Goal: Task Accomplishment & Management: Complete application form

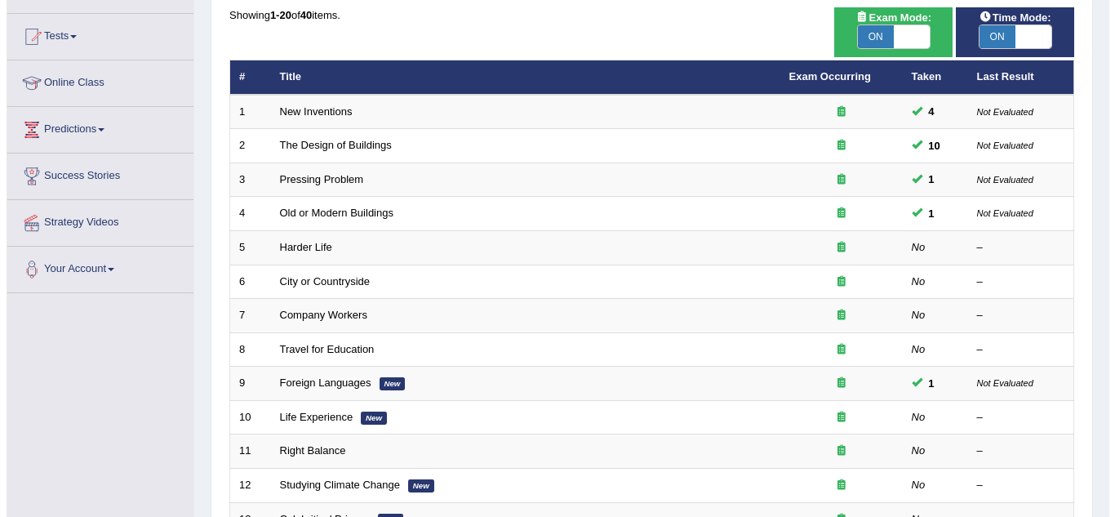
scroll to position [163, 0]
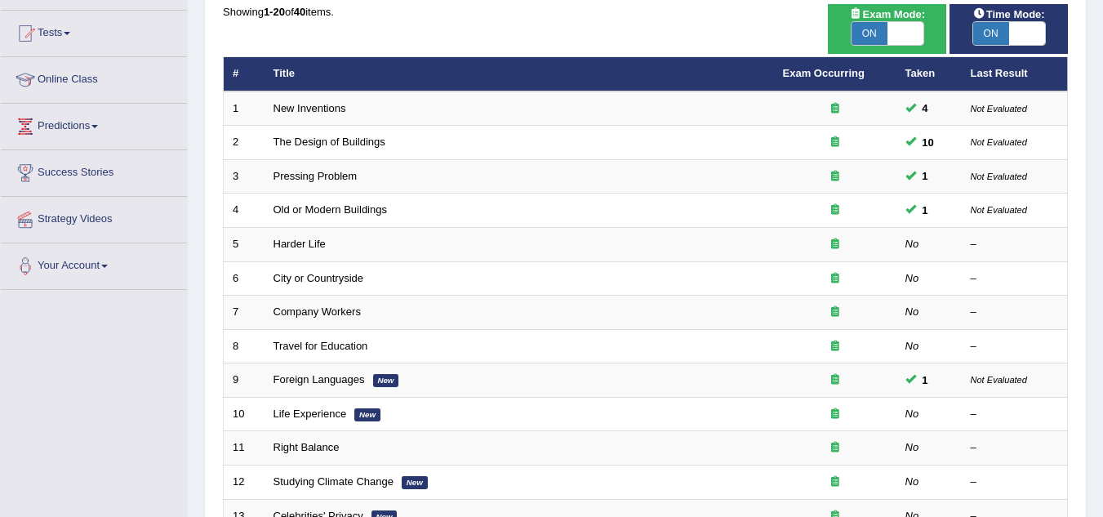
click at [873, 32] on span "ON" at bounding box center [869, 33] width 36 height 23
checkbox input "false"
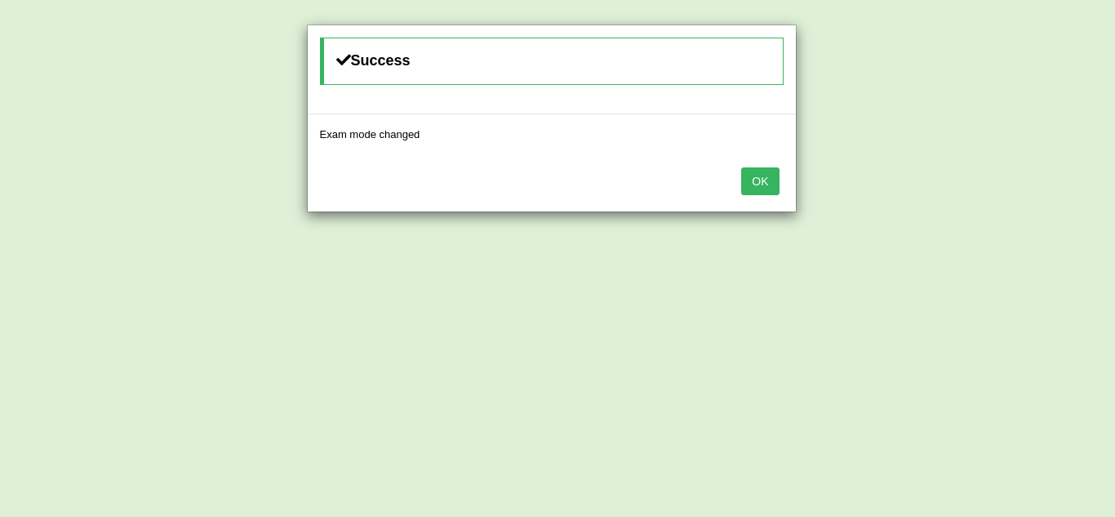
drag, startPoint x: 762, startPoint y: 180, endPoint x: 745, endPoint y: 171, distance: 18.6
click at [758, 179] on button "OK" at bounding box center [760, 181] width 38 height 28
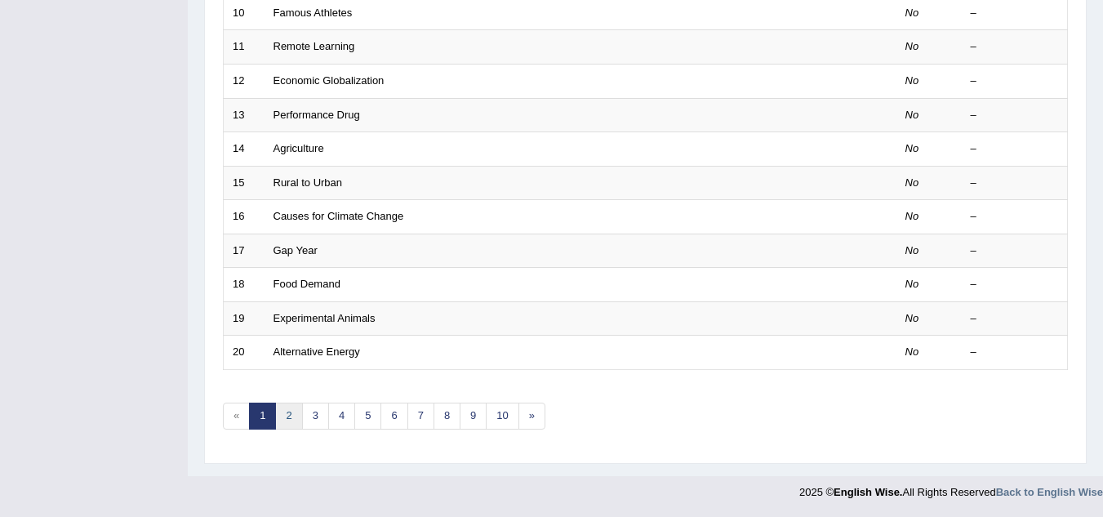
click at [291, 416] on link "2" at bounding box center [288, 415] width 27 height 27
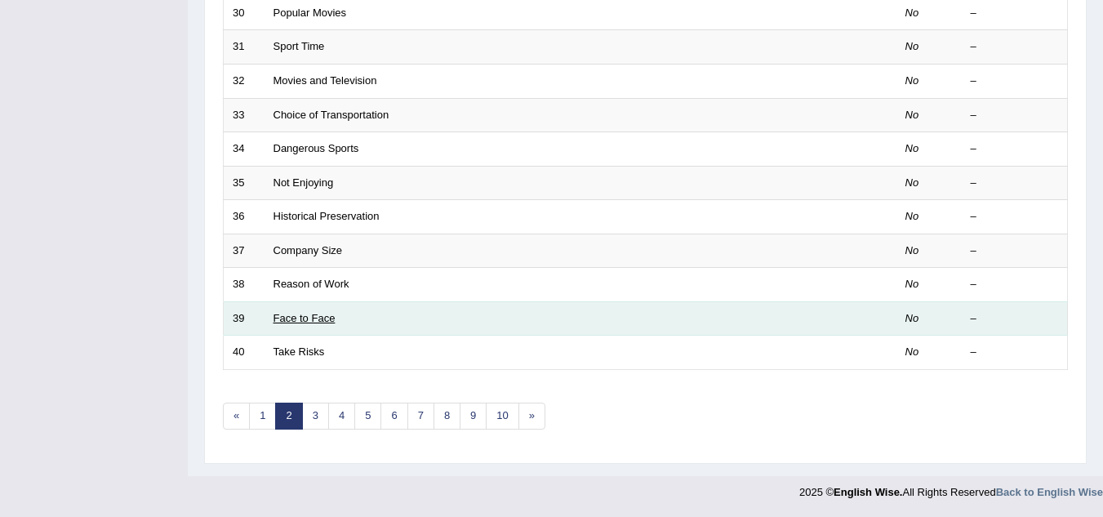
click at [314, 312] on link "Face to Face" at bounding box center [304, 318] width 62 height 12
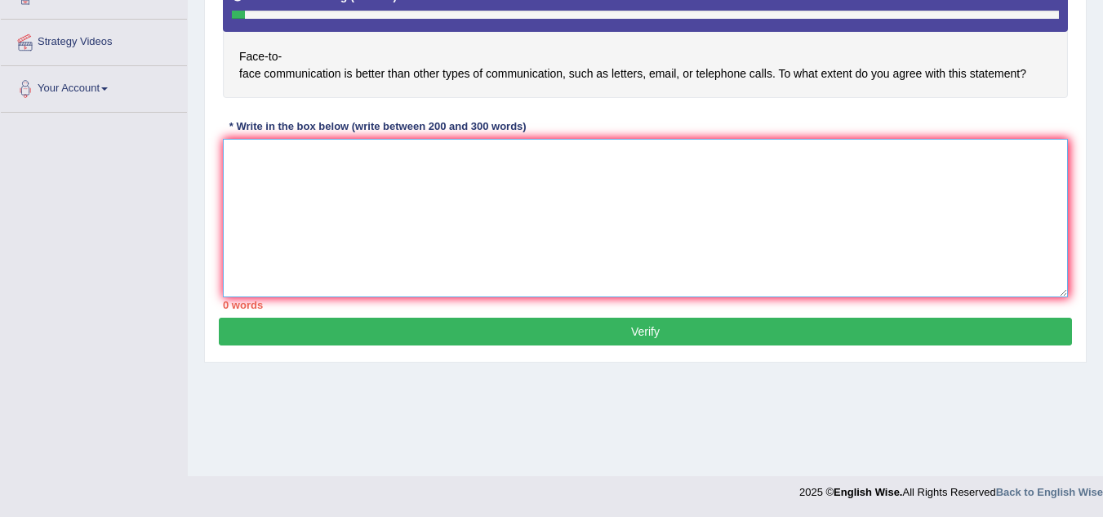
click at [398, 223] on textarea at bounding box center [645, 218] width 845 height 158
paste textarea "The increasing influence of (essay topic) on our lives has ignited numerous dis…"
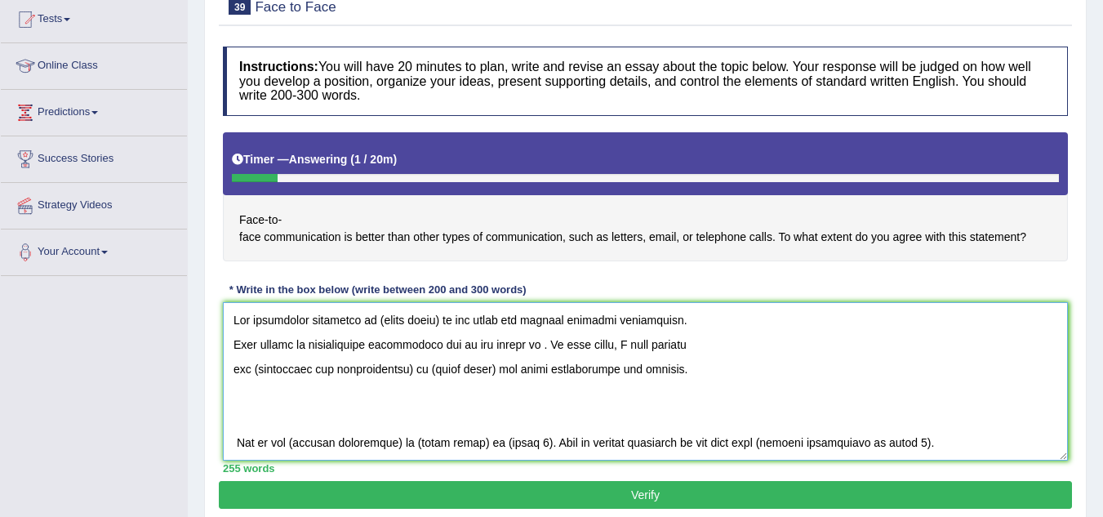
scroll to position [259, 0]
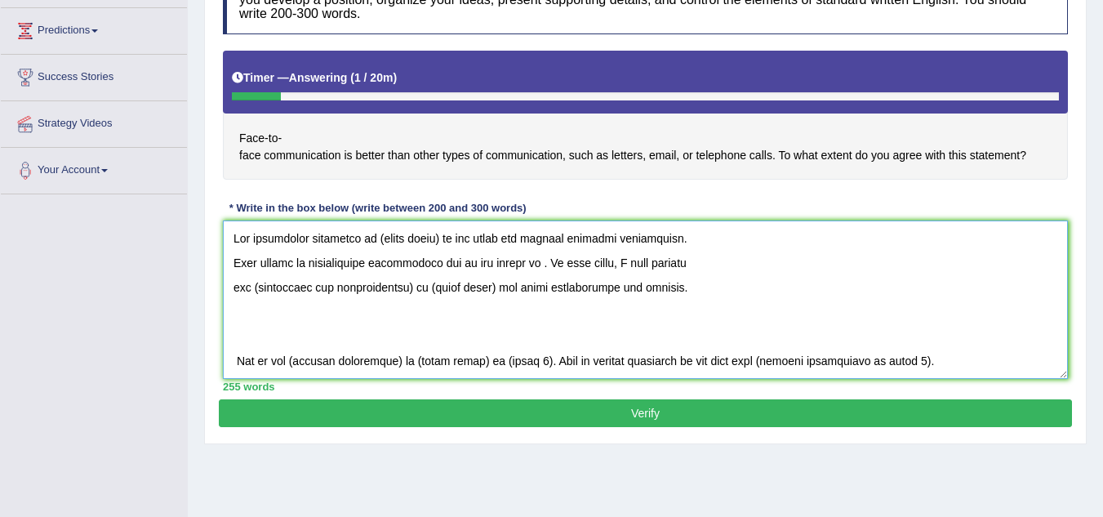
drag, startPoint x: 373, startPoint y: 238, endPoint x: 438, endPoint y: 247, distance: 66.0
click at [438, 247] on textarea at bounding box center [645, 299] width 845 height 158
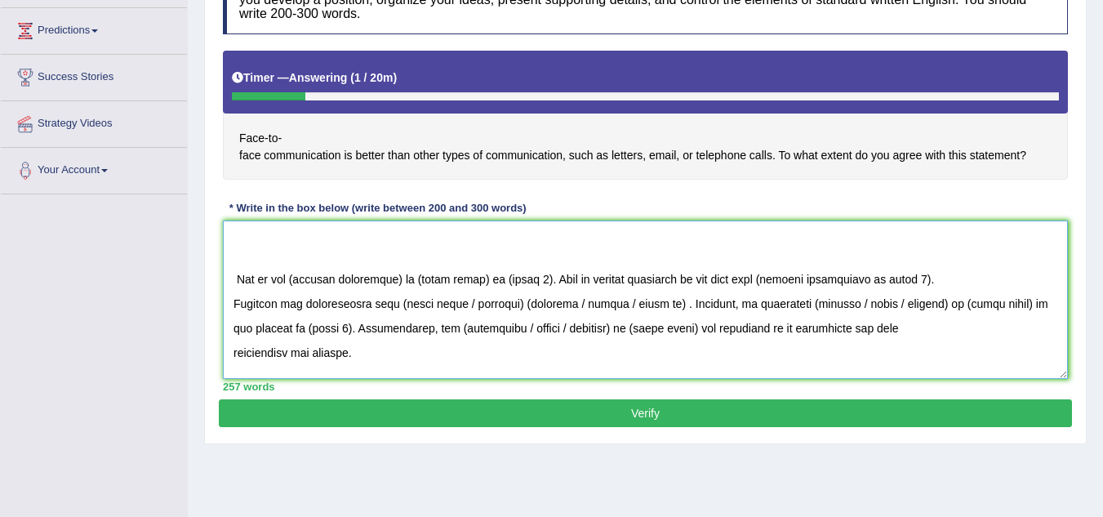
scroll to position [0, 0]
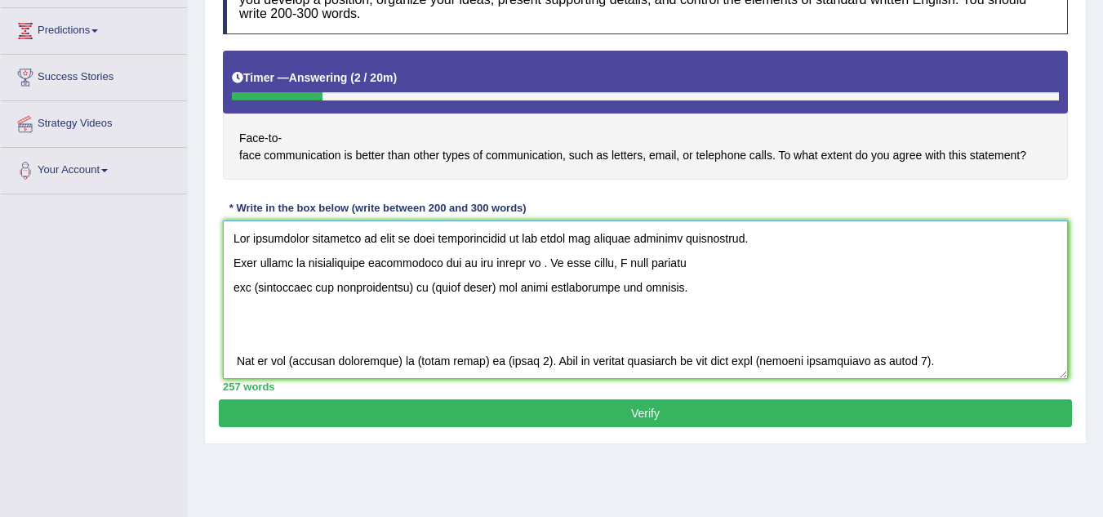
drag, startPoint x: 581, startPoint y: 309, endPoint x: 589, endPoint y: 305, distance: 8.8
click at [581, 309] on textarea at bounding box center [645, 299] width 845 height 158
drag, startPoint x: 514, startPoint y: 263, endPoint x: 525, endPoint y: 260, distance: 11.1
click at [514, 262] on textarea at bounding box center [645, 299] width 845 height 158
drag, startPoint x: 418, startPoint y: 286, endPoint x: 427, endPoint y: 283, distance: 9.3
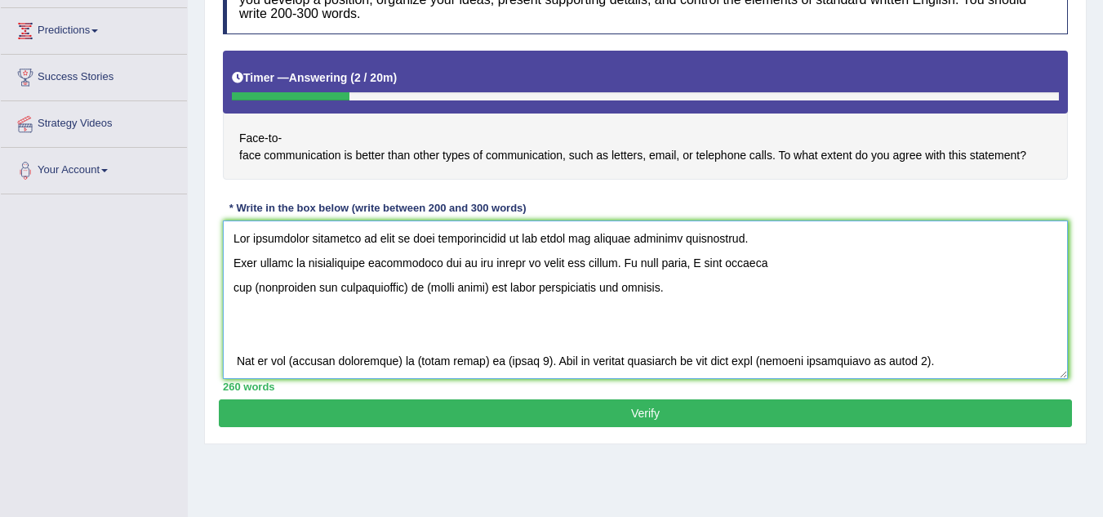
click at [420, 286] on textarea at bounding box center [645, 299] width 845 height 158
click at [250, 289] on textarea at bounding box center [645, 299] width 845 height 158
click at [253, 287] on textarea at bounding box center [645, 299] width 845 height 158
drag, startPoint x: 489, startPoint y: 287, endPoint x: 428, endPoint y: 284, distance: 61.3
click at [428, 284] on textarea at bounding box center [645, 299] width 845 height 158
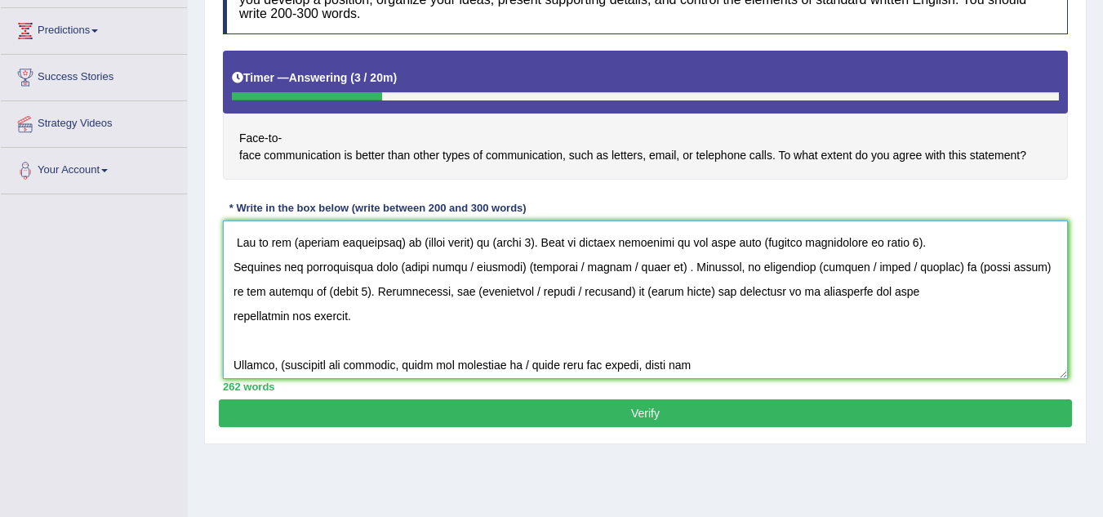
scroll to position [82, 0]
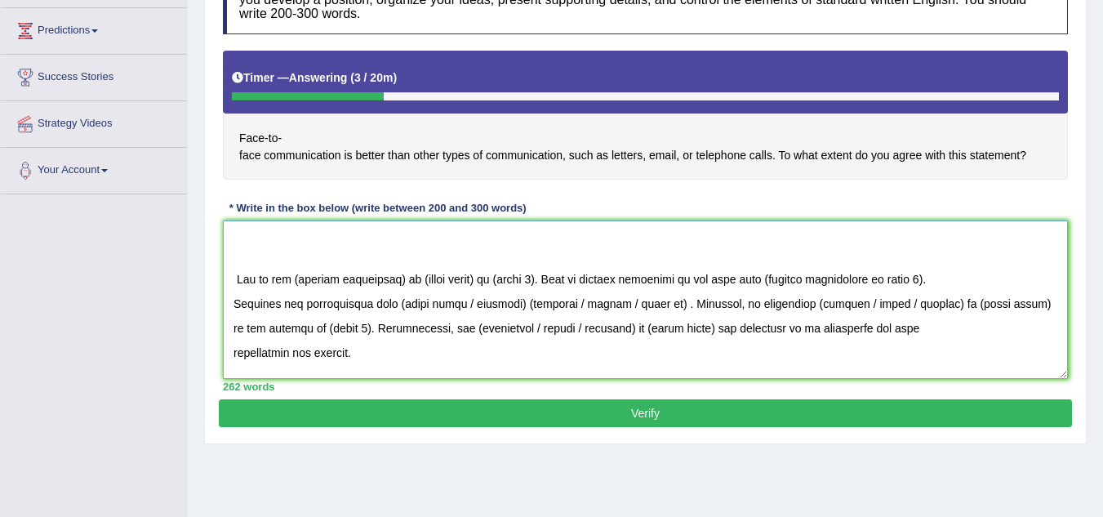
click at [236, 273] on textarea at bounding box center [645, 299] width 845 height 158
drag, startPoint x: 291, startPoint y: 277, endPoint x: 303, endPoint y: 278, distance: 12.3
click at [295, 276] on textarea at bounding box center [645, 299] width 845 height 158
click at [396, 278] on textarea at bounding box center [645, 299] width 845 height 158
click at [394, 277] on textarea at bounding box center [645, 299] width 845 height 158
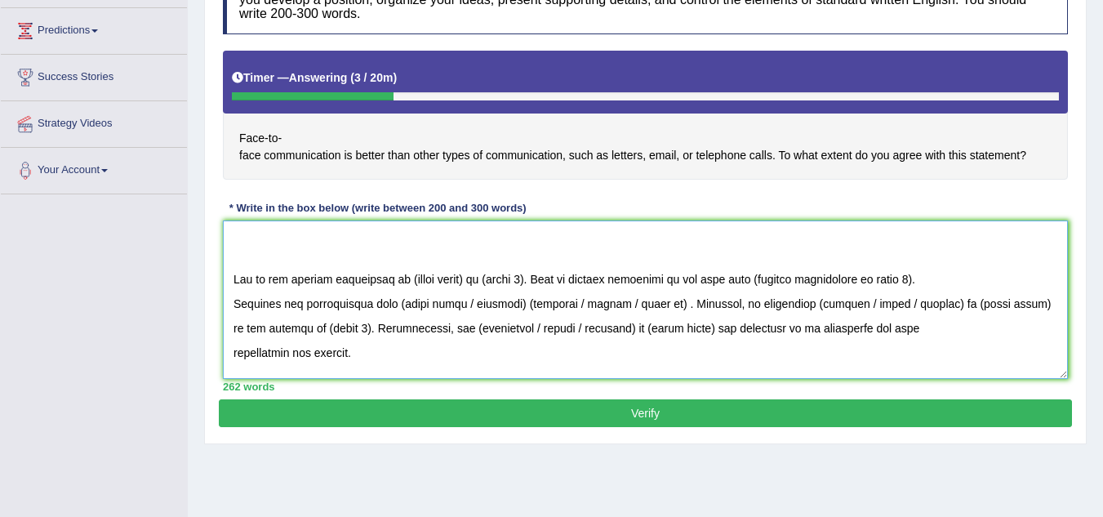
drag, startPoint x: 407, startPoint y: 276, endPoint x: 470, endPoint y: 286, distance: 64.4
click at [470, 286] on textarea at bounding box center [645, 299] width 845 height 158
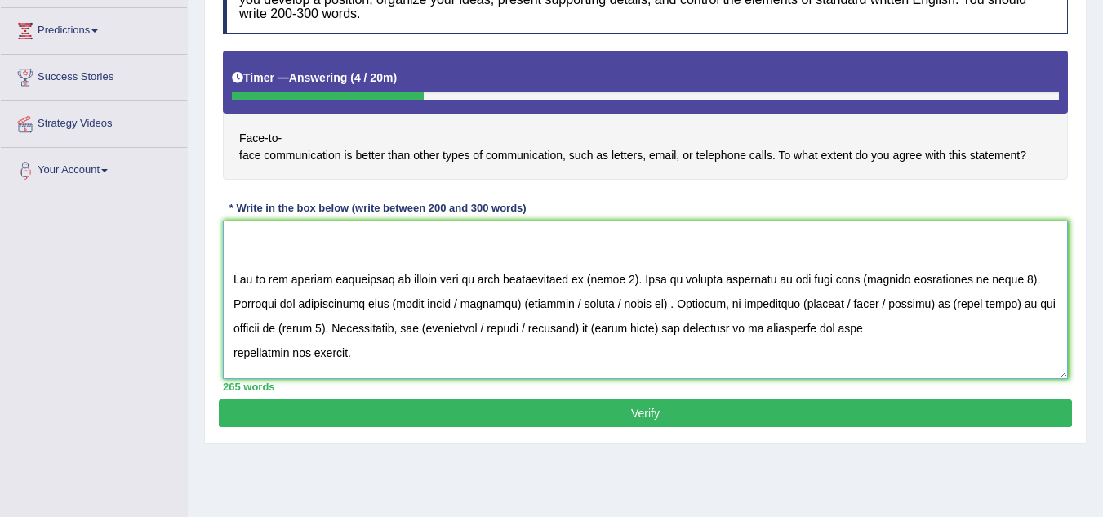
drag, startPoint x: 589, startPoint y: 279, endPoint x: 633, endPoint y: 282, distance: 43.3
click at [633, 282] on textarea at bounding box center [645, 299] width 845 height 158
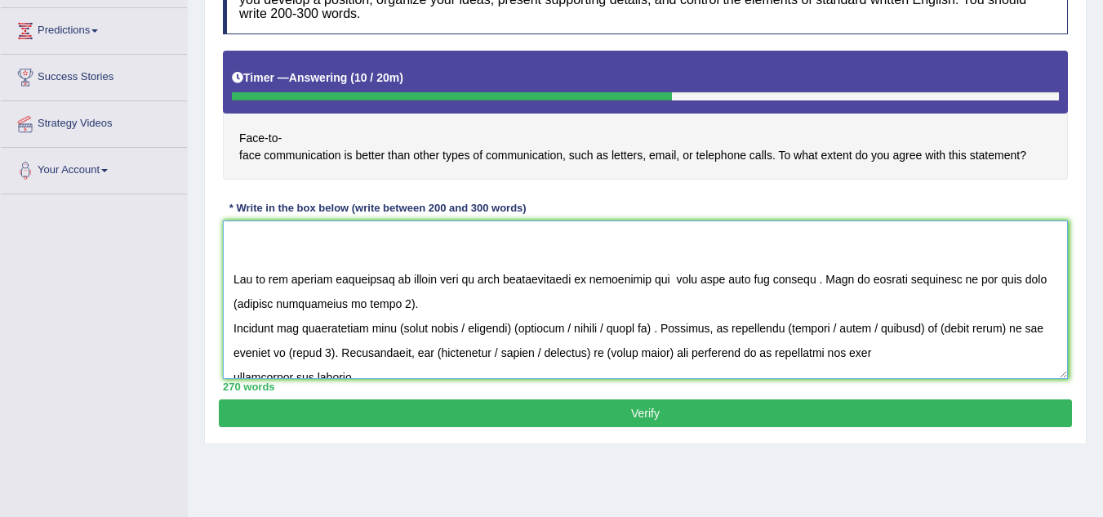
click at [671, 280] on textarea at bounding box center [645, 299] width 845 height 158
click at [811, 282] on textarea at bounding box center [645, 299] width 845 height 158
drag, startPoint x: 256, startPoint y: 302, endPoint x: 407, endPoint y: 308, distance: 151.1
click at [407, 308] on textarea at bounding box center [645, 299] width 845 height 158
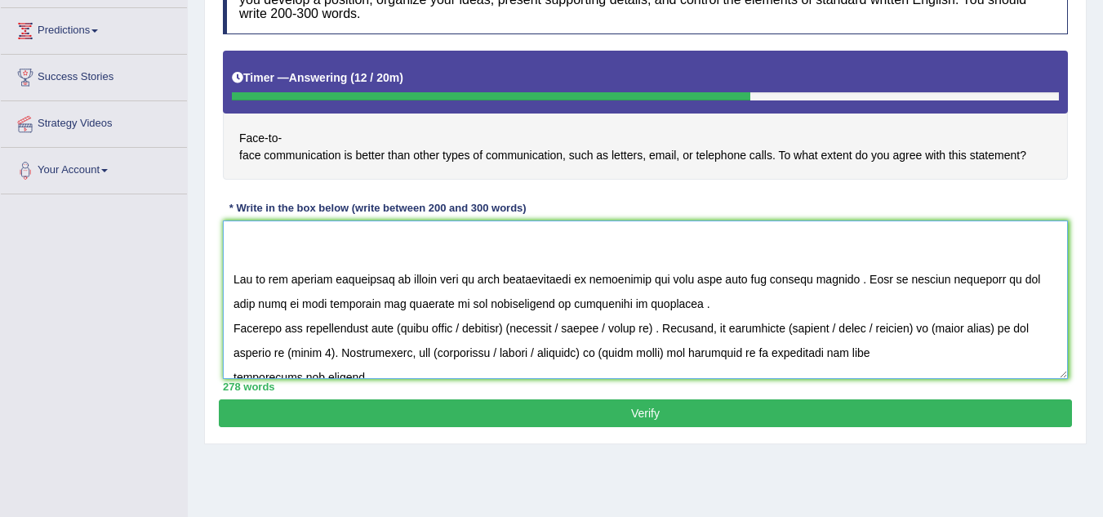
drag, startPoint x: 262, startPoint y: 308, endPoint x: 273, endPoint y: 308, distance: 11.4
click at [263, 308] on textarea at bounding box center [645, 299] width 845 height 158
drag, startPoint x: 643, startPoint y: 303, endPoint x: 655, endPoint y: 302, distance: 11.5
click at [646, 303] on textarea at bounding box center [645, 299] width 845 height 158
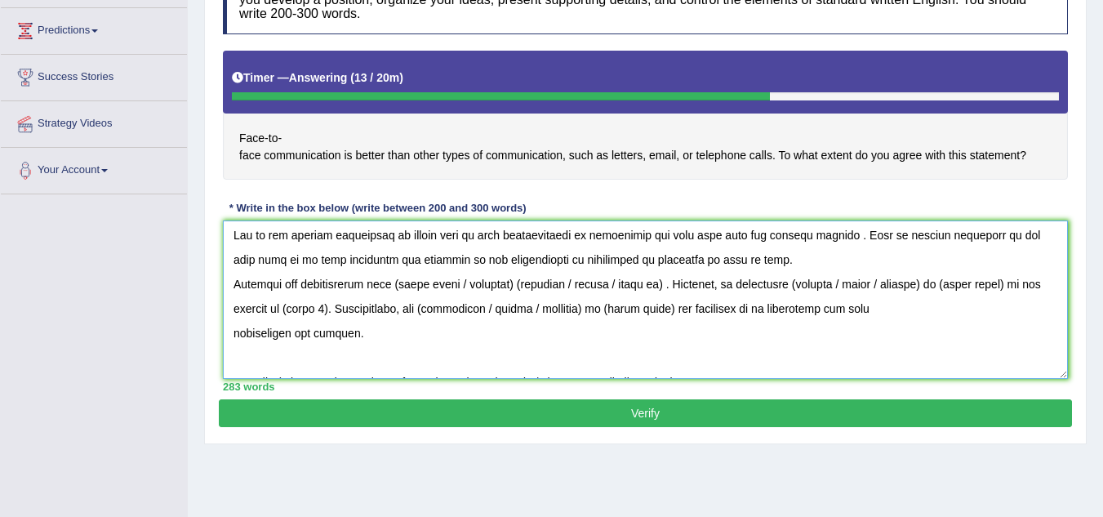
scroll to position [163, 0]
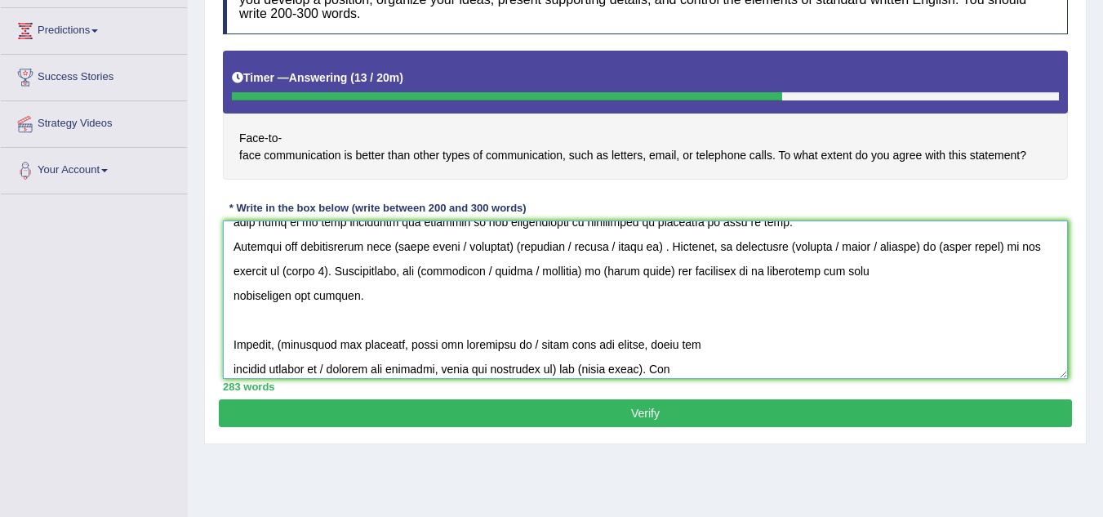
drag, startPoint x: 402, startPoint y: 248, endPoint x: 678, endPoint y: 255, distance: 275.2
click at [678, 255] on textarea at bounding box center [645, 299] width 845 height 158
click at [704, 261] on textarea at bounding box center [645, 299] width 845 height 158
click at [683, 248] on textarea at bounding box center [645, 299] width 845 height 158
drag, startPoint x: 706, startPoint y: 264, endPoint x: 705, endPoint y: 255, distance: 8.2
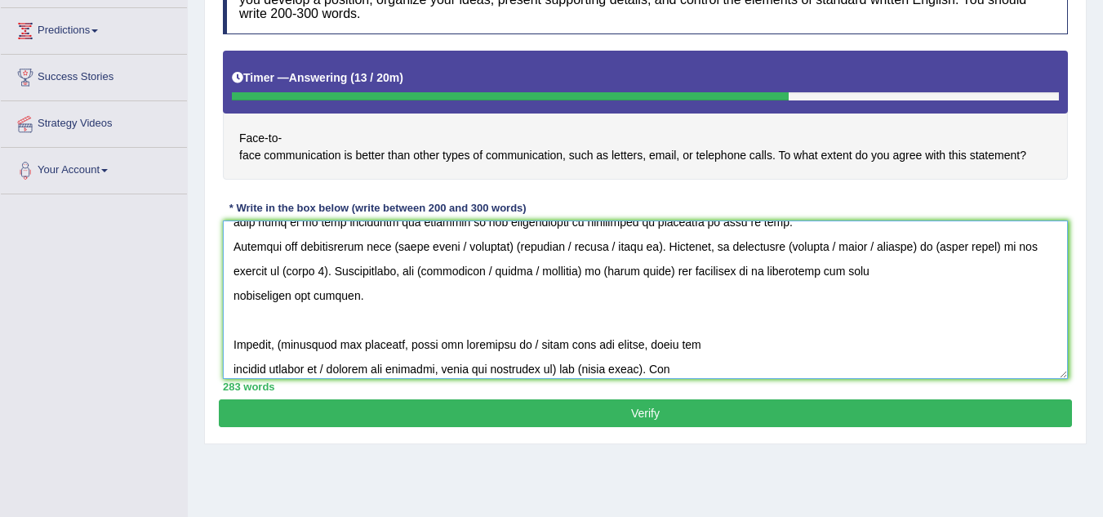
click at [707, 259] on textarea at bounding box center [645, 299] width 845 height 158
drag, startPoint x: 677, startPoint y: 245, endPoint x: 404, endPoint y: 253, distance: 272.8
click at [404, 253] on textarea at bounding box center [645, 299] width 845 height 158
click at [606, 249] on textarea at bounding box center [645, 299] width 845 height 158
click at [652, 247] on textarea at bounding box center [645, 299] width 845 height 158
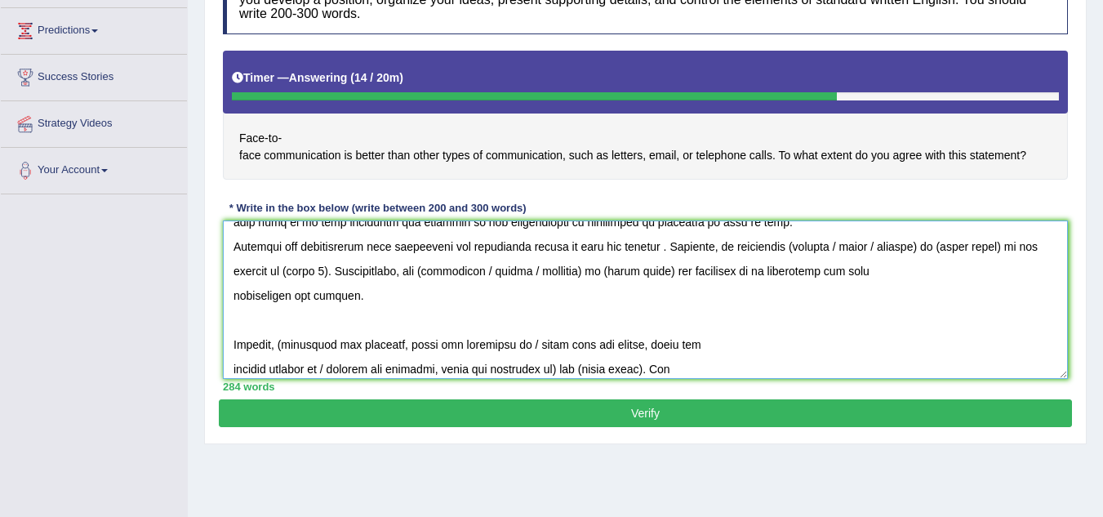
click at [655, 250] on textarea at bounding box center [645, 299] width 845 height 158
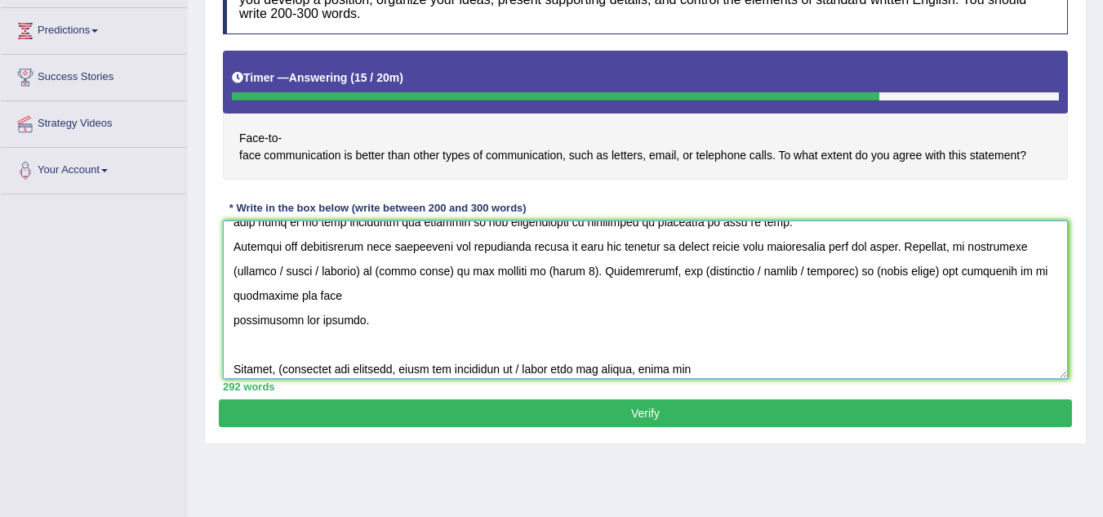
click at [238, 272] on textarea at bounding box center [645, 299] width 845 height 158
click at [361, 271] on textarea at bounding box center [645, 299] width 845 height 158
drag, startPoint x: 284, startPoint y: 269, endPoint x: 349, endPoint y: 282, distance: 65.6
click at [349, 282] on textarea at bounding box center [645, 299] width 845 height 158
drag, startPoint x: 517, startPoint y: 272, endPoint x: 562, endPoint y: 278, distance: 45.3
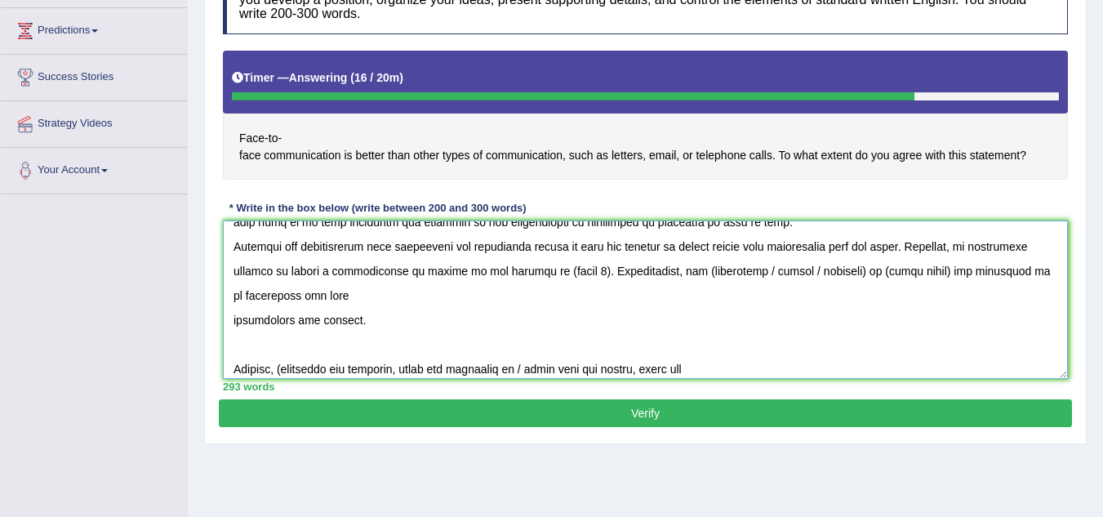
click at [562, 278] on textarea at bounding box center [645, 299] width 845 height 158
click at [538, 278] on textarea at bounding box center [645, 299] width 845 height 158
drag, startPoint x: 519, startPoint y: 270, endPoint x: 561, endPoint y: 281, distance: 43.0
click at [561, 281] on textarea at bounding box center [645, 299] width 845 height 158
click at [730, 271] on textarea at bounding box center [645, 299] width 845 height 158
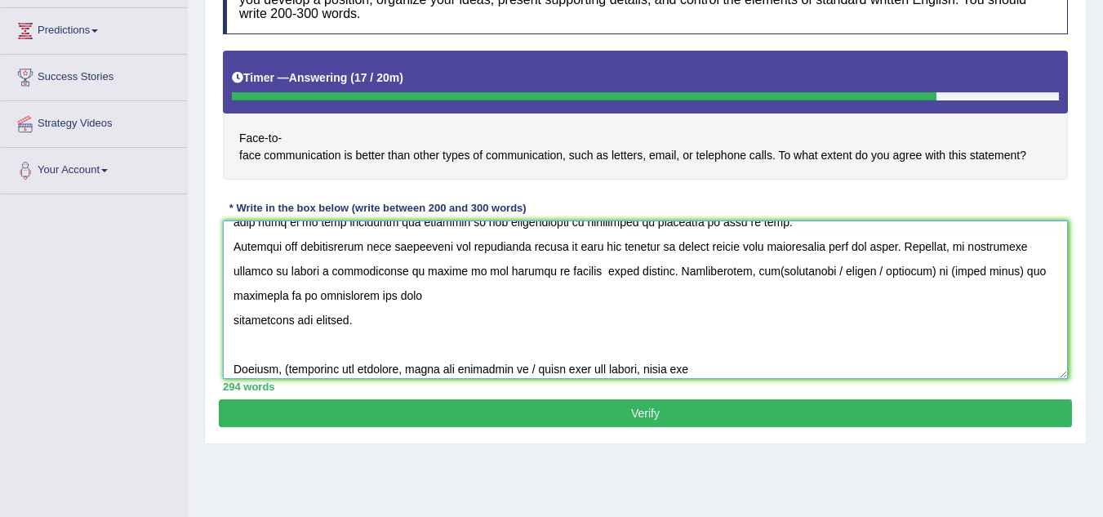
drag, startPoint x: 790, startPoint y: 270, endPoint x: 894, endPoint y: 272, distance: 103.7
click at [894, 272] on textarea at bounding box center [645, 299] width 845 height 158
drag, startPoint x: 728, startPoint y: 273, endPoint x: 749, endPoint y: 270, distance: 21.4
click at [731, 273] on textarea at bounding box center [645, 299] width 845 height 158
drag, startPoint x: 804, startPoint y: 272, endPoint x: 869, endPoint y: 278, distance: 64.8
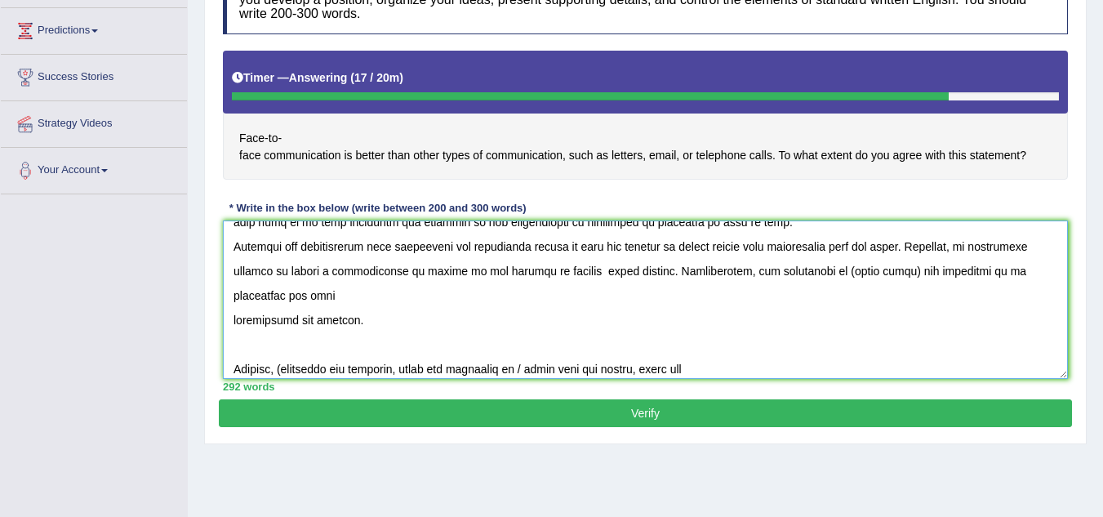
click at [869, 278] on textarea at bounding box center [645, 299] width 845 height 158
drag, startPoint x: 233, startPoint y: 320, endPoint x: 362, endPoint y: 325, distance: 129.1
click at [362, 325] on textarea at bounding box center [645, 299] width 845 height 158
click at [365, 299] on textarea at bounding box center [645, 299] width 845 height 158
paste textarea "individuals and society."
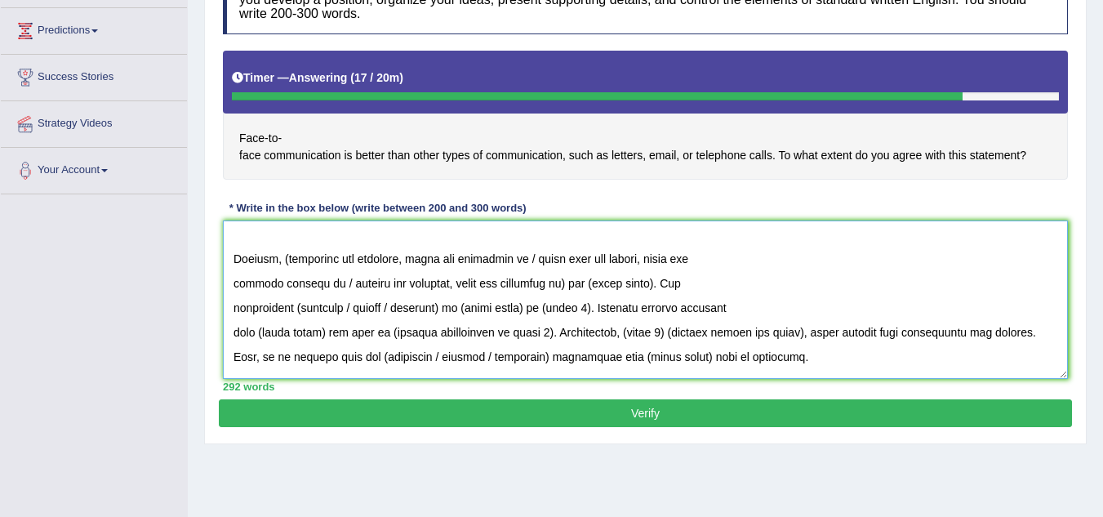
scroll to position [245, 0]
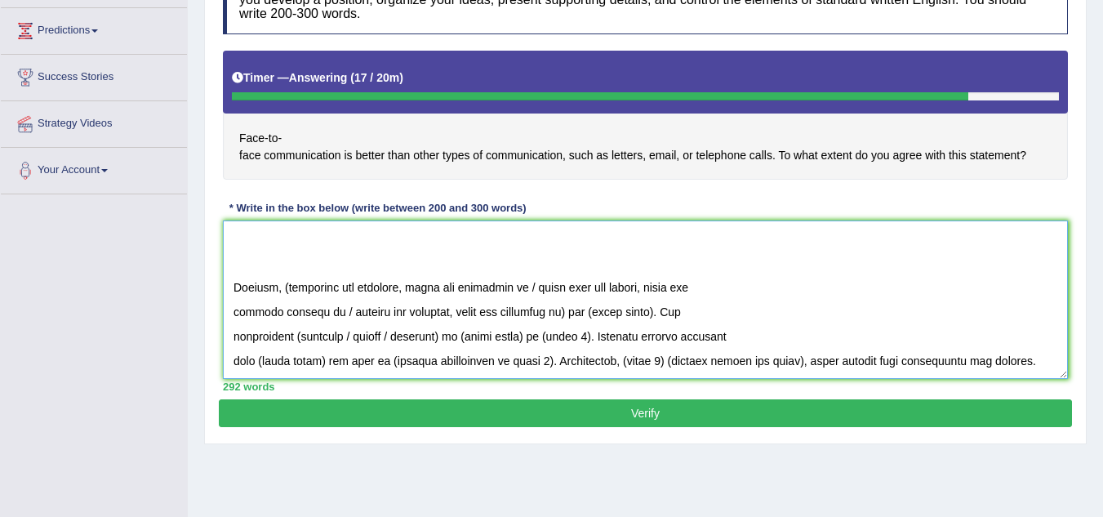
drag, startPoint x: 287, startPoint y: 286, endPoint x: 324, endPoint y: 284, distance: 36.8
click at [294, 285] on textarea at bounding box center [645, 299] width 845 height 158
click at [286, 286] on textarea at bounding box center [645, 299] width 845 height 158
drag, startPoint x: 289, startPoint y: 287, endPoint x: 300, endPoint y: 285, distance: 11.7
click at [291, 287] on textarea at bounding box center [645, 299] width 845 height 158
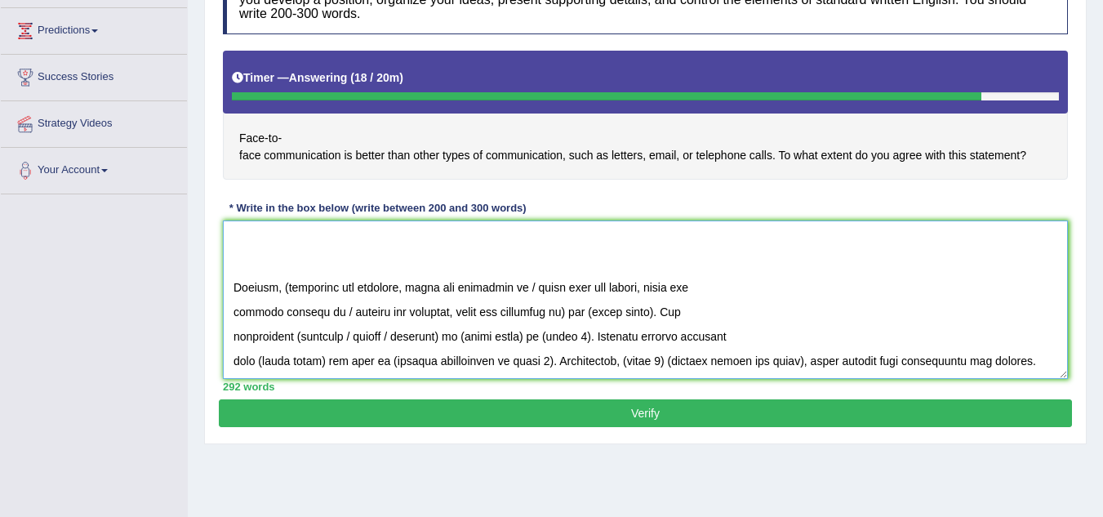
click at [287, 284] on textarea at bounding box center [645, 299] width 845 height 158
click at [285, 283] on textarea at bounding box center [645, 299] width 845 height 158
drag, startPoint x: 518, startPoint y: 288, endPoint x: 544, endPoint y: 288, distance: 26.1
click at [544, 288] on textarea at bounding box center [645, 299] width 845 height 158
click at [532, 288] on textarea at bounding box center [645, 299] width 845 height 158
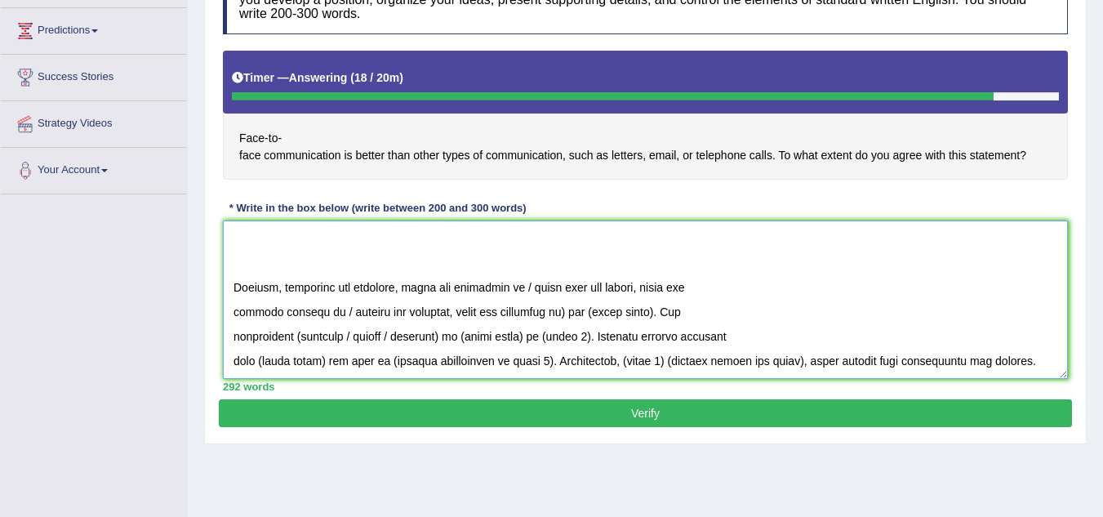
drag, startPoint x: 520, startPoint y: 287, endPoint x: 636, endPoint y: 289, distance: 115.9
click at [636, 289] on textarea at bounding box center [645, 299] width 845 height 158
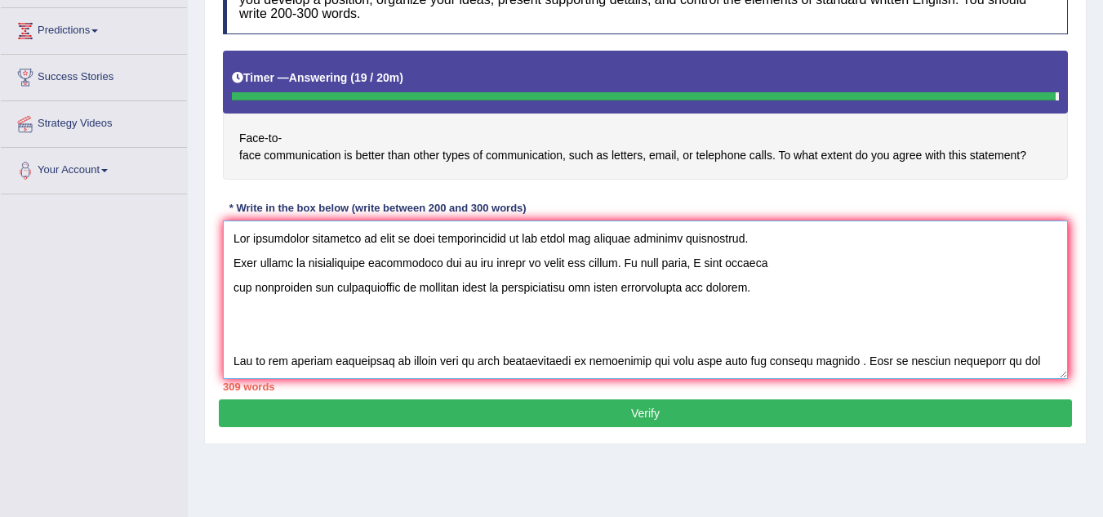
scroll to position [490, 0]
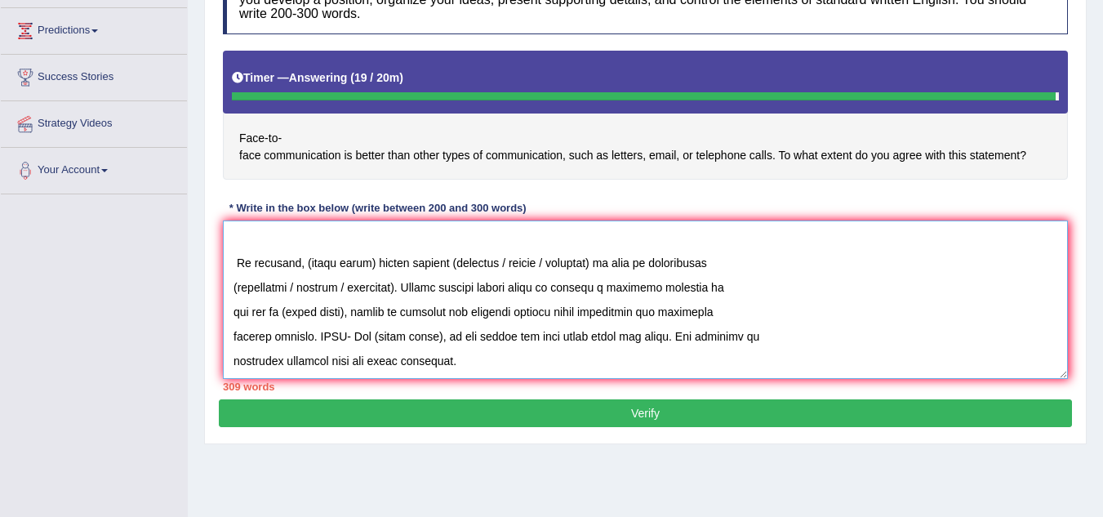
drag, startPoint x: 234, startPoint y: 255, endPoint x: 468, endPoint y: 408, distance: 278.9
click at [460, 420] on div "Practice Writing: Write Essay 39 Face to Face Instructions: You will have 20 mi…" at bounding box center [645, 161] width 882 height 566
type textarea "The increasing influence of face to face communication on our lives has ignited…"
drag, startPoint x: 468, startPoint y: 408, endPoint x: 478, endPoint y: 393, distance: 18.3
click at [476, 396] on div "Practice Writing: Write Essay 39 Face to Face Instructions: You will have 20 mi…" at bounding box center [645, 161] width 882 height 566
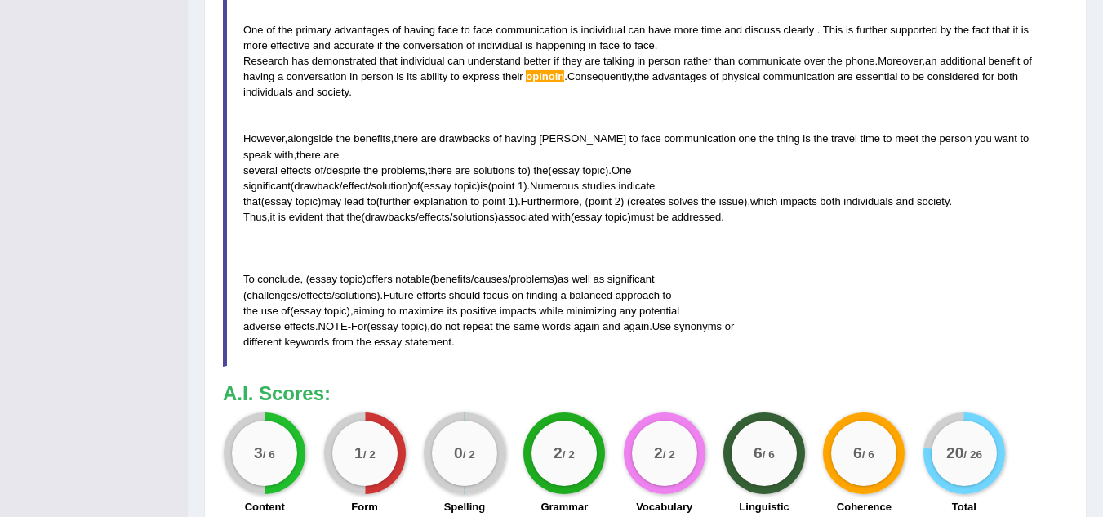
scroll to position [729, 0]
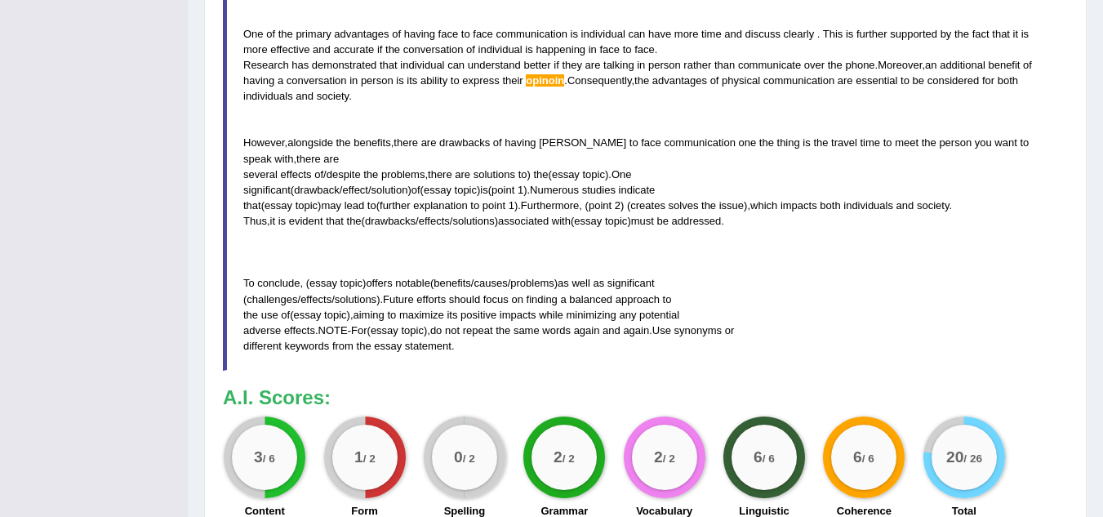
drag, startPoint x: 615, startPoint y: 353, endPoint x: 384, endPoint y: 197, distance: 279.4
click at [384, 197] on blockquote "The increasing influence of face to face communication on our lives has ignited…" at bounding box center [645, 151] width 845 height 440
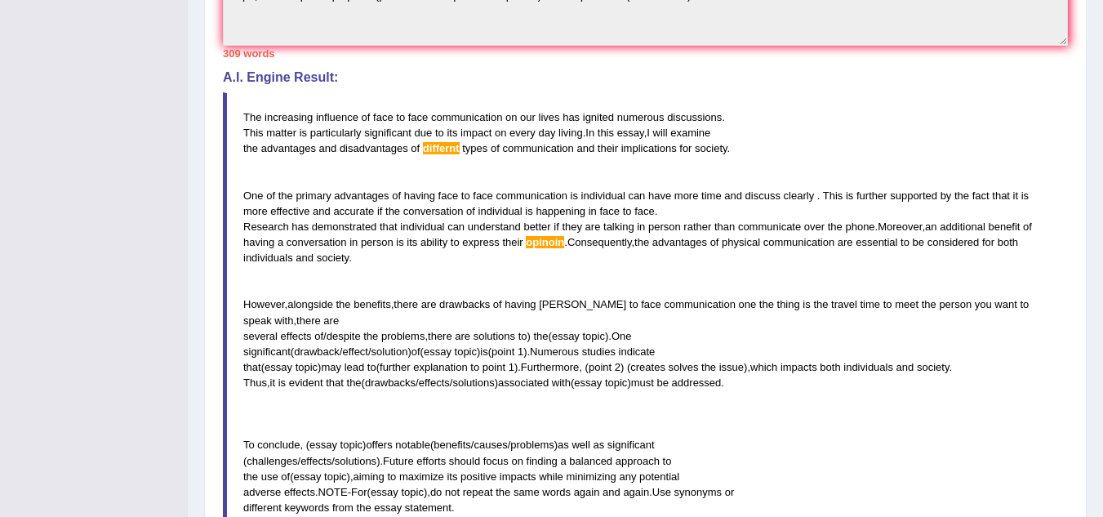
scroll to position [566, 0]
drag, startPoint x: 245, startPoint y: 113, endPoint x: 367, endPoint y: 199, distance: 148.8
click at [342, 215] on blockquote "The increasing influence of face to face communication on our lives has ignited…" at bounding box center [645, 314] width 845 height 440
drag, startPoint x: 384, startPoint y: 121, endPoint x: 396, endPoint y: 299, distance: 178.3
click at [393, 301] on blockquote "The increasing influence of face to face communication on our lives has ignited…" at bounding box center [645, 314] width 845 height 440
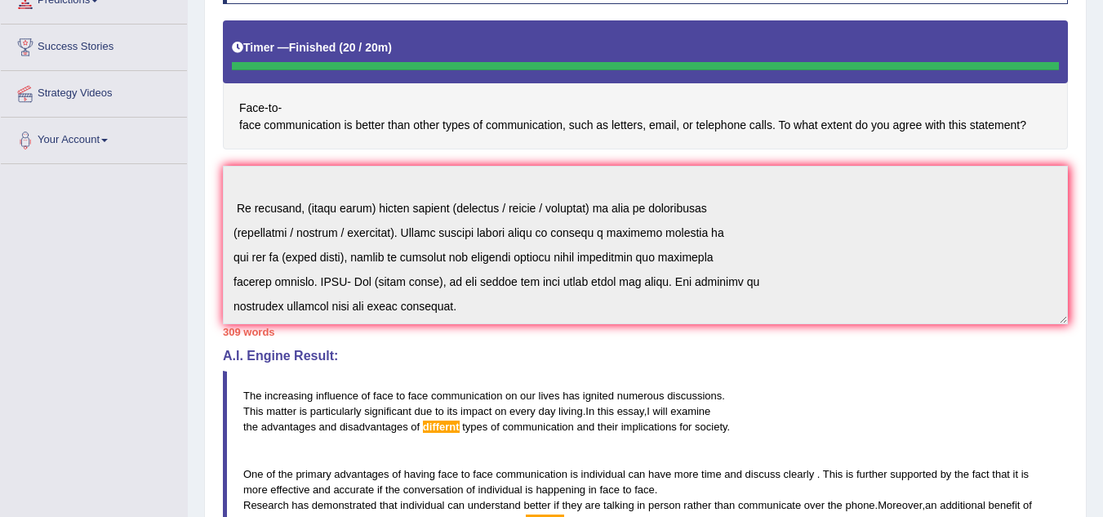
scroll to position [81, 0]
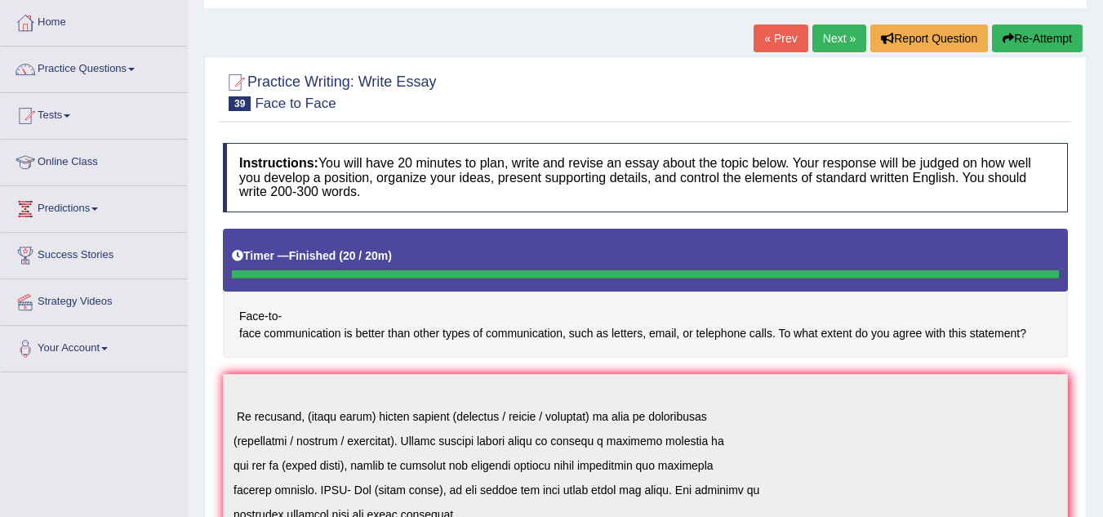
click at [1007, 29] on button "Re-Attempt" at bounding box center [1037, 38] width 91 height 28
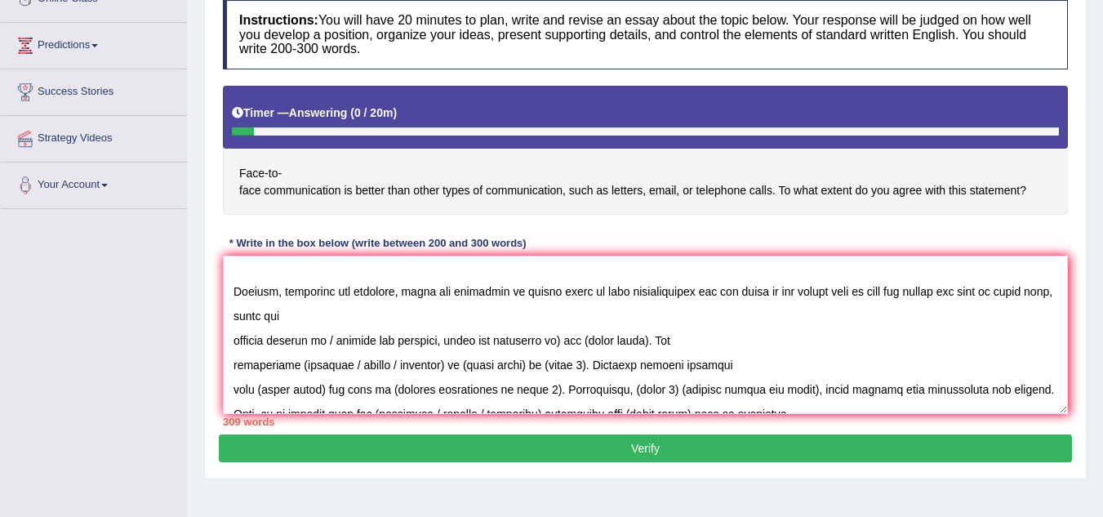
scroll to position [316, 0]
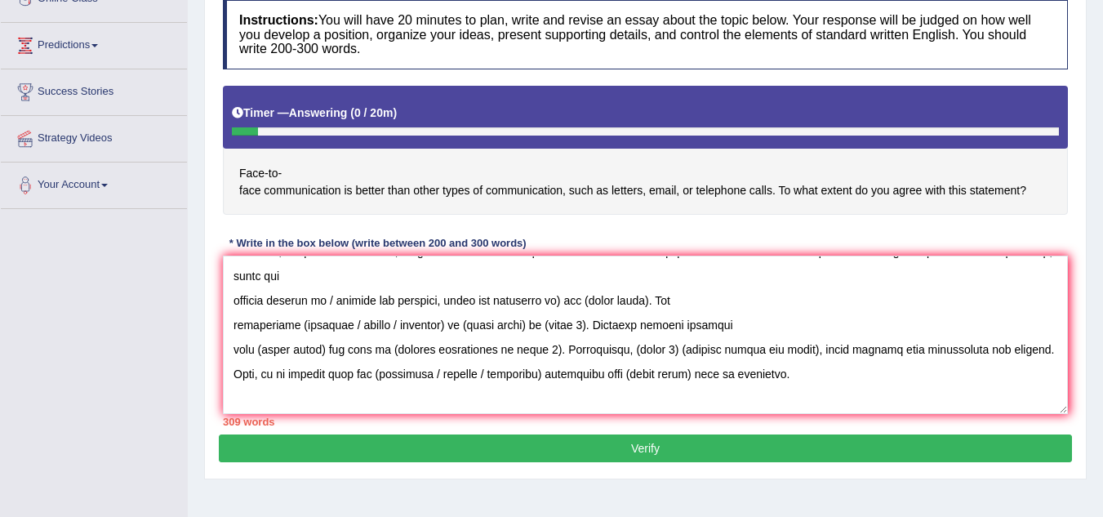
drag, startPoint x: 669, startPoint y: 303, endPoint x: 519, endPoint y: 304, distance: 149.4
click at [518, 304] on textarea at bounding box center [645, 334] width 845 height 158
click at [646, 302] on textarea at bounding box center [645, 334] width 845 height 158
drag, startPoint x: 639, startPoint y: 301, endPoint x: 234, endPoint y: 305, distance: 404.9
click at [234, 305] on textarea at bounding box center [645, 334] width 845 height 158
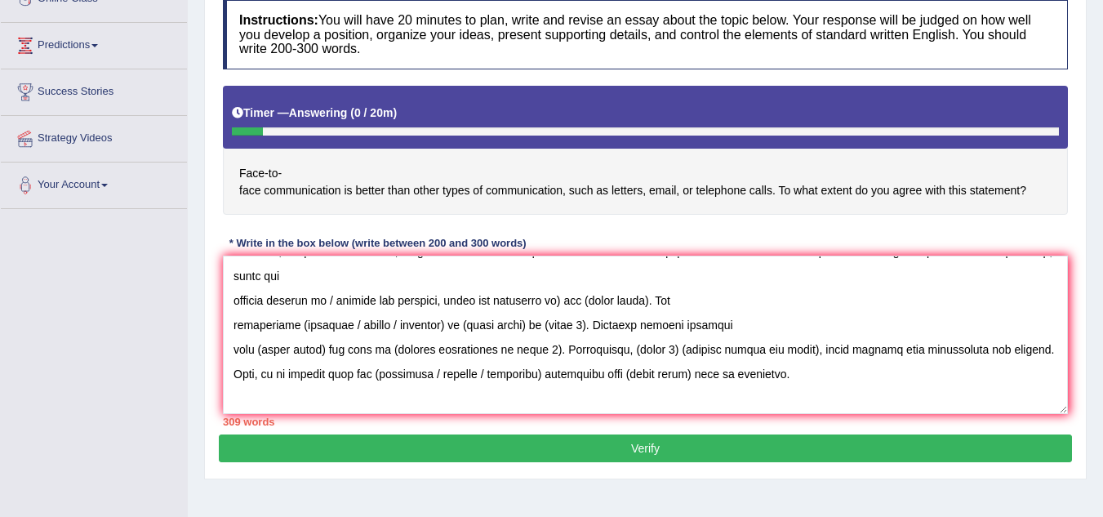
click at [376, 276] on textarea at bounding box center [645, 334] width 845 height 158
drag, startPoint x: 234, startPoint y: 300, endPoint x: 640, endPoint y: 299, distance: 405.7
click at [640, 298] on textarea at bounding box center [645, 334] width 845 height 158
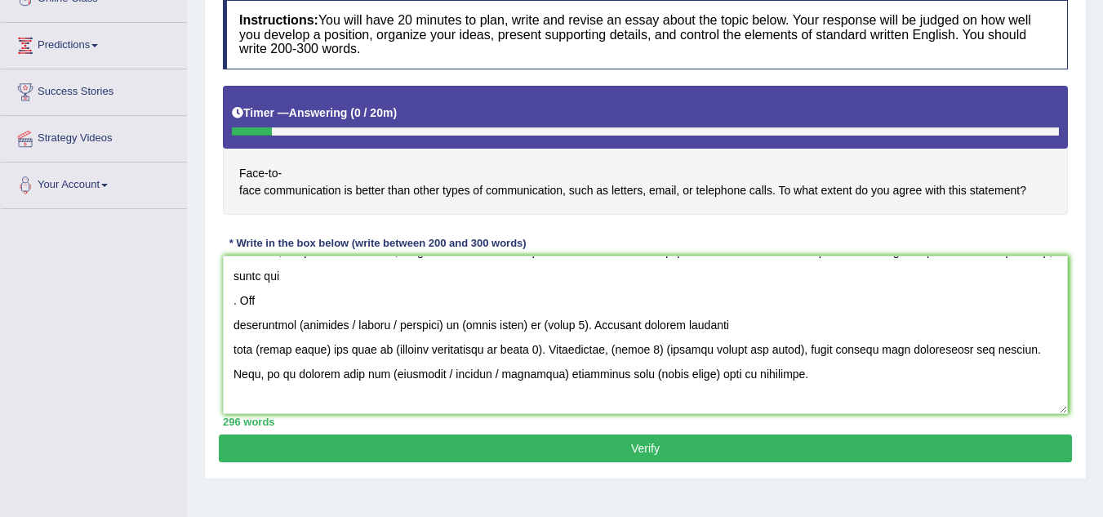
drag, startPoint x: 234, startPoint y: 307, endPoint x: 247, endPoint y: 304, distance: 13.3
click at [235, 306] on textarea at bounding box center [645, 334] width 845 height 158
click at [349, 279] on textarea at bounding box center [645, 334] width 845 height 158
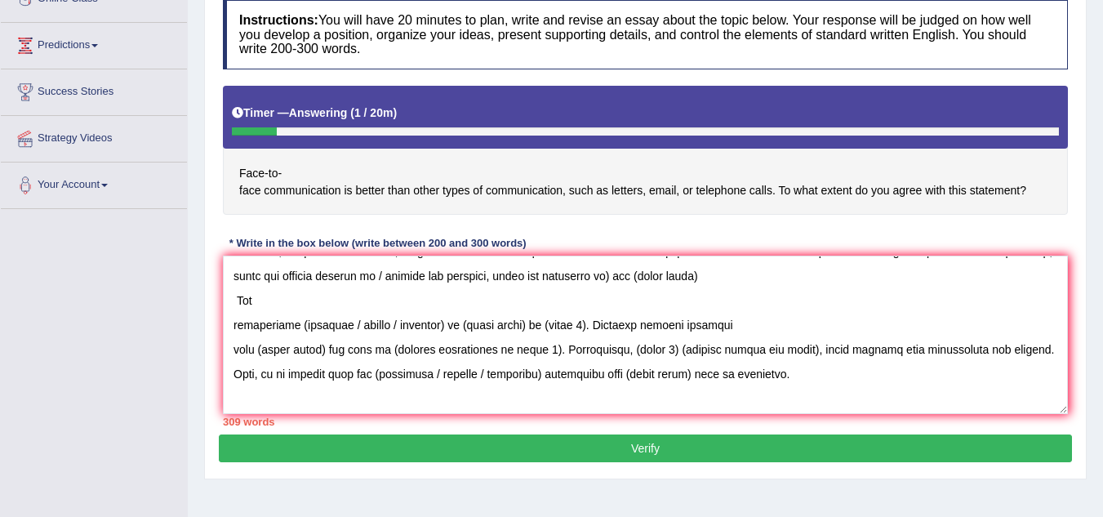
drag, startPoint x: 260, startPoint y: 303, endPoint x: 226, endPoint y: 300, distance: 33.6
click at [226, 300] on textarea at bounding box center [645, 334] width 845 height 158
drag, startPoint x: 233, startPoint y: 325, endPoint x: 247, endPoint y: 323, distance: 14.0
click at [237, 323] on textarea at bounding box center [645, 334] width 845 height 158
click at [233, 324] on textarea at bounding box center [645, 334] width 845 height 158
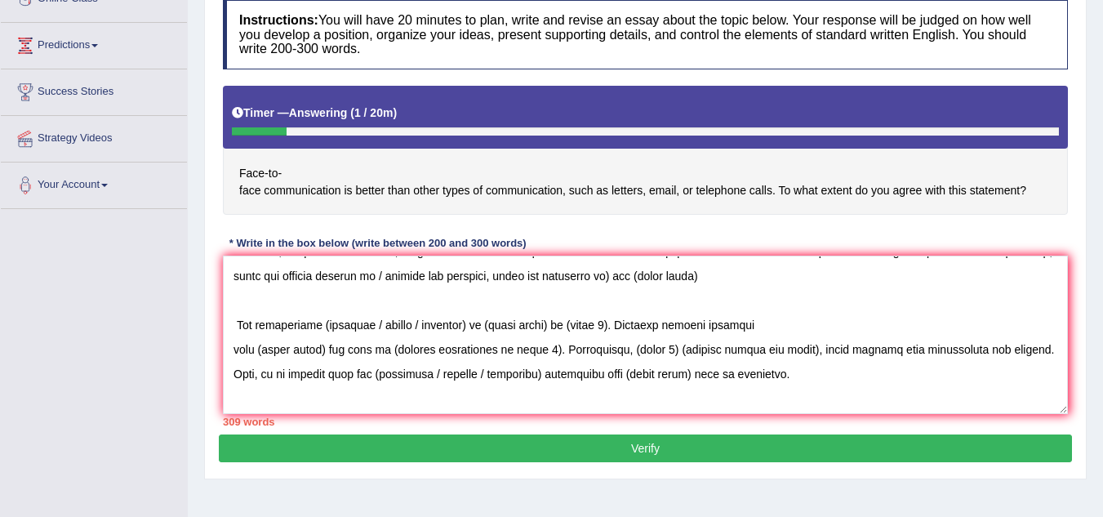
click at [234, 295] on textarea at bounding box center [645, 334] width 845 height 158
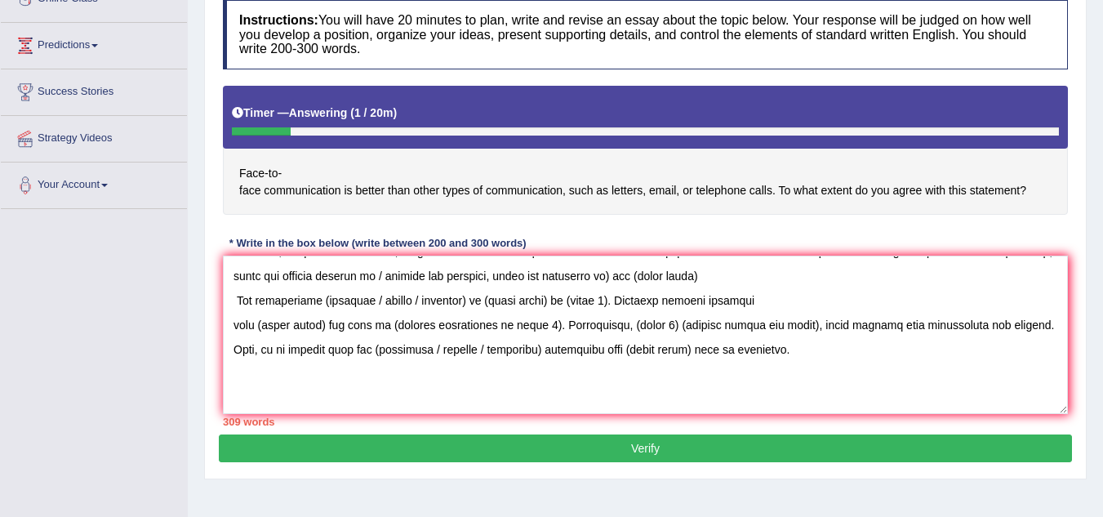
click at [238, 298] on textarea at bounding box center [645, 334] width 845 height 158
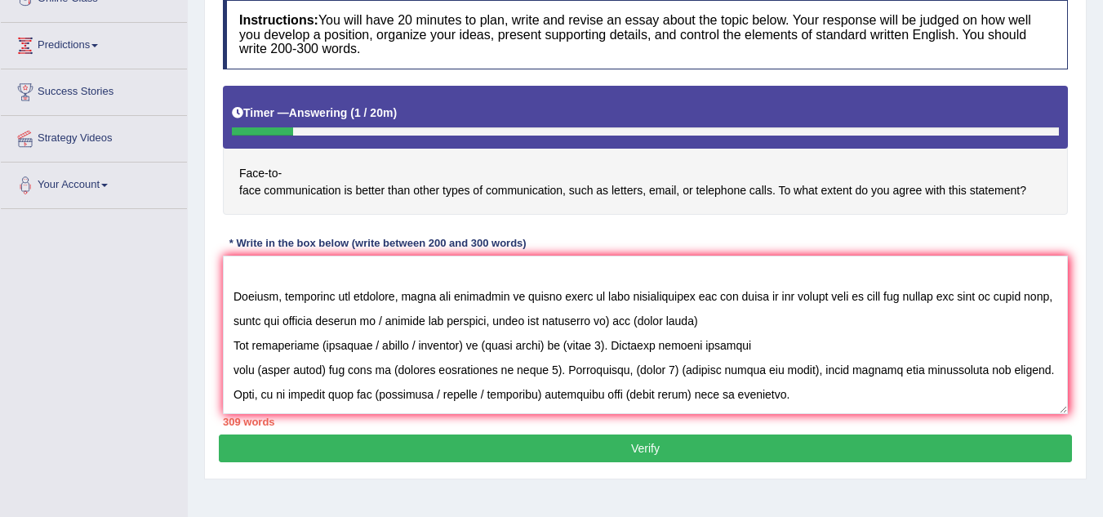
scroll to position [234, 0]
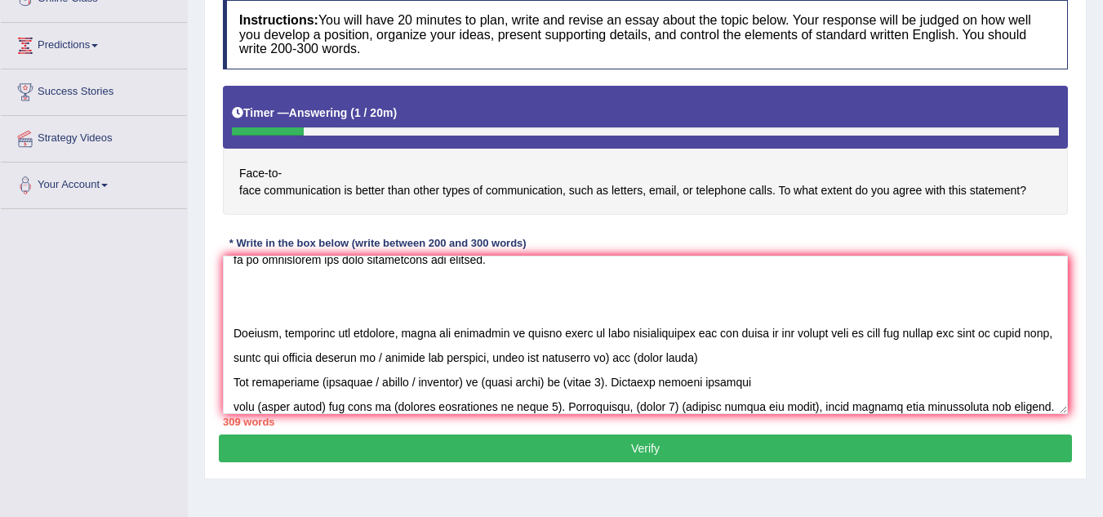
drag, startPoint x: 430, startPoint y: 358, endPoint x: 660, endPoint y: 358, distance: 230.2
click at [660, 358] on textarea at bounding box center [645, 334] width 845 height 158
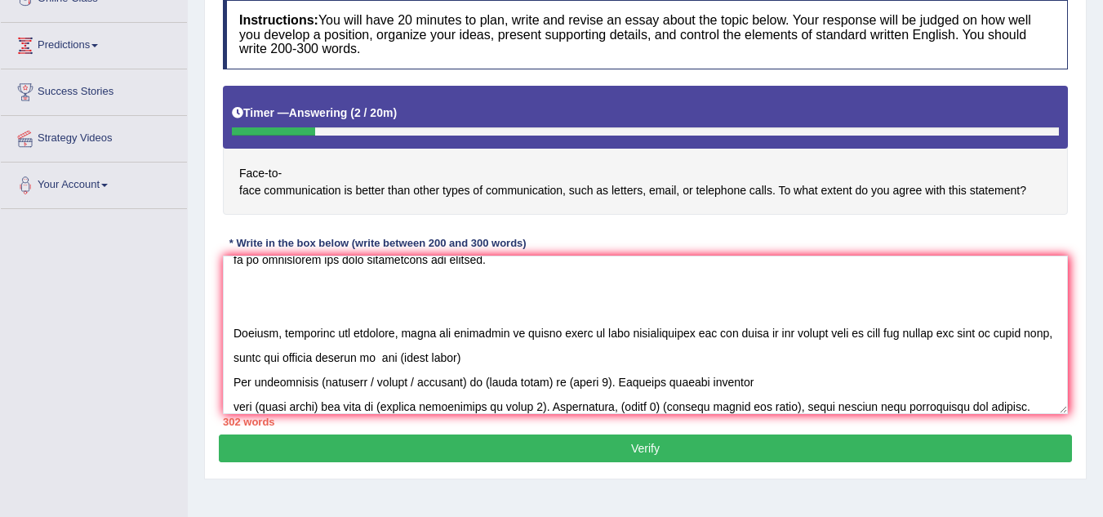
click at [586, 331] on textarea at bounding box center [645, 334] width 845 height 158
click at [586, 332] on textarea at bounding box center [645, 334] width 845 height 158
click at [584, 331] on textarea at bounding box center [645, 334] width 845 height 158
click at [581, 331] on textarea at bounding box center [645, 334] width 845 height 158
click at [584, 331] on textarea at bounding box center [645, 334] width 845 height 158
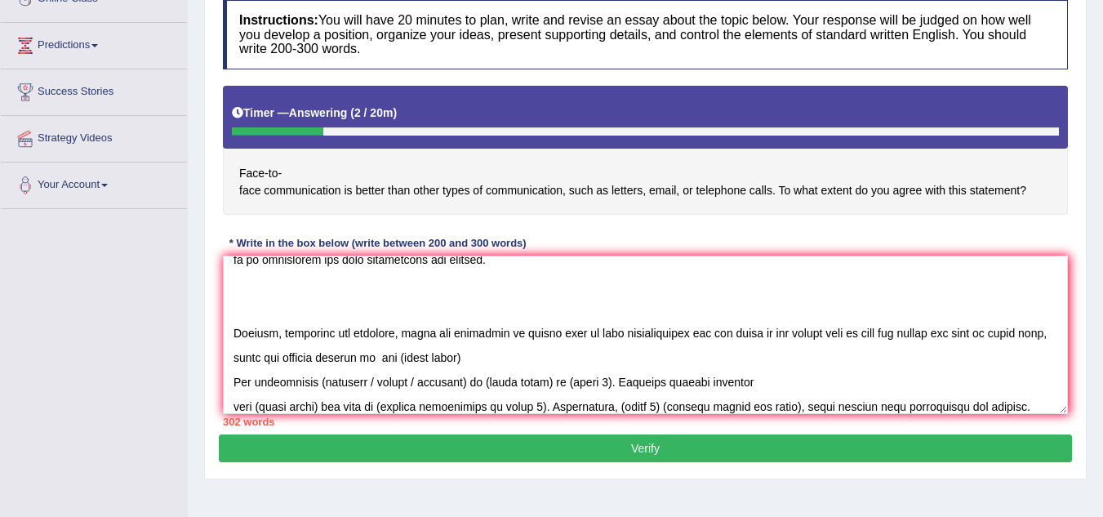
drag, startPoint x: 828, startPoint y: 331, endPoint x: 802, endPoint y: 338, distance: 27.1
click at [802, 338] on textarea at bounding box center [645, 334] width 845 height 158
drag, startPoint x: 824, startPoint y: 333, endPoint x: 833, endPoint y: 332, distance: 9.0
click at [823, 333] on textarea at bounding box center [645, 334] width 845 height 158
click at [855, 364] on textarea at bounding box center [645, 334] width 845 height 158
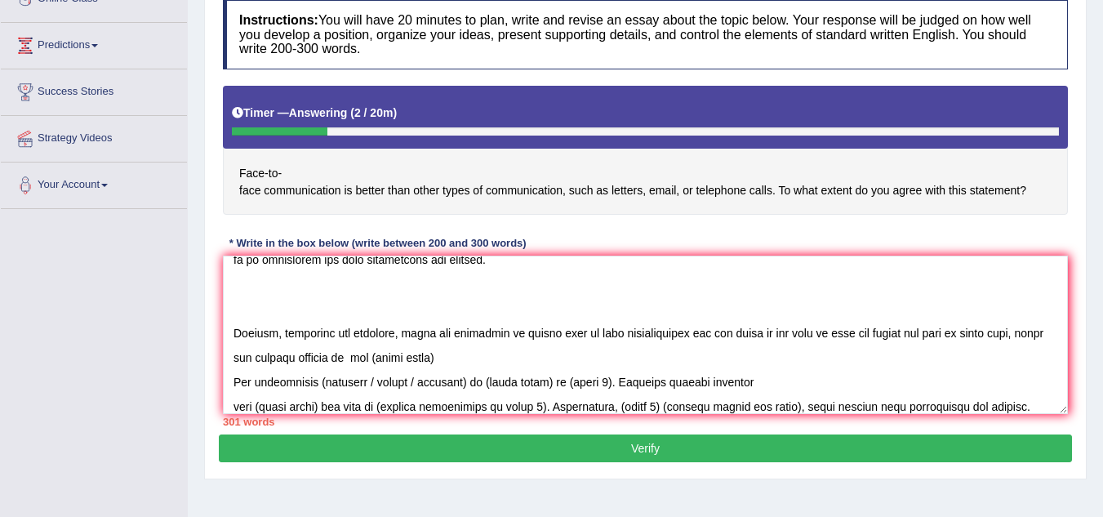
drag, startPoint x: 820, startPoint y: 328, endPoint x: 833, endPoint y: 326, distance: 12.5
click at [822, 327] on textarea at bounding box center [645, 334] width 845 height 158
drag, startPoint x: 458, startPoint y: 359, endPoint x: 394, endPoint y: 358, distance: 63.7
click at [394, 358] on textarea at bounding box center [645, 334] width 845 height 158
click at [372, 357] on textarea at bounding box center [645, 334] width 845 height 158
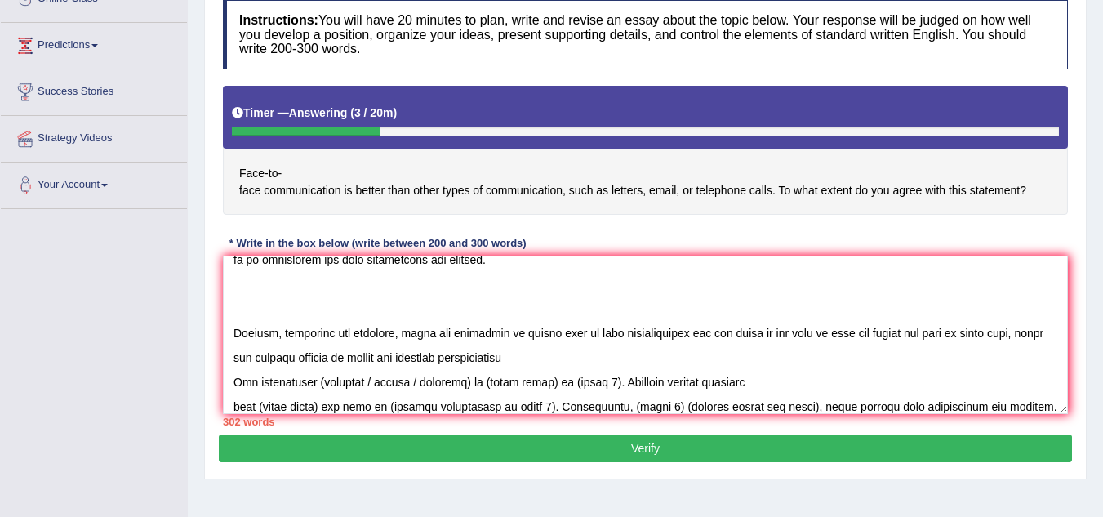
click at [420, 359] on textarea at bounding box center [645, 334] width 845 height 158
drag, startPoint x: 424, startPoint y: 360, endPoint x: 447, endPoint y: 358, distance: 22.1
click at [426, 359] on textarea at bounding box center [645, 334] width 845 height 158
click at [544, 358] on textarea at bounding box center [645, 334] width 845 height 158
click at [531, 360] on textarea at bounding box center [645, 334] width 845 height 158
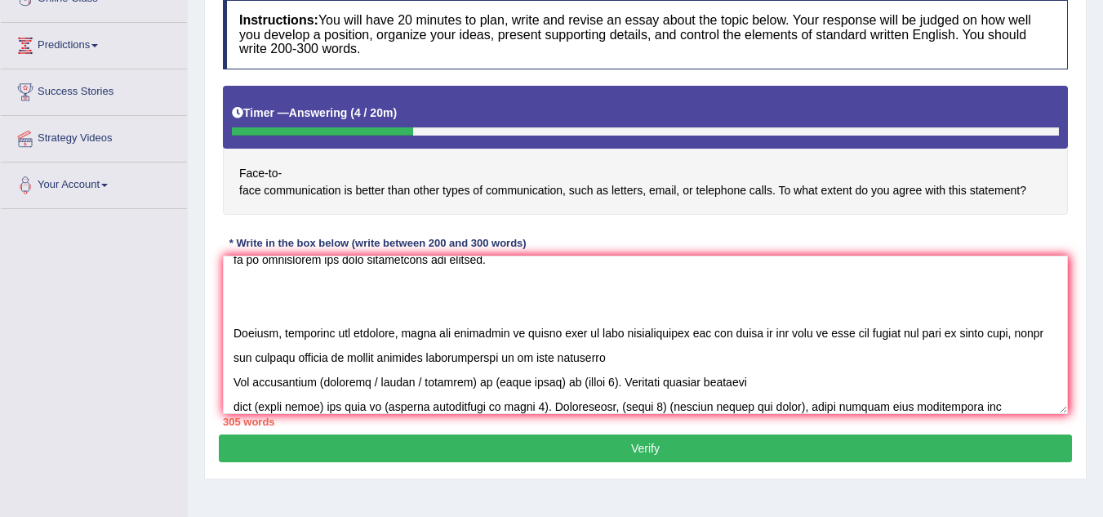
click at [645, 362] on textarea at bounding box center [645, 334] width 845 height 158
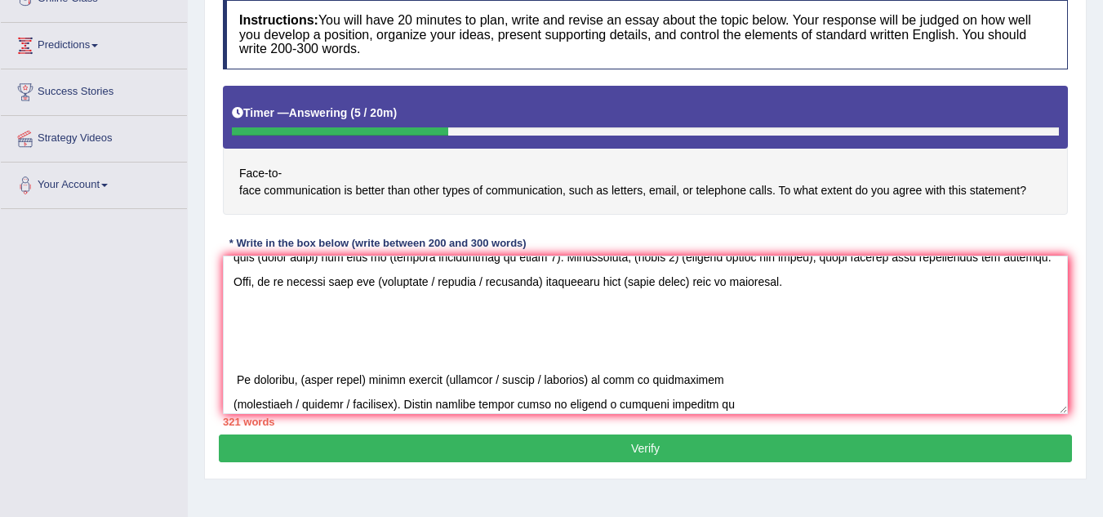
scroll to position [302, 0]
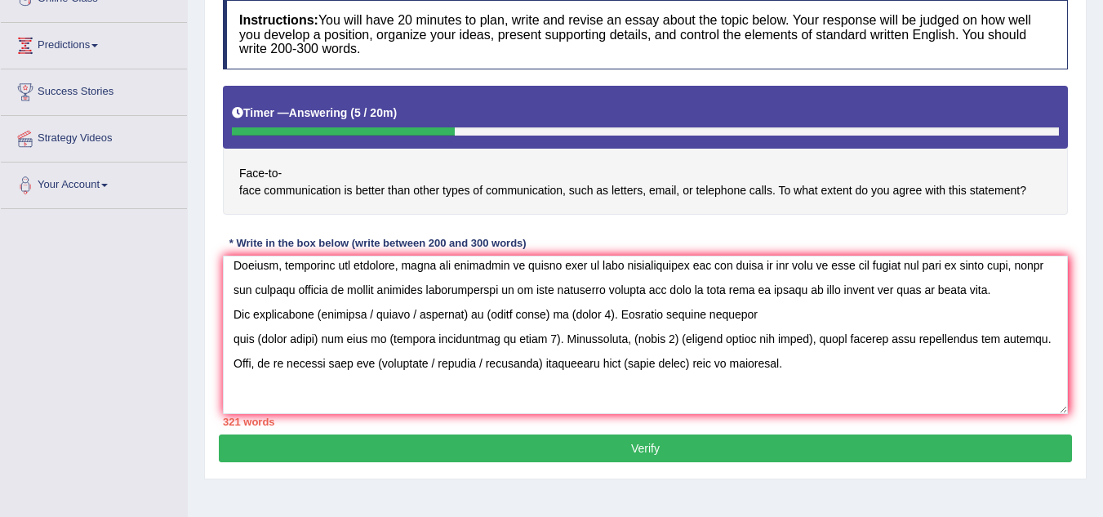
drag, startPoint x: 310, startPoint y: 313, endPoint x: 413, endPoint y: 322, distance: 103.2
click at [413, 322] on textarea at bounding box center [645, 334] width 845 height 158
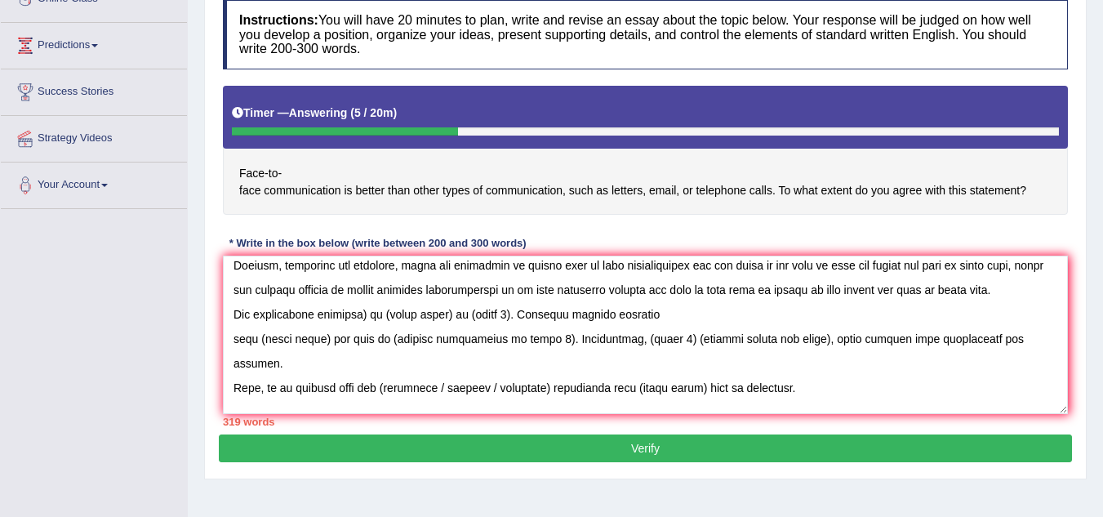
click at [358, 313] on textarea at bounding box center [645, 334] width 845 height 158
click at [355, 314] on textarea at bounding box center [645, 334] width 845 height 158
drag, startPoint x: 368, startPoint y: 312, endPoint x: 433, endPoint y: 320, distance: 65.0
click at [433, 320] on textarea at bounding box center [645, 334] width 845 height 158
drag, startPoint x: 462, startPoint y: 316, endPoint x: 503, endPoint y: 322, distance: 41.3
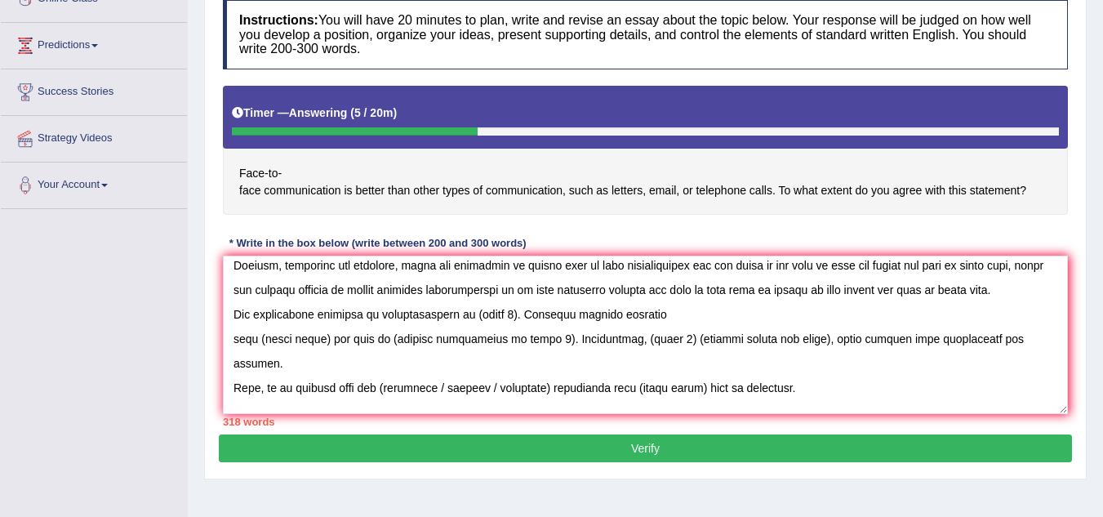
click at [503, 322] on textarea at bounding box center [645, 334] width 845 height 158
click at [500, 316] on textarea at bounding box center [645, 334] width 845 height 158
drag, startPoint x: 501, startPoint y: 314, endPoint x: 461, endPoint y: 314, distance: 40.0
click at [461, 314] on textarea at bounding box center [645, 334] width 845 height 158
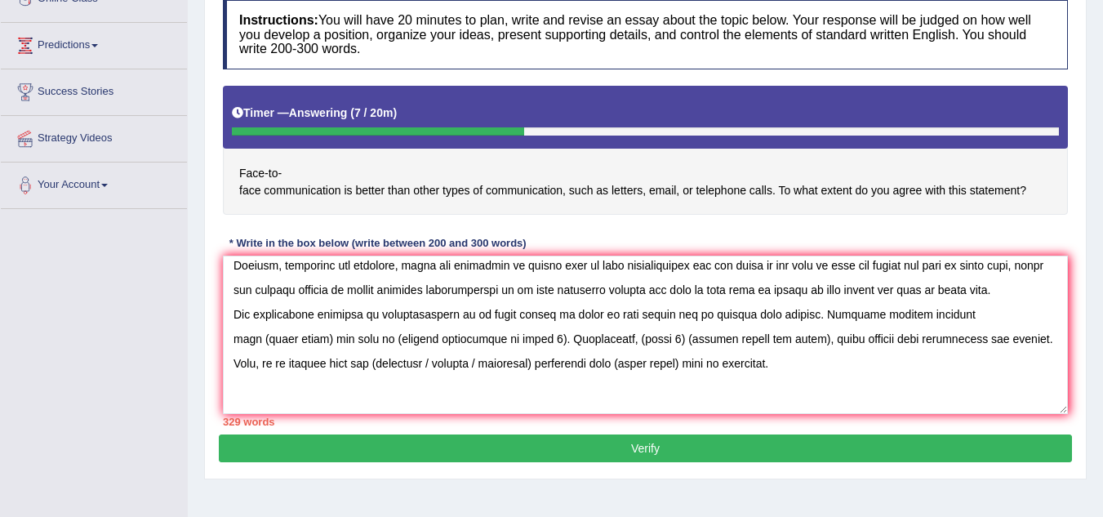
drag, startPoint x: 255, startPoint y: 340, endPoint x: 319, endPoint y: 346, distance: 63.9
click at [319, 346] on textarea at bounding box center [645, 334] width 845 height 158
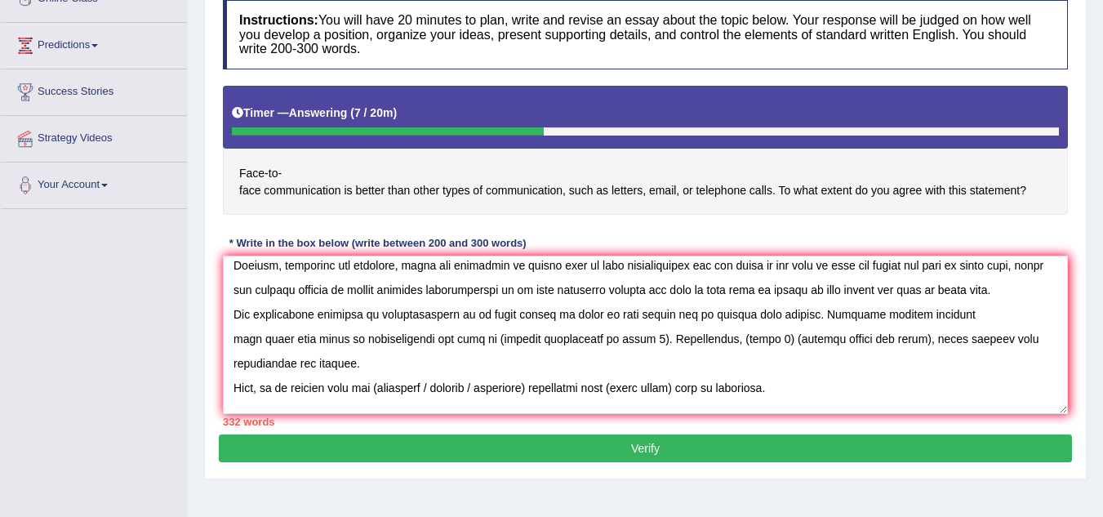
drag, startPoint x: 492, startPoint y: 339, endPoint x: 645, endPoint y: 349, distance: 153.0
click at [645, 349] on textarea at bounding box center [645, 334] width 845 height 158
drag, startPoint x: 704, startPoint y: 340, endPoint x: 882, endPoint y: 344, distance: 177.2
click at [882, 344] on textarea at bounding box center [645, 334] width 845 height 158
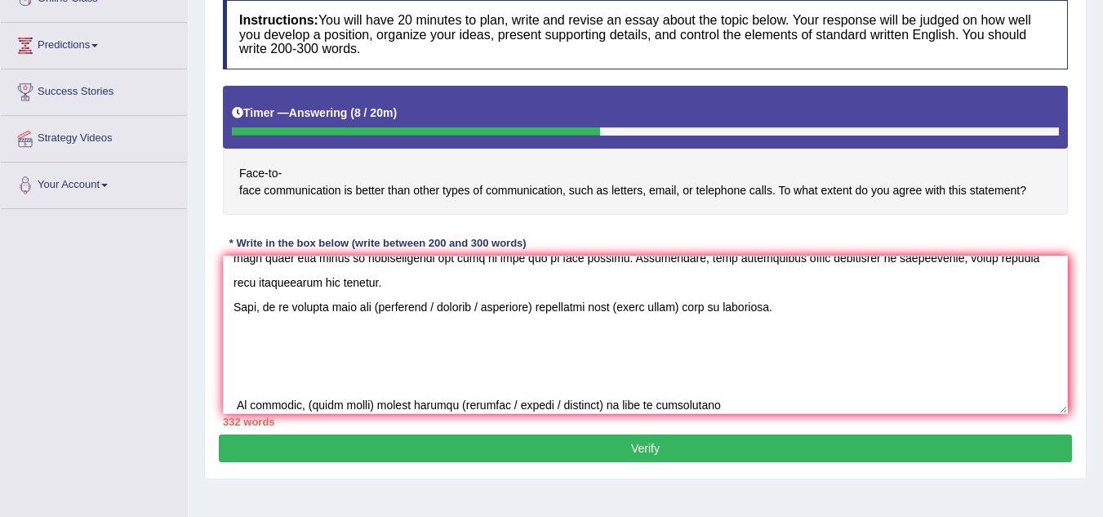
scroll to position [384, 0]
drag, startPoint x: 379, startPoint y: 306, endPoint x: 676, endPoint y: 309, distance: 297.1
click at [676, 309] on textarea at bounding box center [645, 334] width 845 height 158
drag, startPoint x: 639, startPoint y: 307, endPoint x: 231, endPoint y: 310, distance: 408.2
click at [231, 310] on textarea at bounding box center [645, 334] width 845 height 158
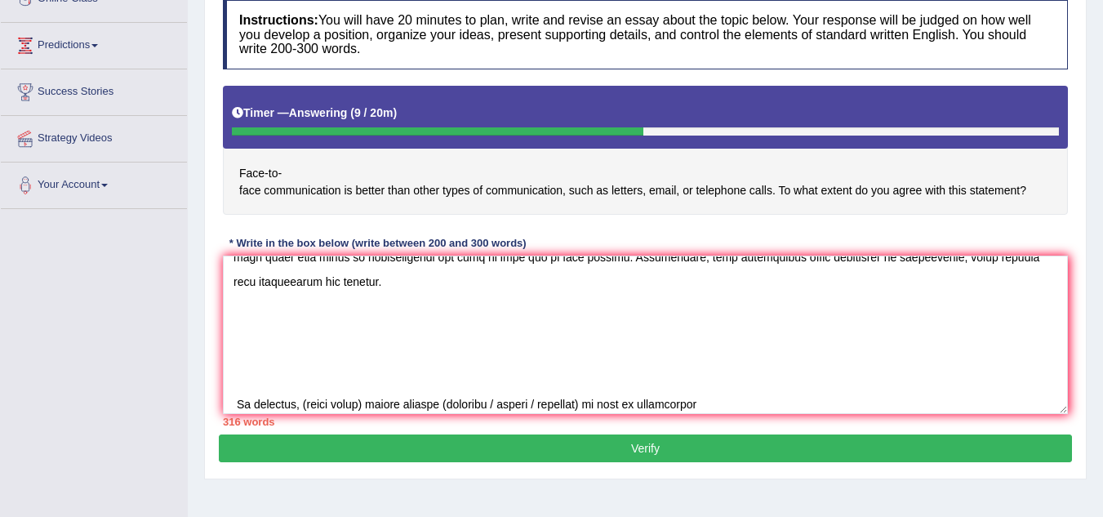
click at [407, 282] on textarea at bounding box center [645, 334] width 845 height 158
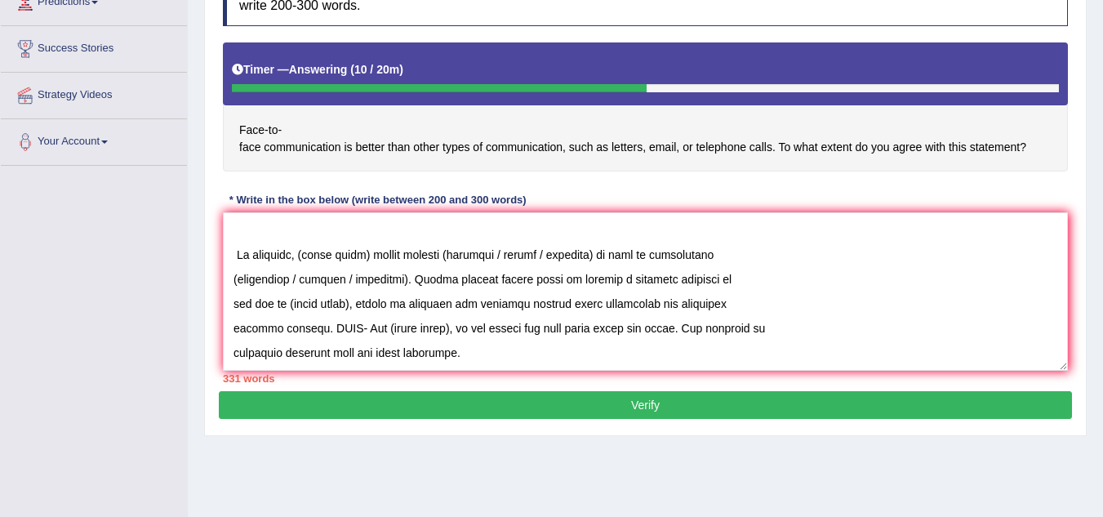
scroll to position [326, 0]
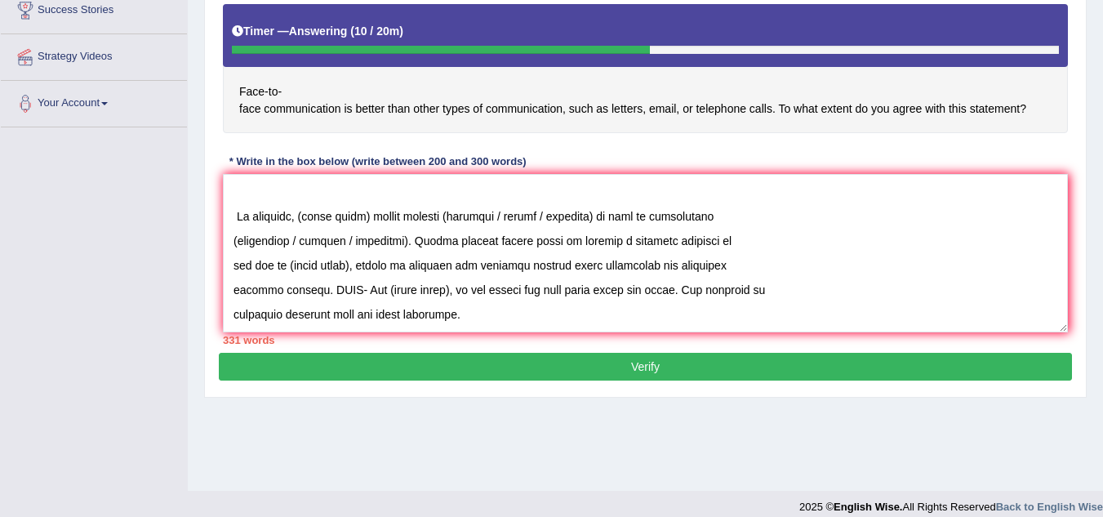
drag, startPoint x: 471, startPoint y: 319, endPoint x: 278, endPoint y: 311, distance: 193.6
click at [278, 311] on textarea at bounding box center [645, 253] width 845 height 158
drag, startPoint x: 318, startPoint y: 287, endPoint x: 691, endPoint y: 306, distance: 373.6
click at [691, 306] on textarea at bounding box center [645, 253] width 845 height 158
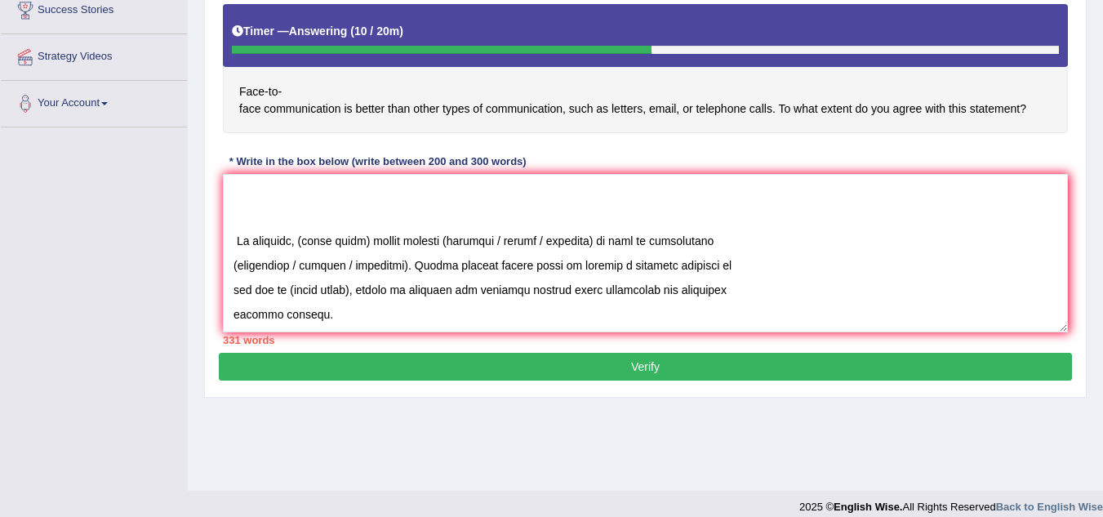
scroll to position [465, 0]
drag, startPoint x: 368, startPoint y: 242, endPoint x: 303, endPoint y: 238, distance: 65.4
click at [303, 238] on textarea at bounding box center [645, 253] width 845 height 158
click at [482, 239] on textarea at bounding box center [645, 253] width 845 height 158
click at [487, 240] on textarea at bounding box center [645, 253] width 845 height 158
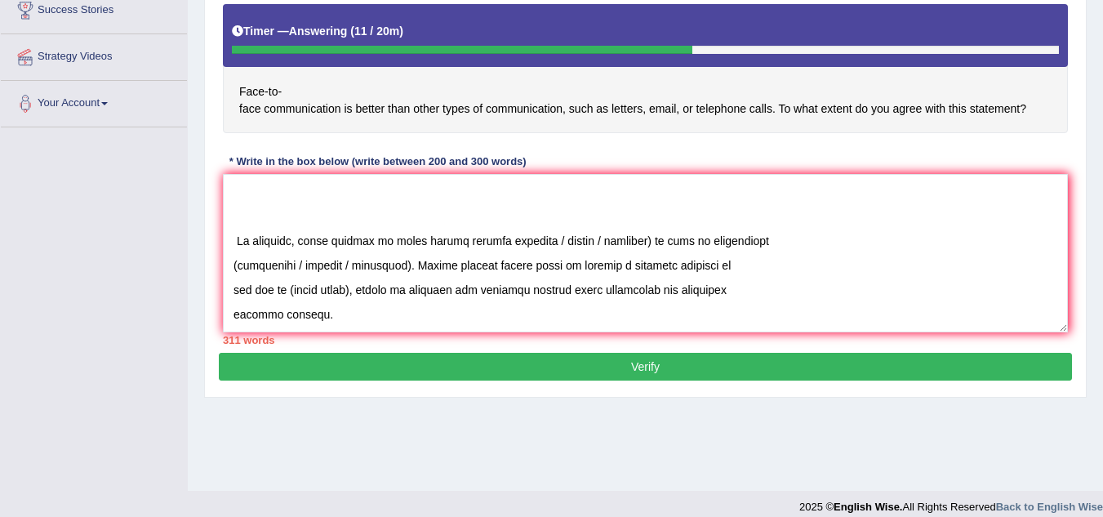
drag, startPoint x: 532, startPoint y: 239, endPoint x: 634, endPoint y: 248, distance: 102.4
click at [634, 248] on textarea at bounding box center [645, 253] width 845 height 158
drag, startPoint x: 300, startPoint y: 264, endPoint x: 225, endPoint y: 270, distance: 75.4
click at [225, 270] on textarea at bounding box center [645, 253] width 845 height 158
drag, startPoint x: 324, startPoint y: 265, endPoint x: 268, endPoint y: 265, distance: 56.3
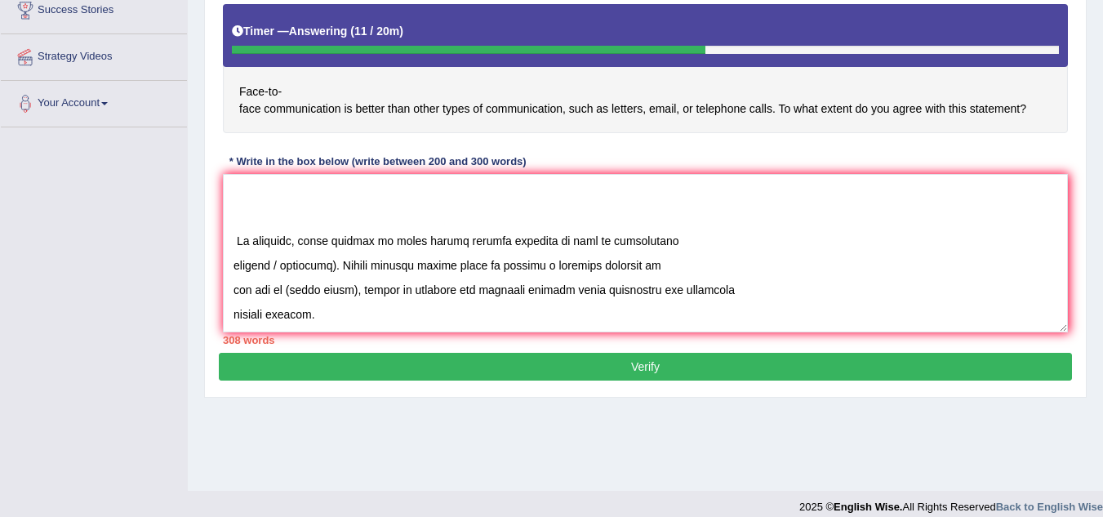
click at [268, 265] on textarea at bounding box center [645, 253] width 845 height 158
drag, startPoint x: 352, startPoint y: 289, endPoint x: 286, endPoint y: 292, distance: 66.2
click at [286, 292] on textarea at bounding box center [645, 253] width 845 height 158
click at [238, 238] on textarea at bounding box center [645, 253] width 845 height 158
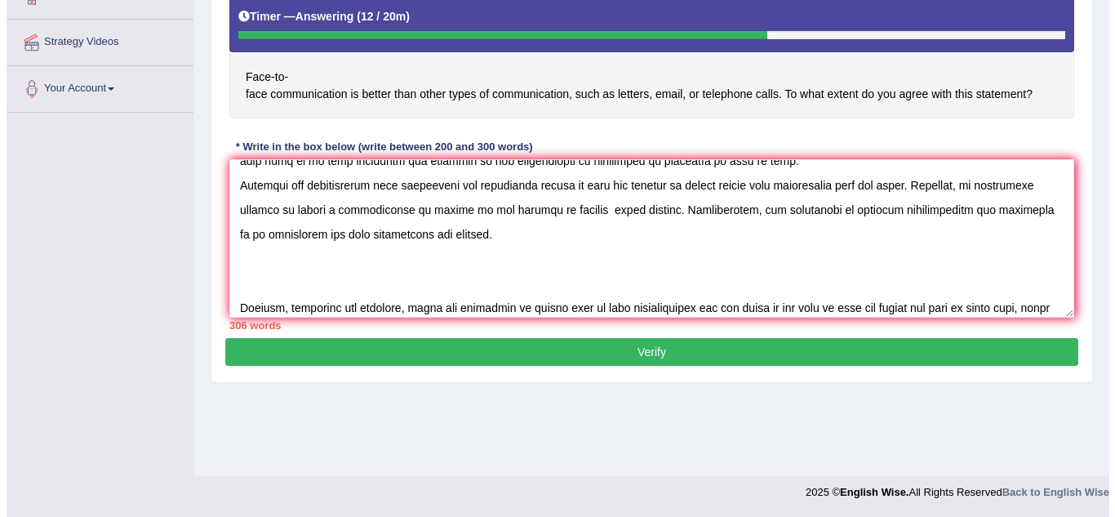
scroll to position [245, 0]
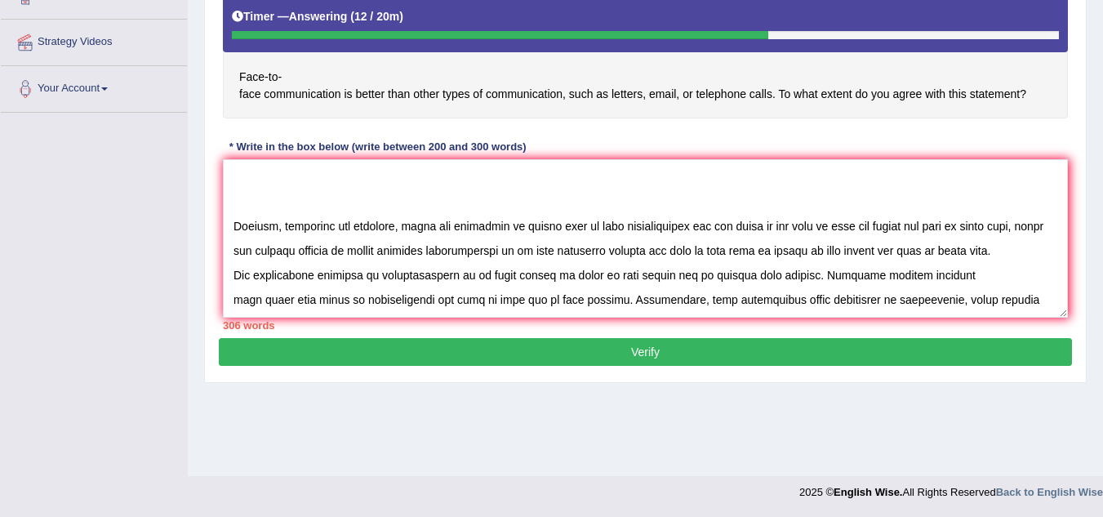
drag, startPoint x: 616, startPoint y: 226, endPoint x: 557, endPoint y: 224, distance: 59.6
click at [557, 224] on textarea at bounding box center [645, 238] width 845 height 158
click at [707, 222] on textarea at bounding box center [645, 238] width 845 height 158
click at [674, 241] on textarea at bounding box center [645, 238] width 845 height 158
click at [752, 449] on div "Home Practice Writing: Write Essay Face to Face You have already given answer t…" at bounding box center [645, 68] width 915 height 816
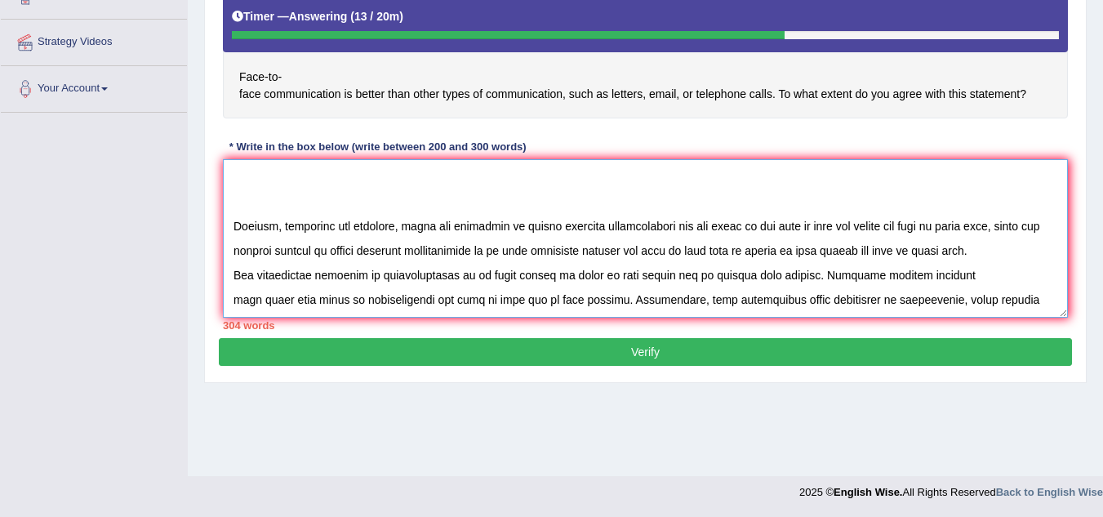
click at [704, 229] on textarea at bounding box center [645, 238] width 845 height 158
drag, startPoint x: 528, startPoint y: 251, endPoint x: 454, endPoint y: 251, distance: 74.3
click at [454, 251] on textarea at bounding box center [645, 238] width 845 height 158
click at [613, 268] on textarea at bounding box center [645, 238] width 845 height 158
drag, startPoint x: 839, startPoint y: 249, endPoint x: 1047, endPoint y: 264, distance: 208.7
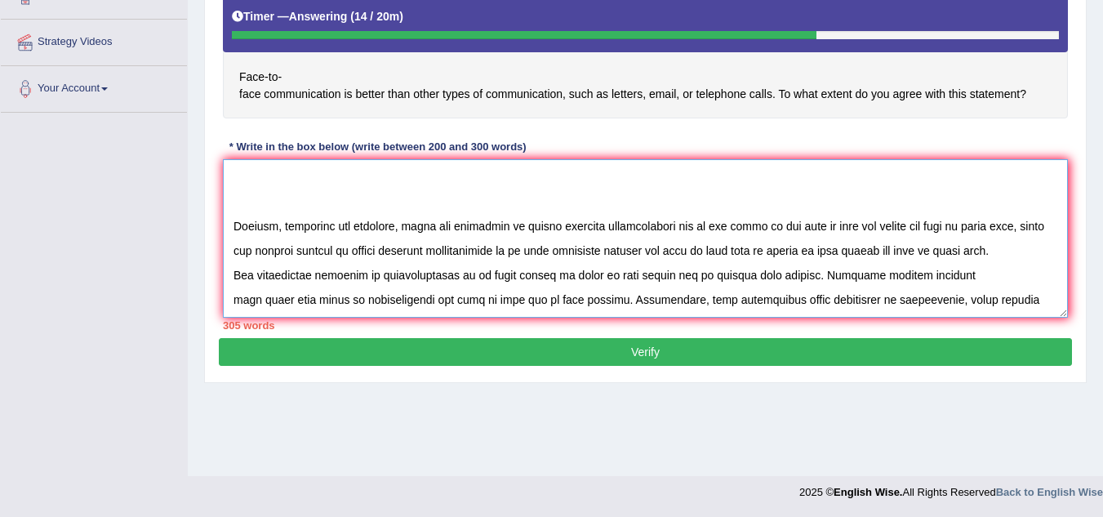
click at [1025, 251] on textarea at bounding box center [645, 238] width 845 height 158
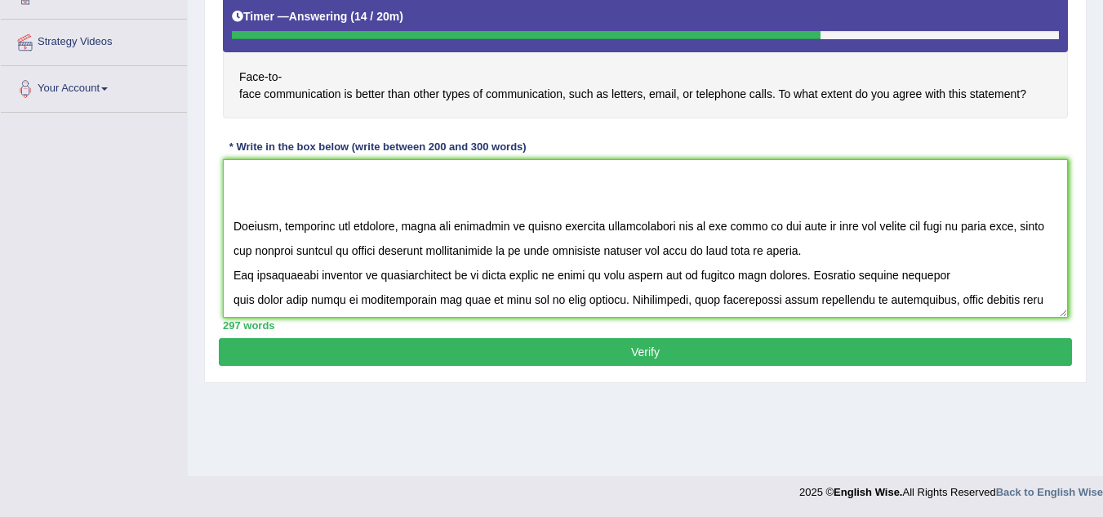
type textarea "The increasing influence of face to face communication on our lives has ignited…"
click at [847, 352] on button "Verify" at bounding box center [645, 352] width 853 height 28
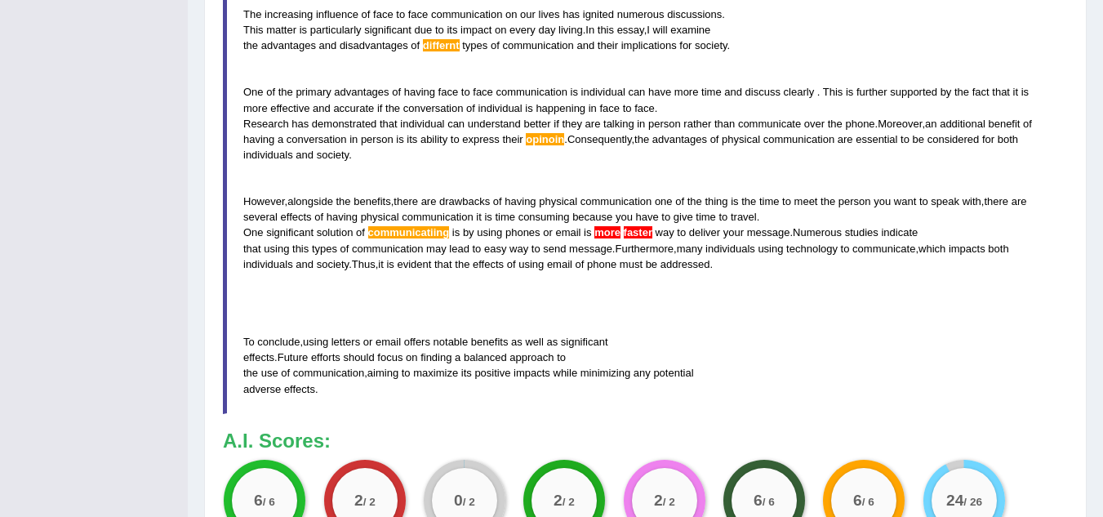
scroll to position [667, 0]
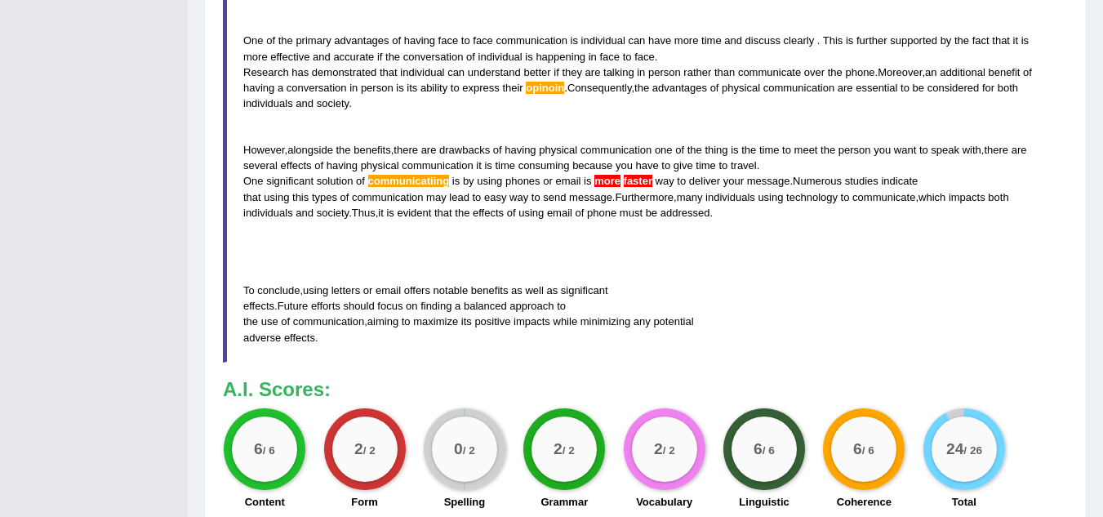
drag, startPoint x: 694, startPoint y: 327, endPoint x: 204, endPoint y: 48, distance: 563.7
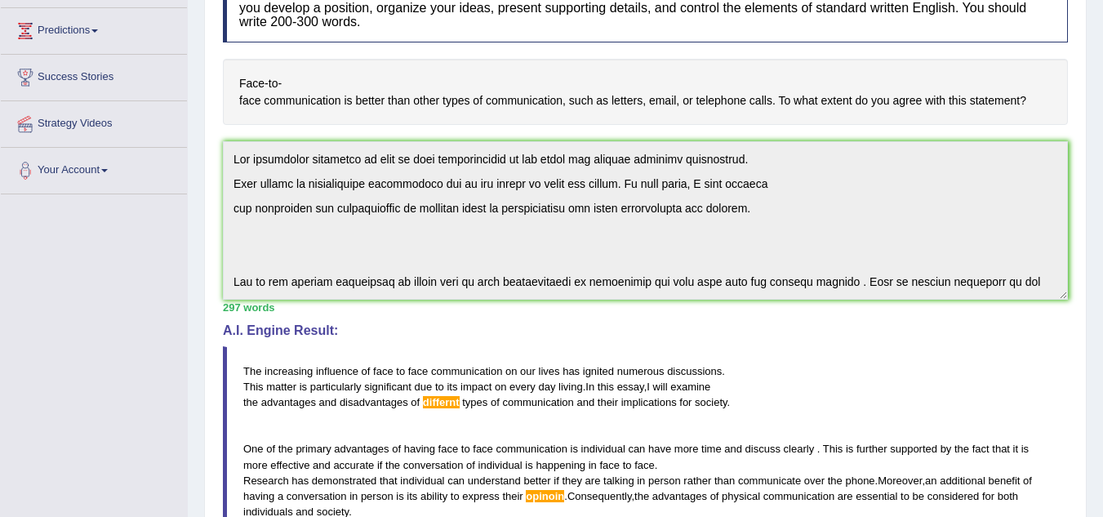
scroll to position [465, 0]
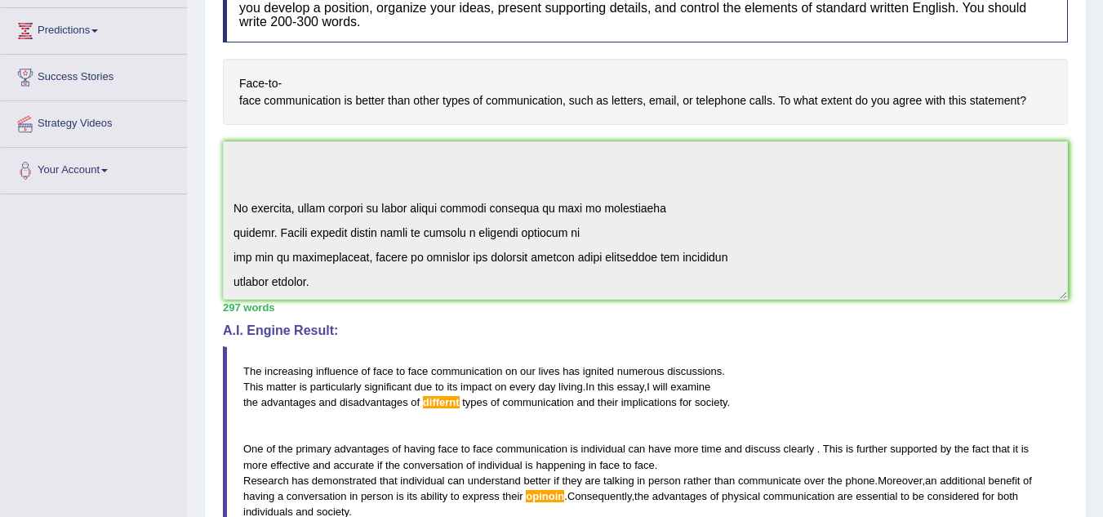
click at [750, 353] on div "Instructions: You will have 20 minutes to plan, write and revise an essay about…" at bounding box center [645, 446] width 853 height 962
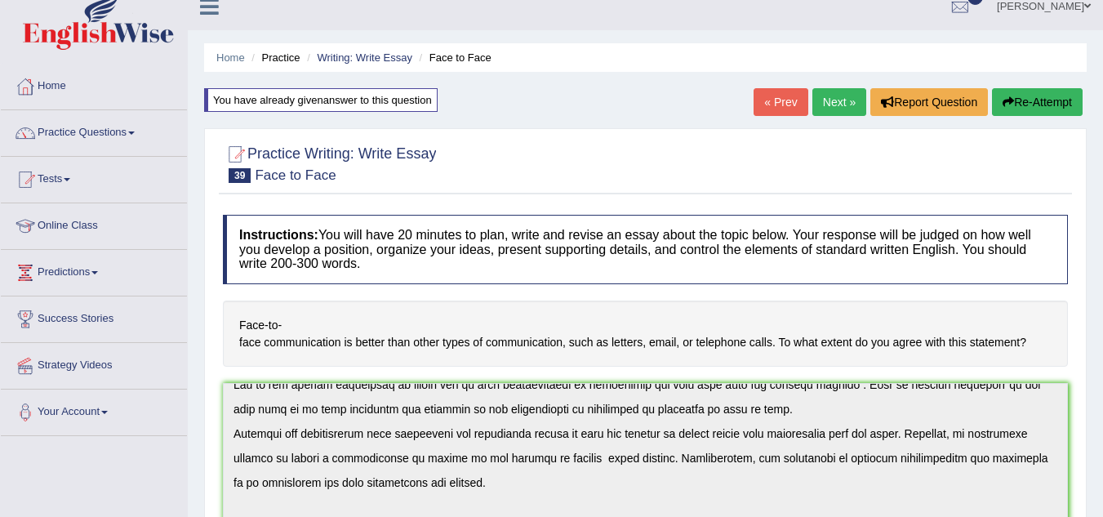
scroll to position [14, 0]
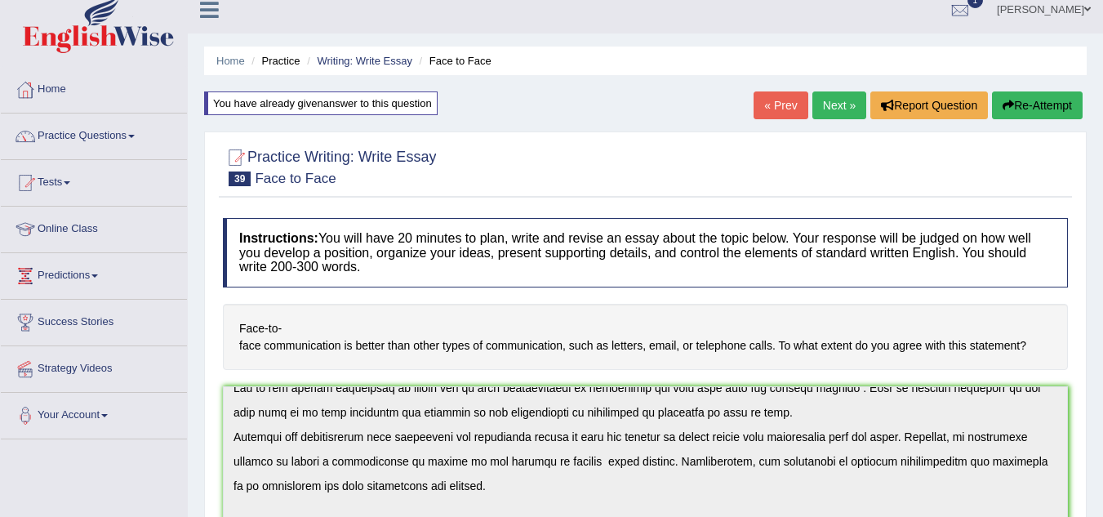
click at [1022, 102] on button "Re-Attempt" at bounding box center [1037, 105] width 91 height 28
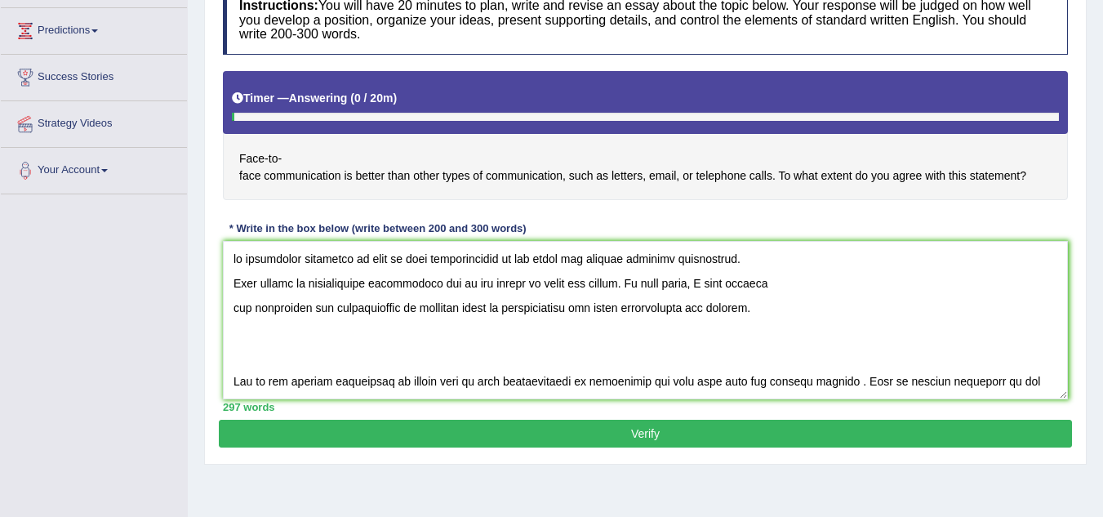
drag, startPoint x: 232, startPoint y: 258, endPoint x: 240, endPoint y: 257, distance: 8.2
click at [233, 257] on textarea at bounding box center [645, 320] width 845 height 158
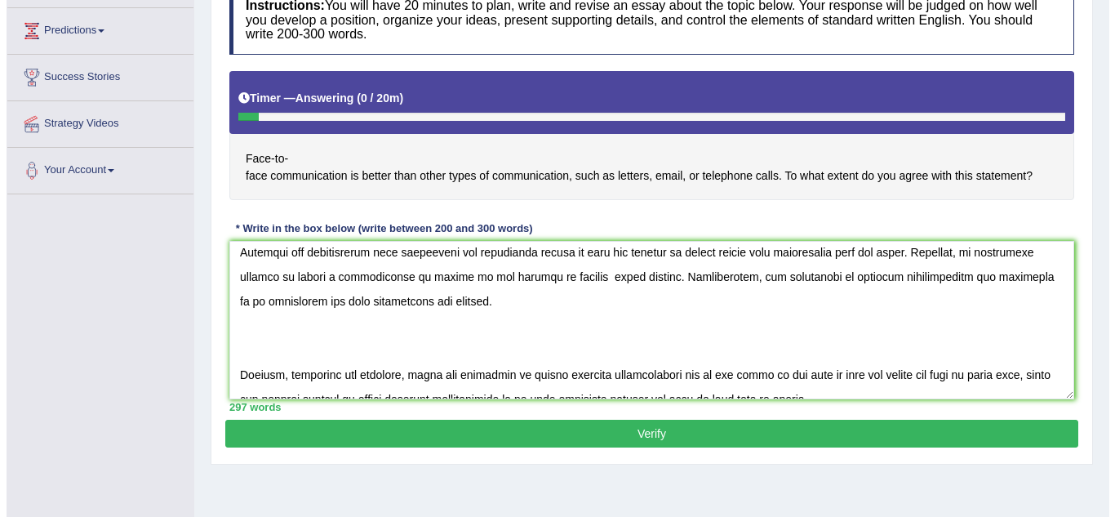
scroll to position [408, 0]
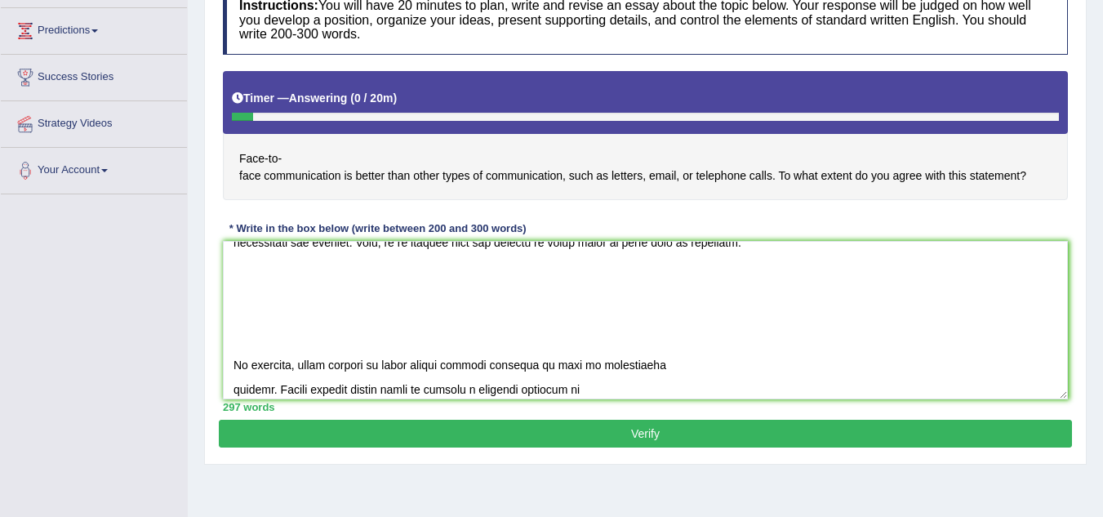
type textarea "The increasing influence of face to face communication on our lives has ignited…"
click at [612, 433] on button "Verify" at bounding box center [645, 434] width 853 height 28
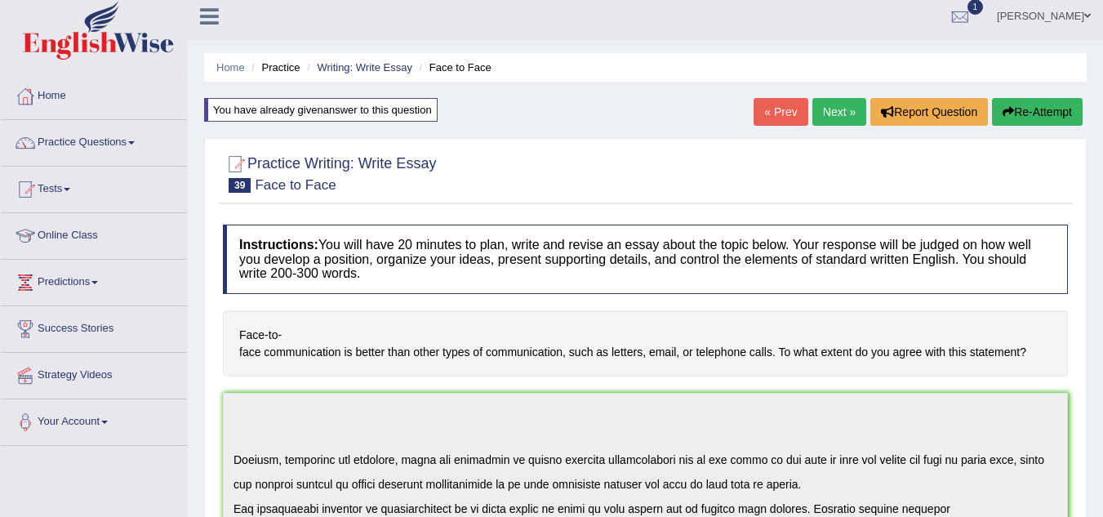
scroll to position [0, 0]
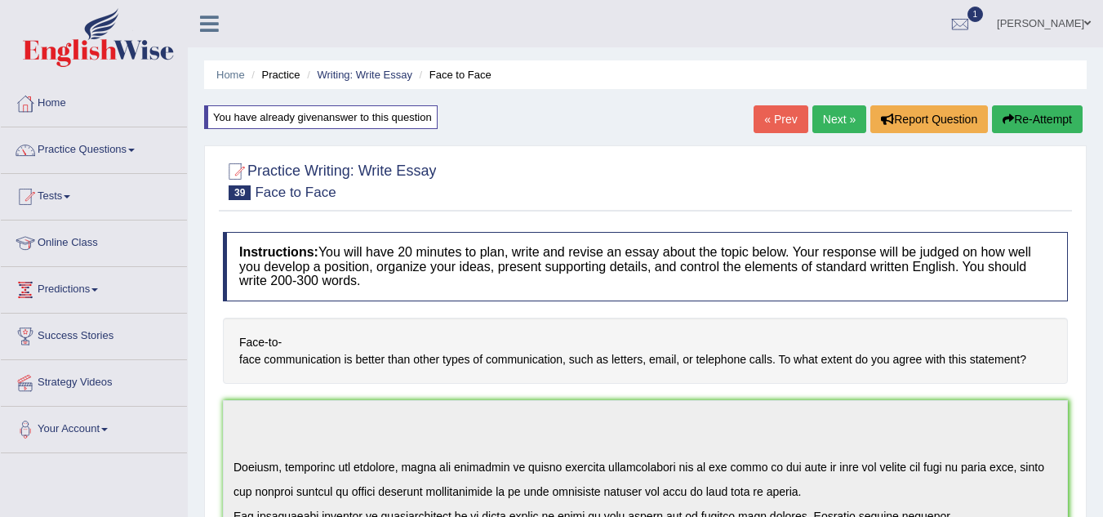
click at [1013, 118] on button "Re-Attempt" at bounding box center [1037, 119] width 91 height 28
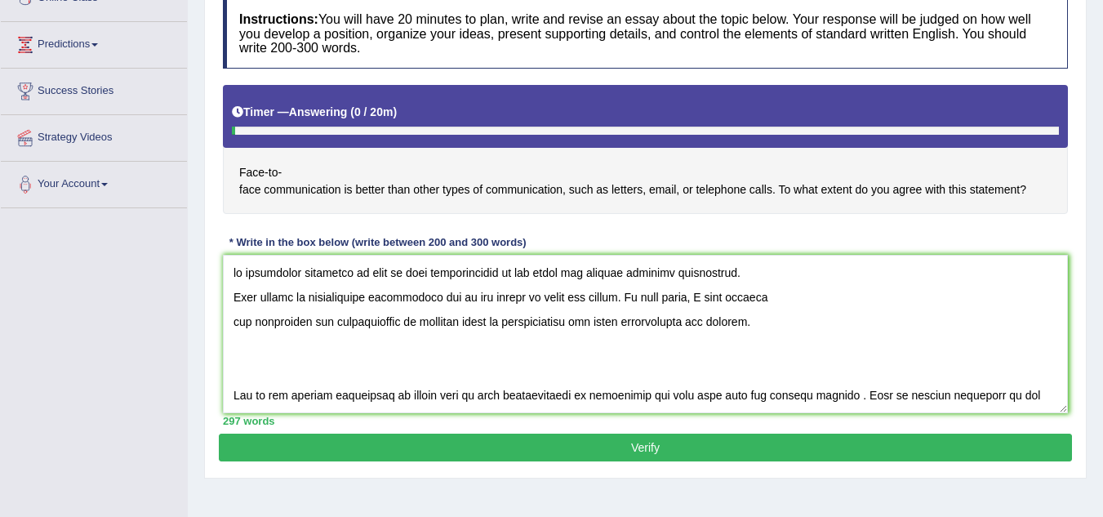
drag, startPoint x: 443, startPoint y: 322, endPoint x: 457, endPoint y: 321, distance: 14.0
click at [444, 322] on textarea at bounding box center [645, 334] width 845 height 158
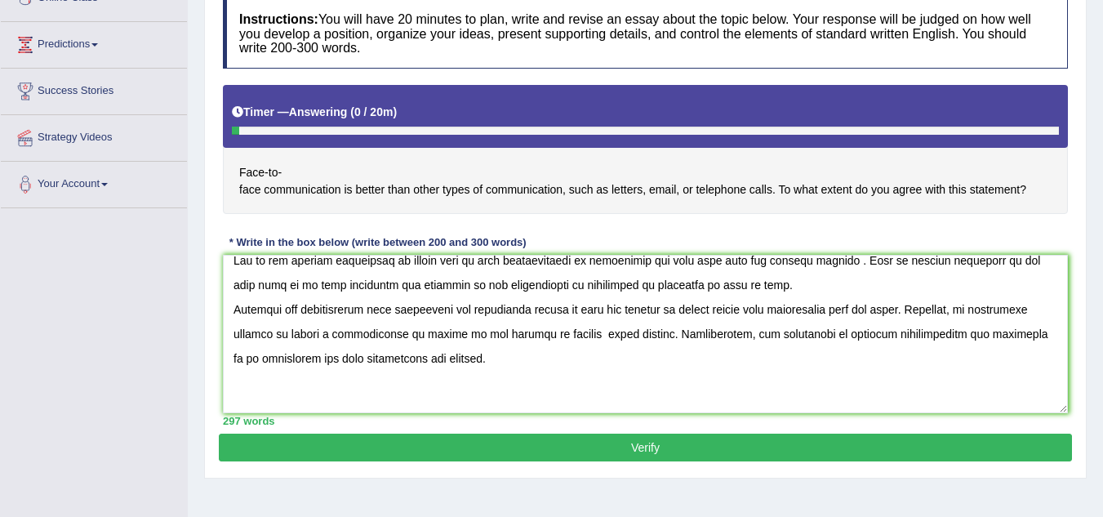
scroll to position [163, 0]
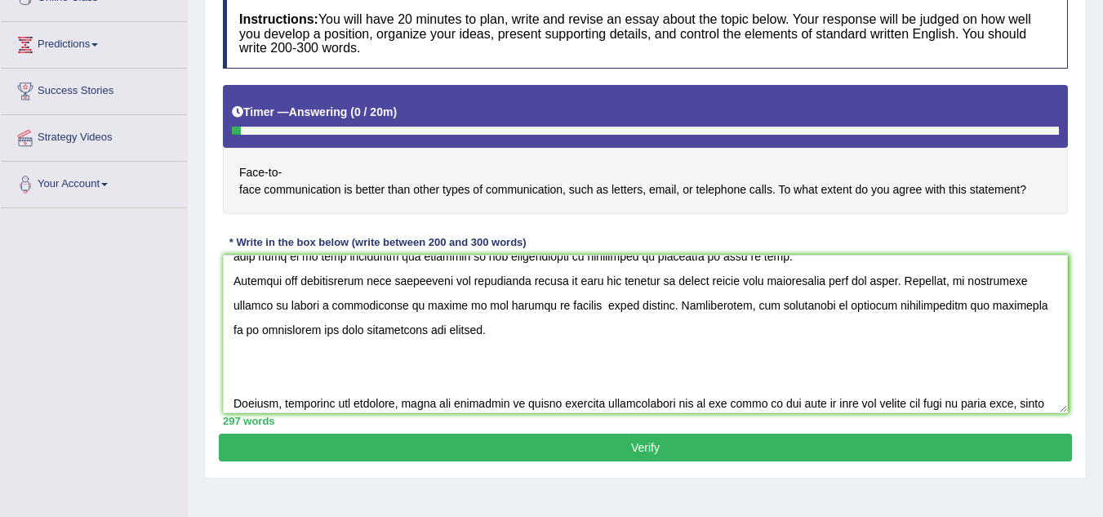
click at [618, 309] on textarea at bounding box center [645, 334] width 845 height 158
click at [616, 303] on textarea at bounding box center [645, 334] width 845 height 158
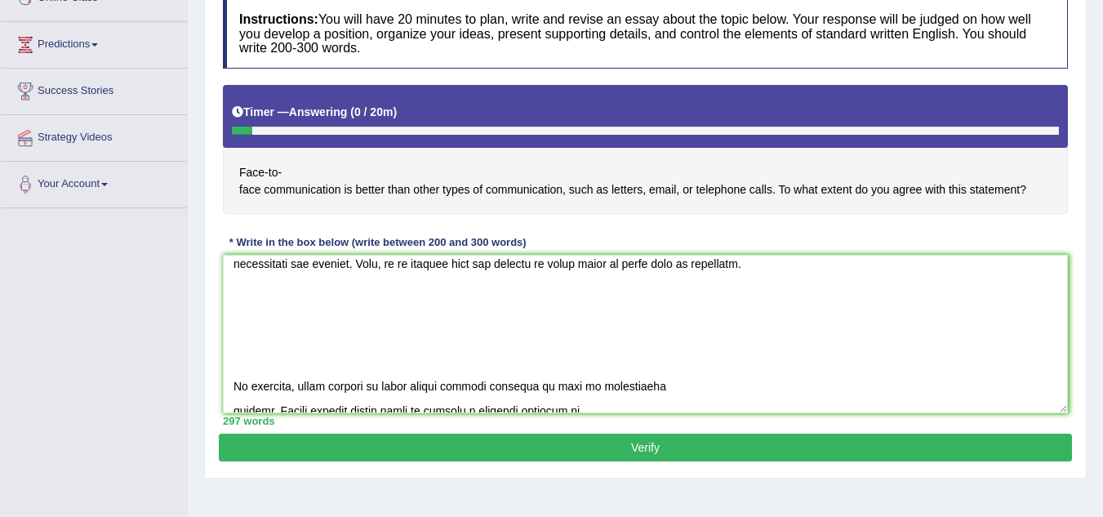
scroll to position [465, 0]
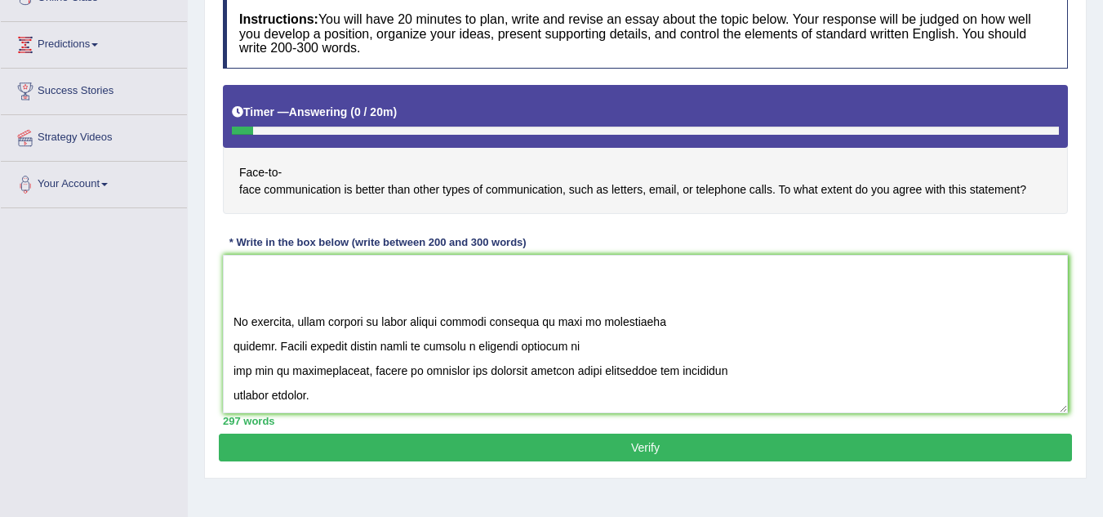
type textarea "he increasing influence of face to face communication on our lives has ignited …"
click at [707, 447] on button "Verify" at bounding box center [645, 447] width 853 height 28
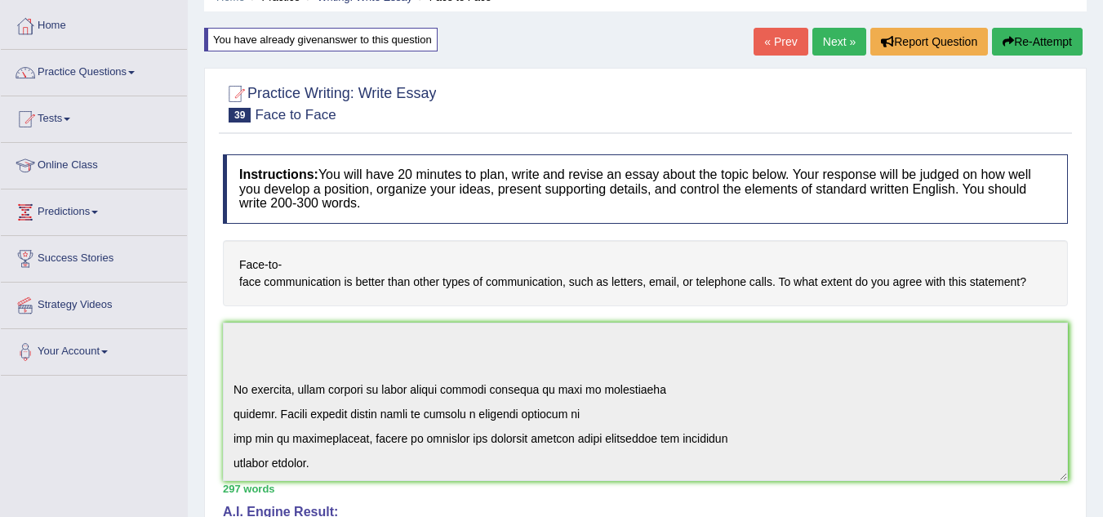
scroll to position [0, 0]
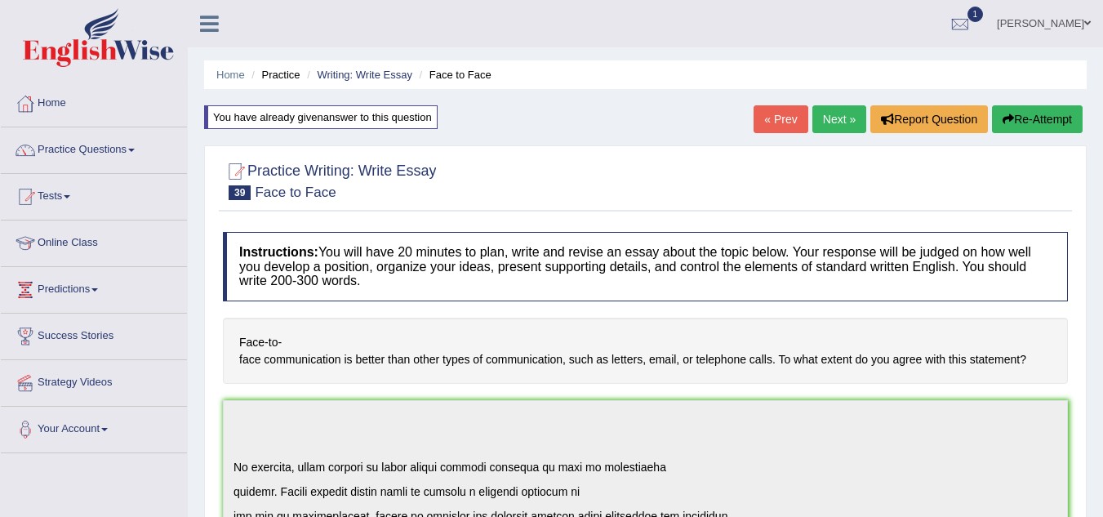
click at [1050, 117] on button "Re-Attempt" at bounding box center [1037, 119] width 91 height 28
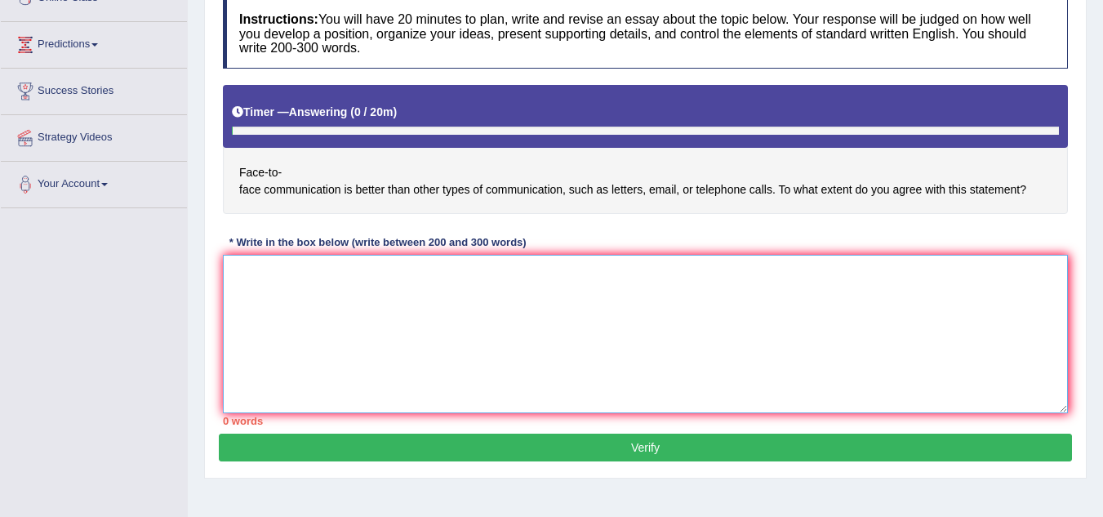
scroll to position [245, 0]
paste textarea "he increasing influence of face to face communication on our lives has ignited …"
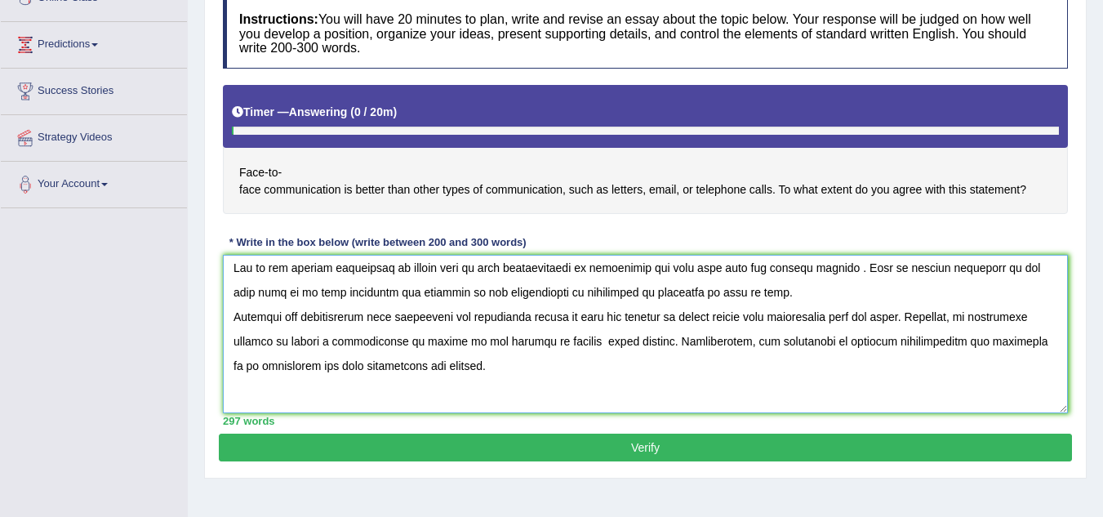
scroll to position [0, 0]
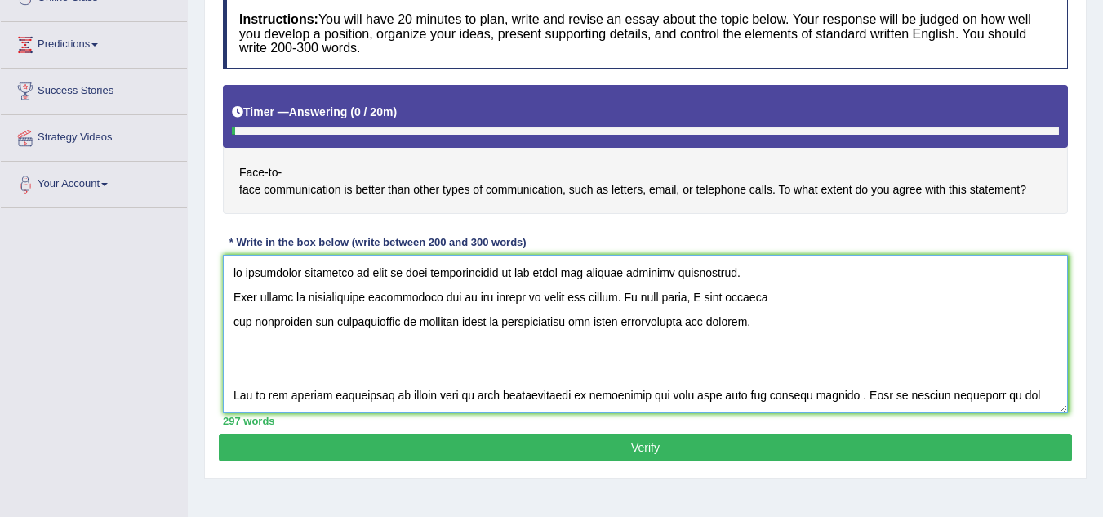
click at [447, 322] on textarea at bounding box center [645, 334] width 845 height 158
click at [449, 323] on textarea at bounding box center [645, 334] width 845 height 158
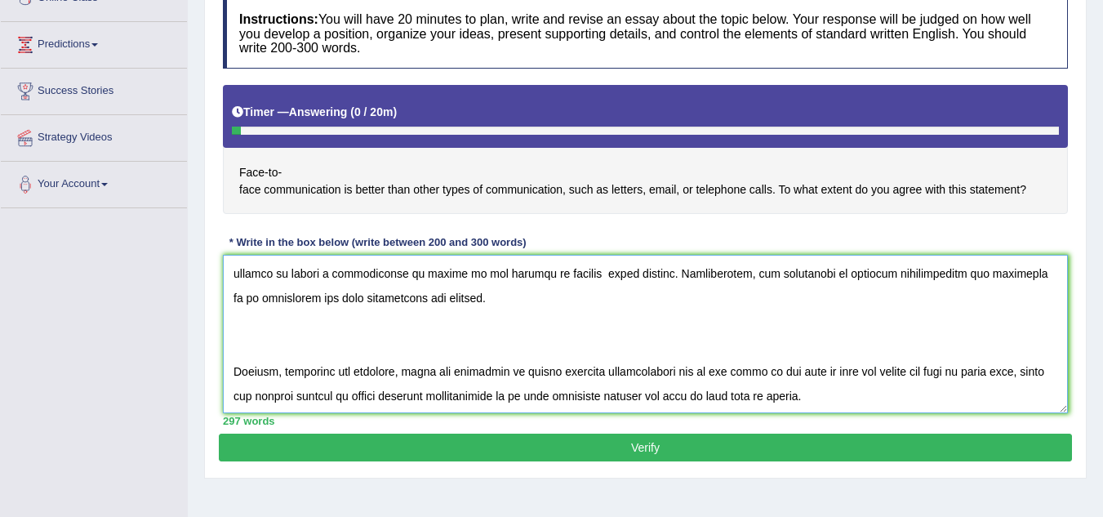
scroll to position [245, 0]
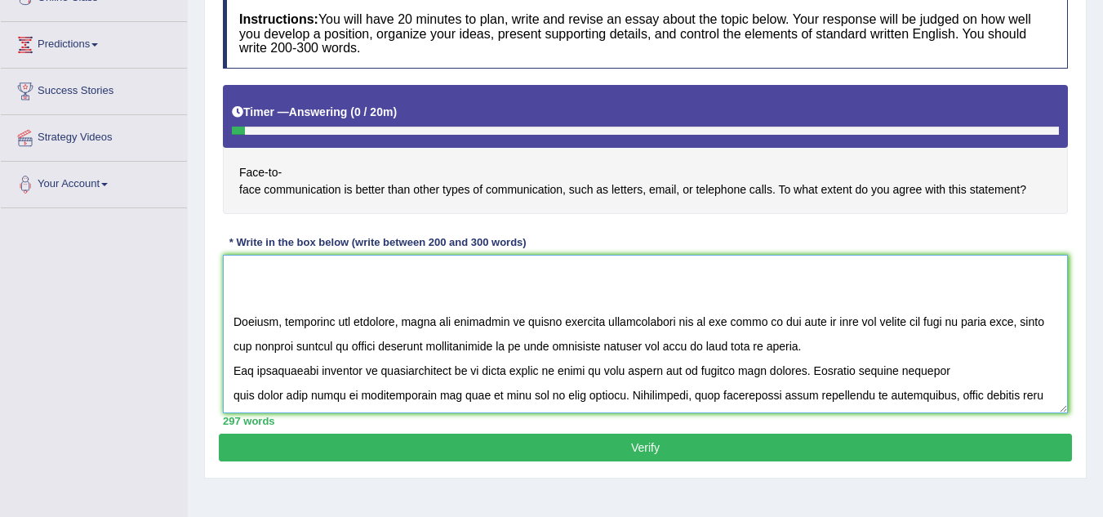
drag, startPoint x: 435, startPoint y: 371, endPoint x: 474, endPoint y: 371, distance: 39.2
click at [436, 371] on textarea at bounding box center [645, 334] width 845 height 158
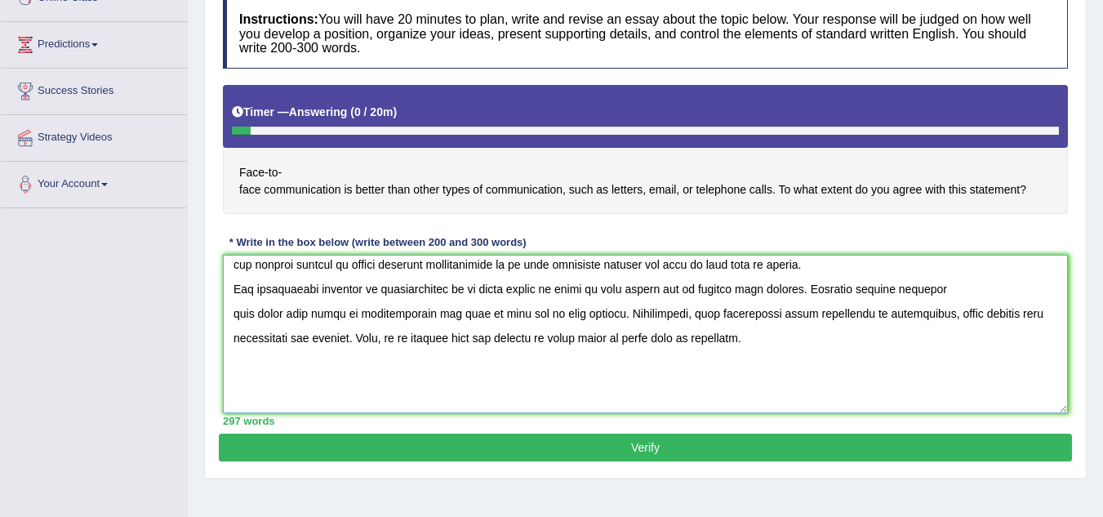
click at [630, 291] on textarea at bounding box center [645, 334] width 845 height 158
type textarea "he increasing influence of face to face communication on our lives has ignited …"
click at [630, 451] on button "Verify" at bounding box center [645, 447] width 853 height 28
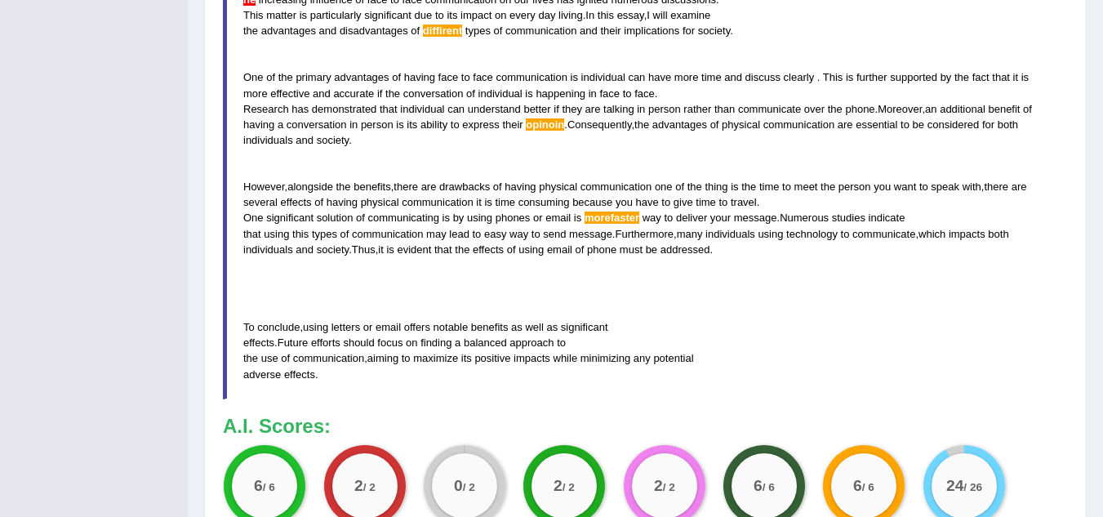
scroll to position [653, 0]
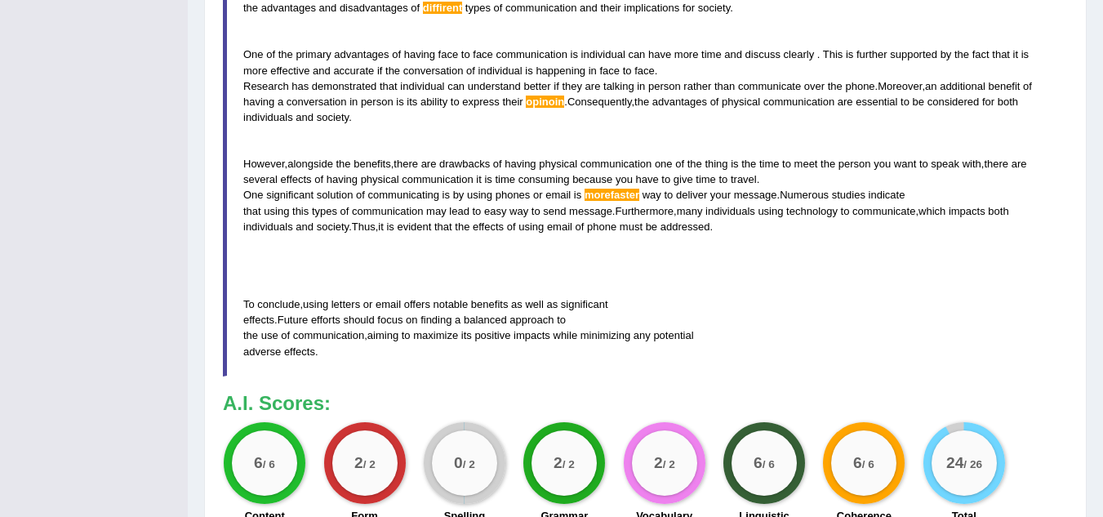
drag, startPoint x: 690, startPoint y: 331, endPoint x: 389, endPoint y: 205, distance: 326.7
click at [389, 206] on blockquote "he increasing influence of face to face communication on our lives has ignited …" at bounding box center [645, 164] width 845 height 424
drag, startPoint x: 389, startPoint y: 205, endPoint x: 202, endPoint y: 151, distance: 194.5
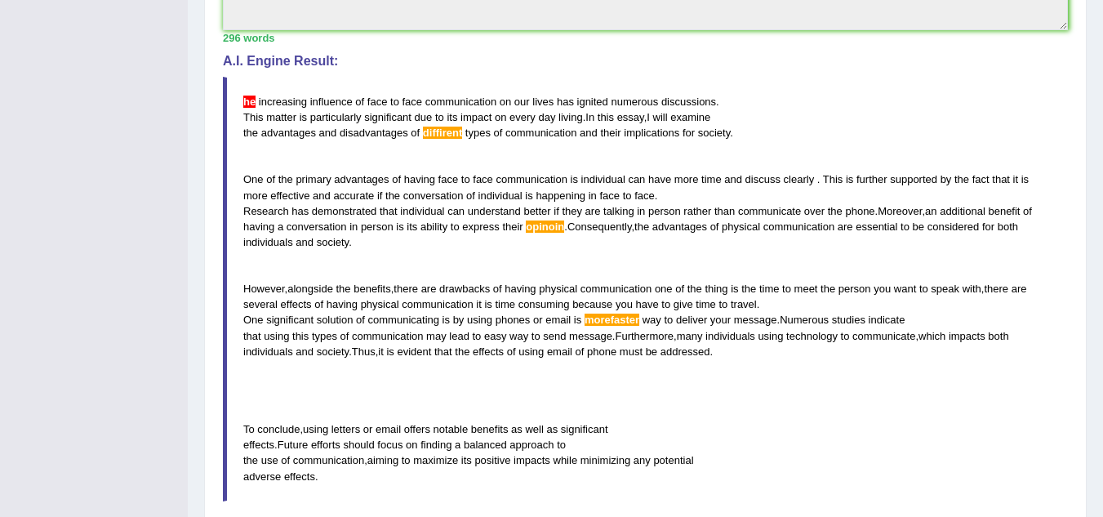
scroll to position [490, 0]
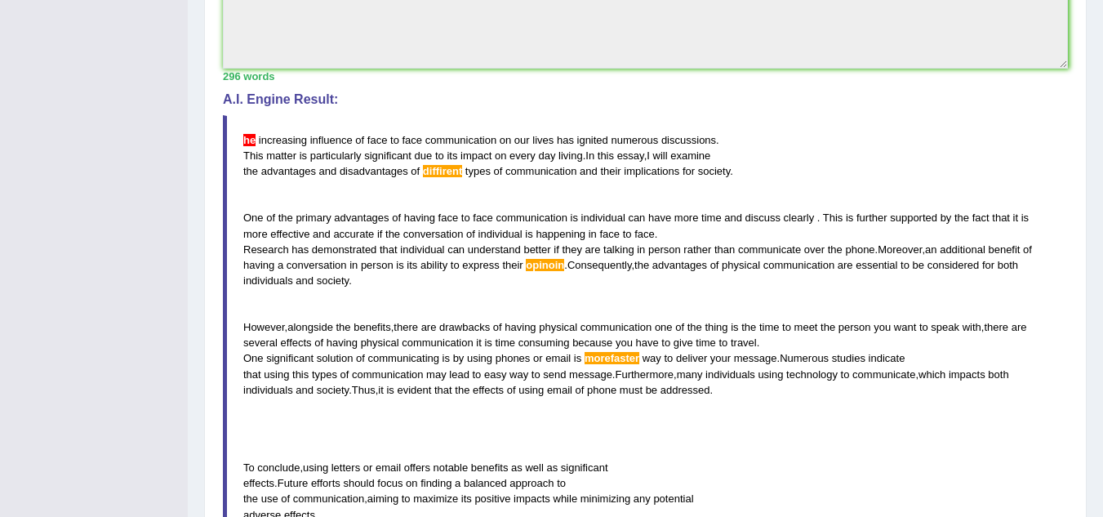
drag, startPoint x: 240, startPoint y: 137, endPoint x: 473, endPoint y: 337, distance: 307.4
click at [473, 337] on blockquote "he increasing influence of face to face communication on our lives has ignited …" at bounding box center [645, 327] width 845 height 424
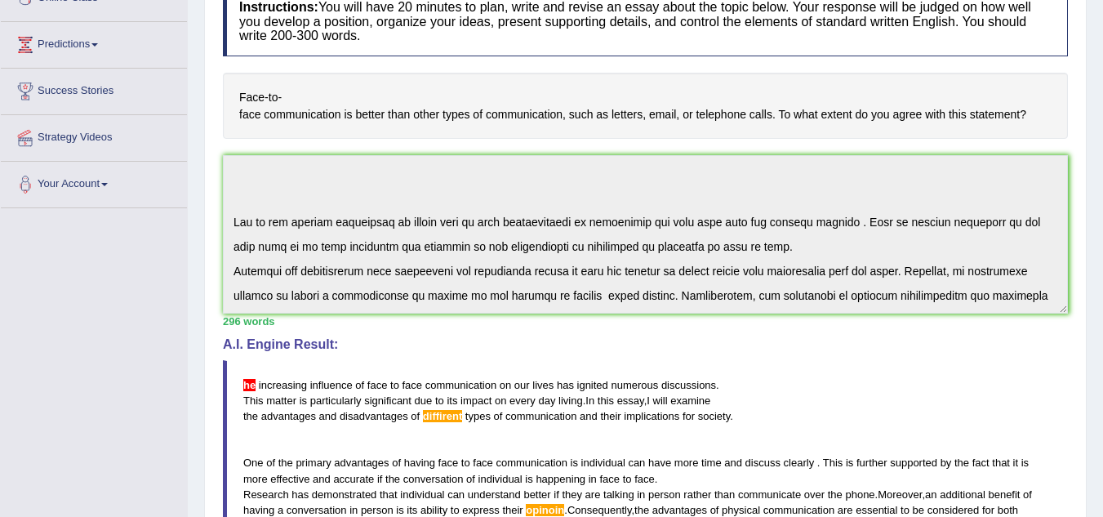
scroll to position [0, 0]
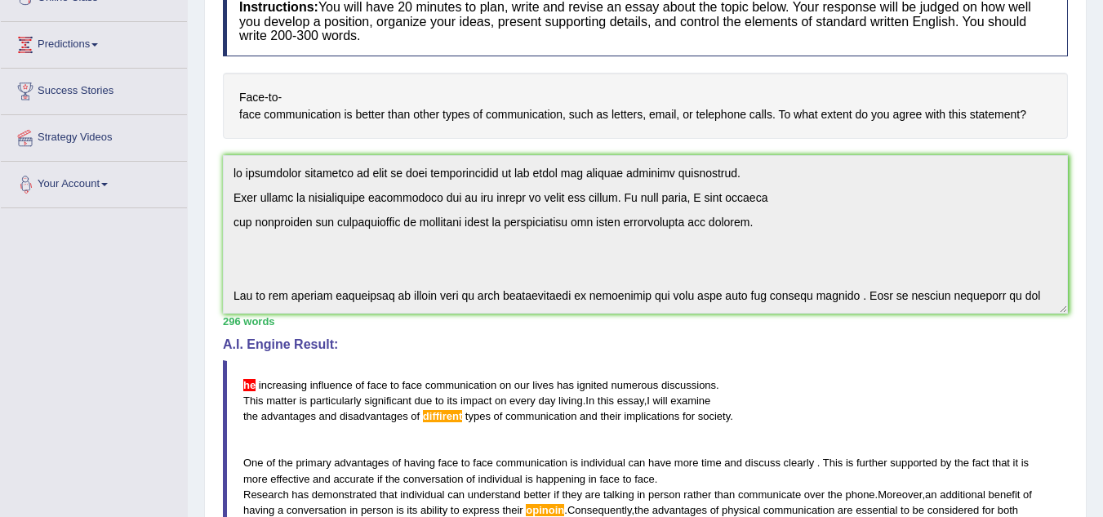
click at [172, 177] on div "Toggle navigation Home Practice Questions Speaking Practice Read Aloud Repeat S…" at bounding box center [551, 420] width 1103 height 1330
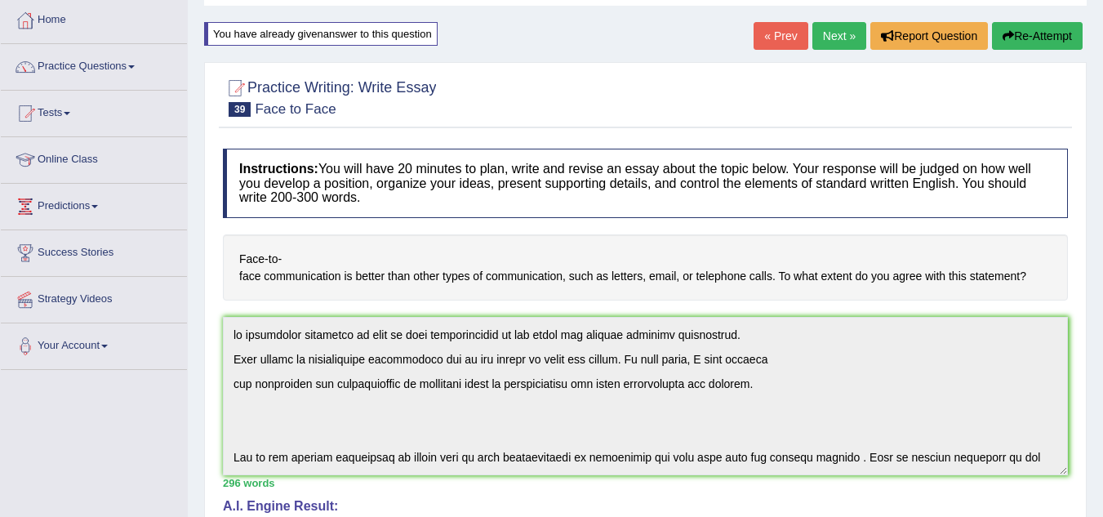
scroll to position [82, 0]
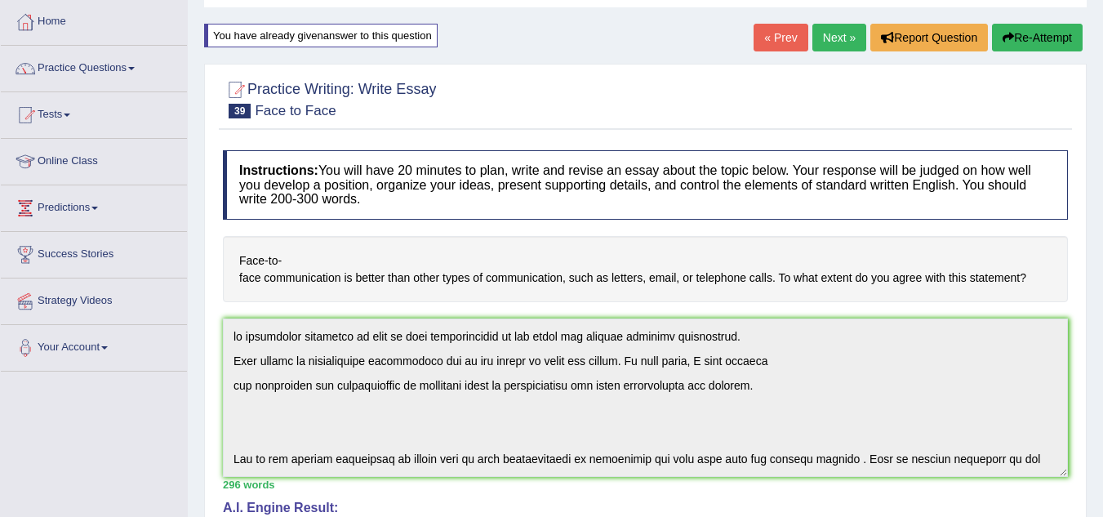
click at [1046, 34] on button "Re-Attempt" at bounding box center [1037, 38] width 91 height 28
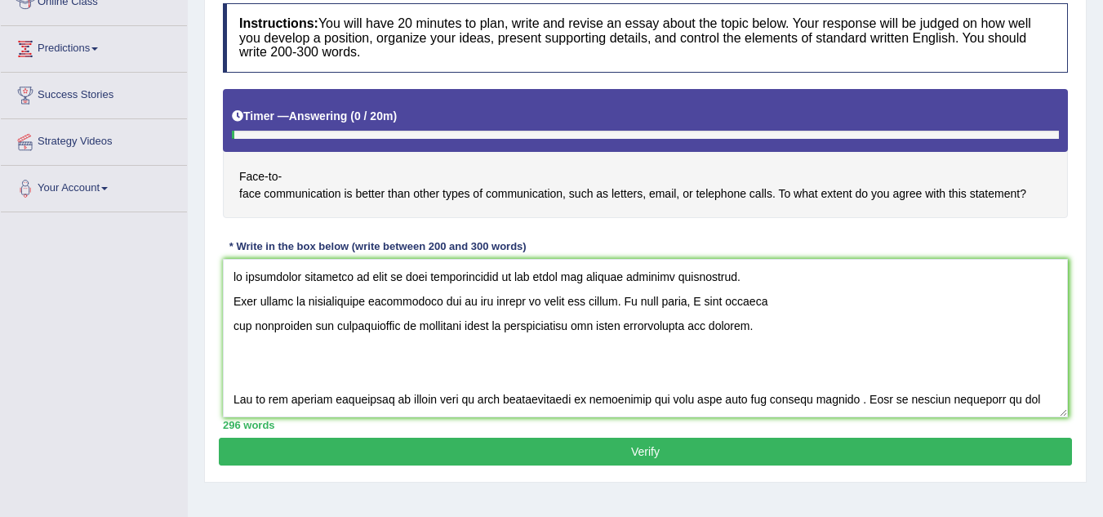
scroll to position [245, 0]
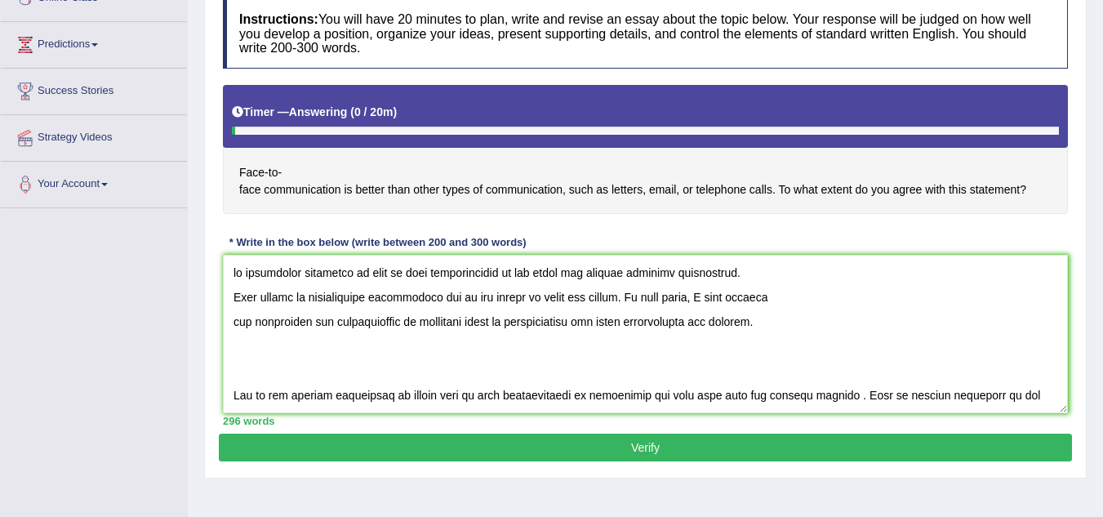
click at [232, 269] on textarea at bounding box center [645, 334] width 845 height 158
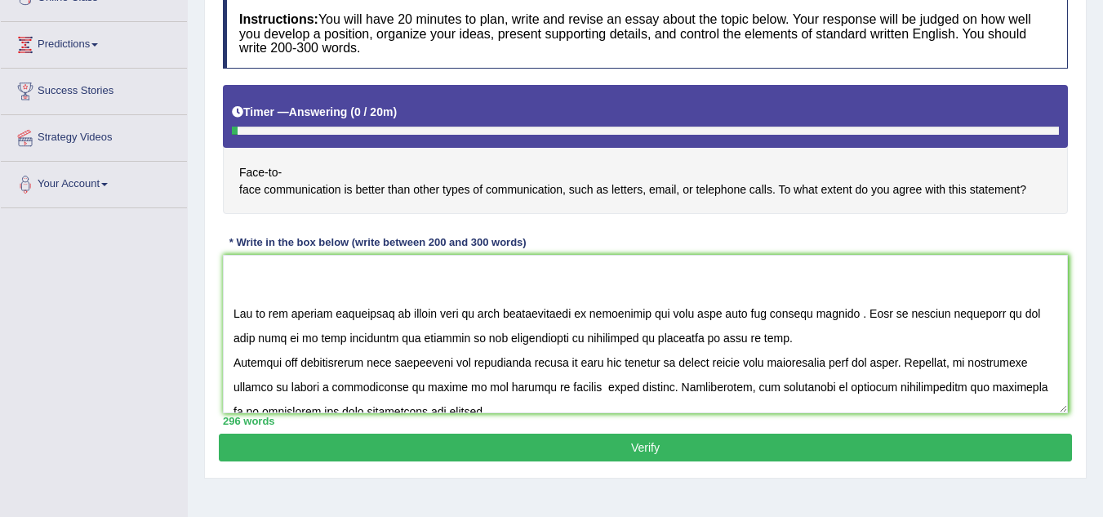
scroll to position [0, 0]
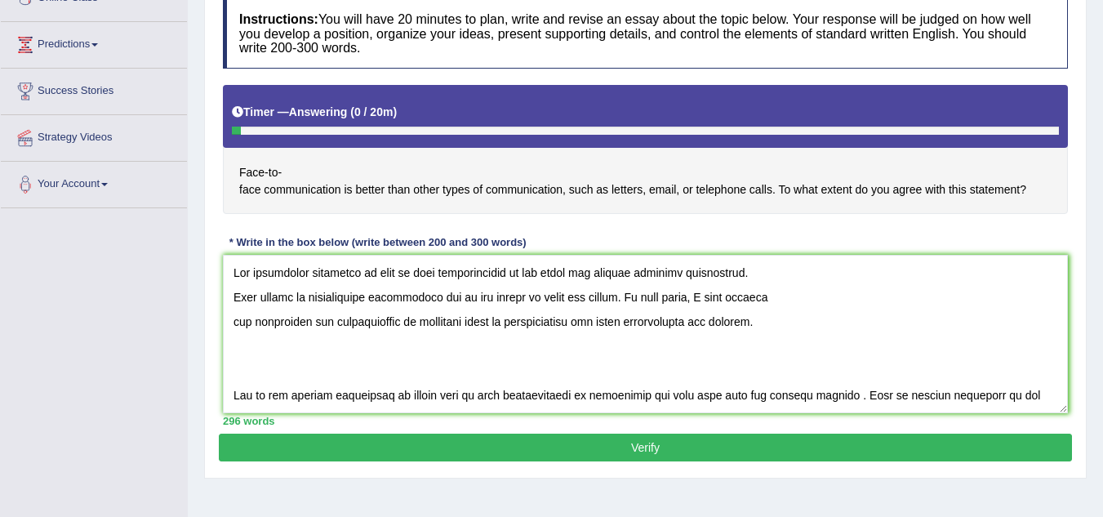
drag, startPoint x: 463, startPoint y: 320, endPoint x: 427, endPoint y: 323, distance: 36.1
click at [427, 323] on textarea at bounding box center [645, 334] width 845 height 158
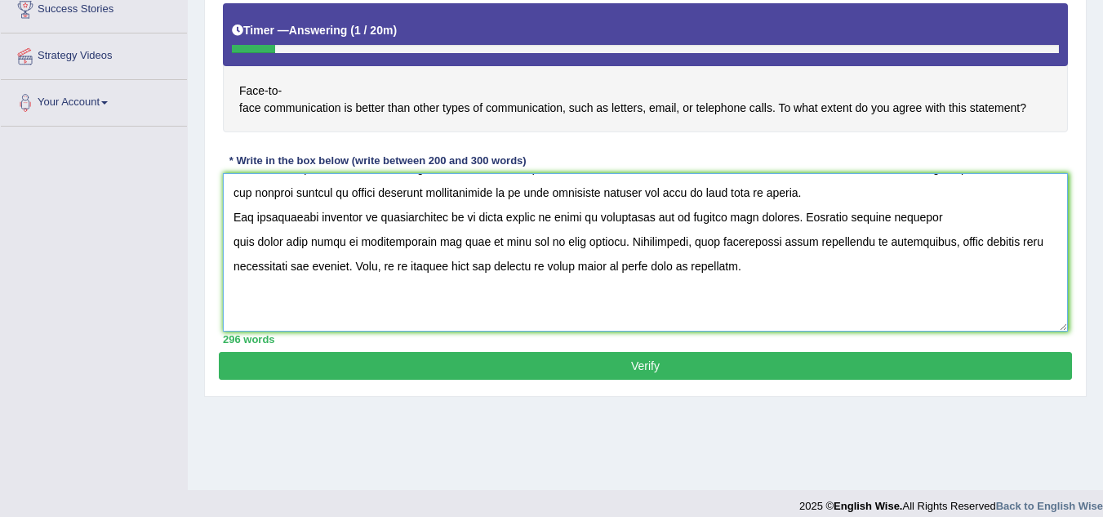
scroll to position [327, 0]
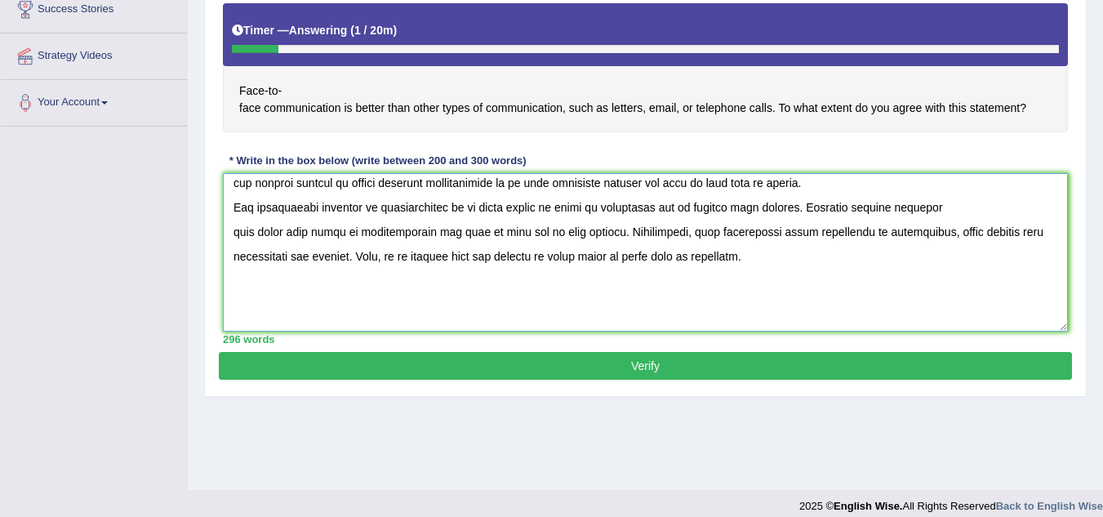
click at [626, 207] on textarea at bounding box center [645, 252] width 845 height 158
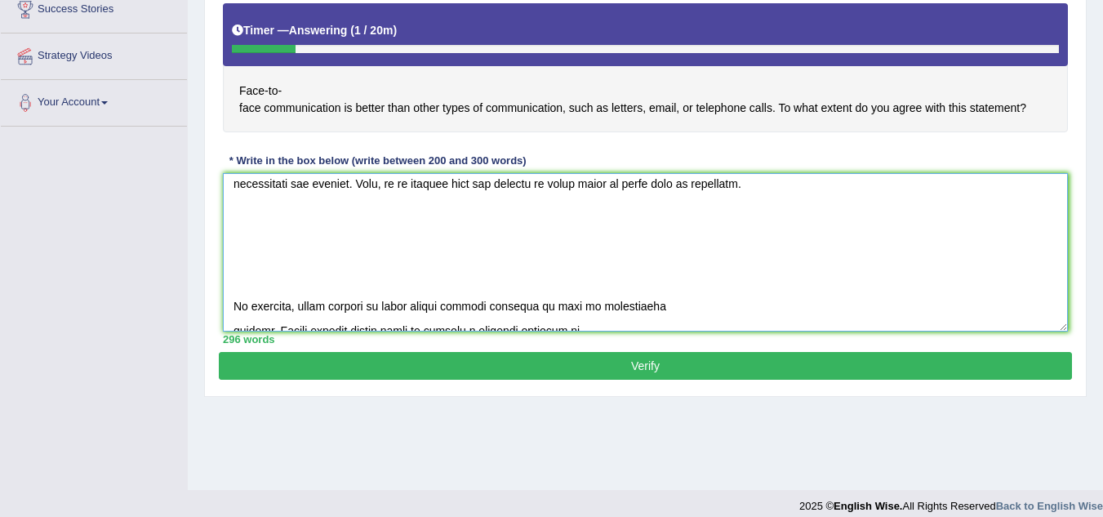
scroll to position [465, 0]
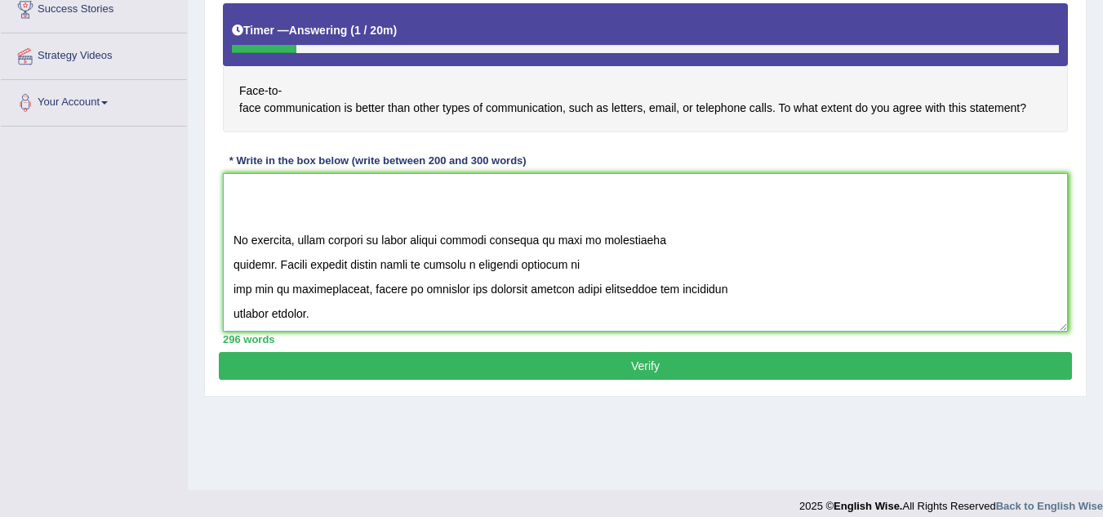
type textarea "The increasing influence of face to face communication on our lives has ignited…"
click at [650, 362] on button "Verify" at bounding box center [645, 366] width 853 height 28
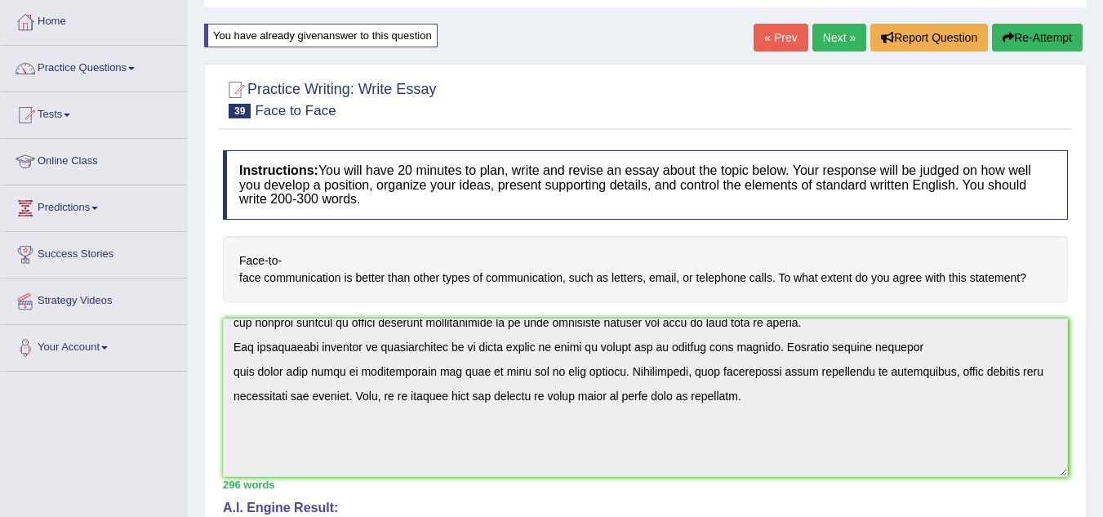
scroll to position [220, 0]
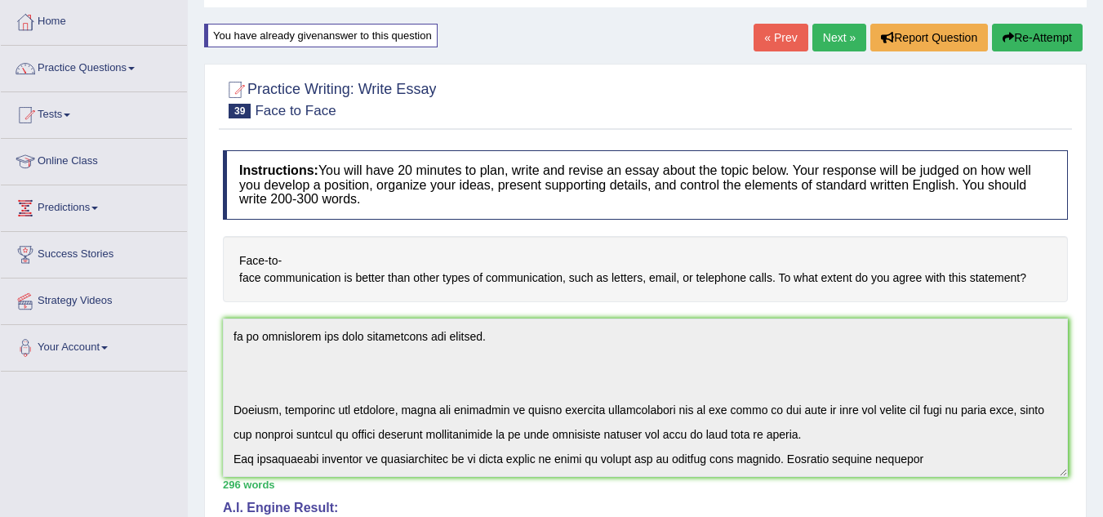
click at [1029, 40] on button "Re-Attempt" at bounding box center [1037, 38] width 91 height 28
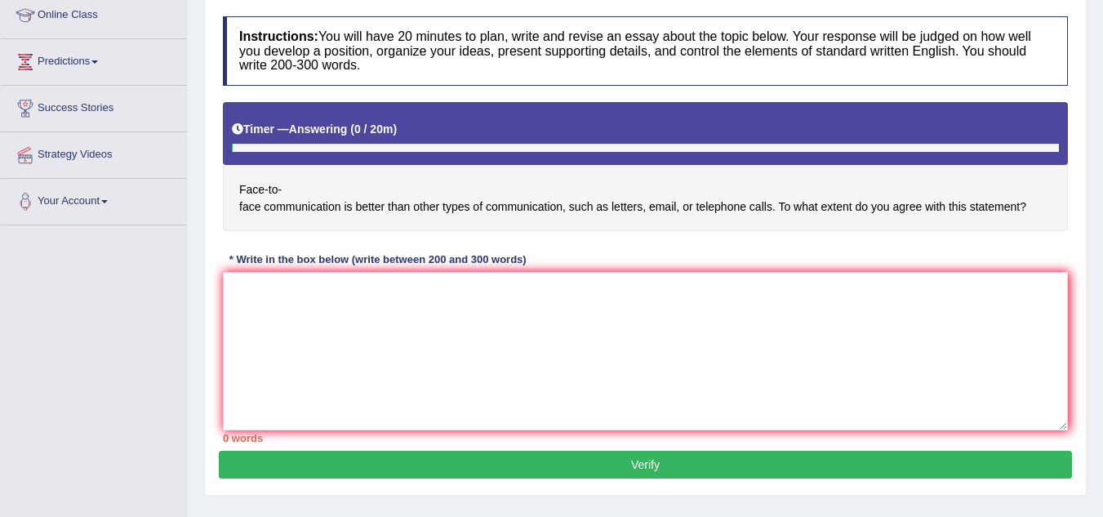
scroll to position [245, 0]
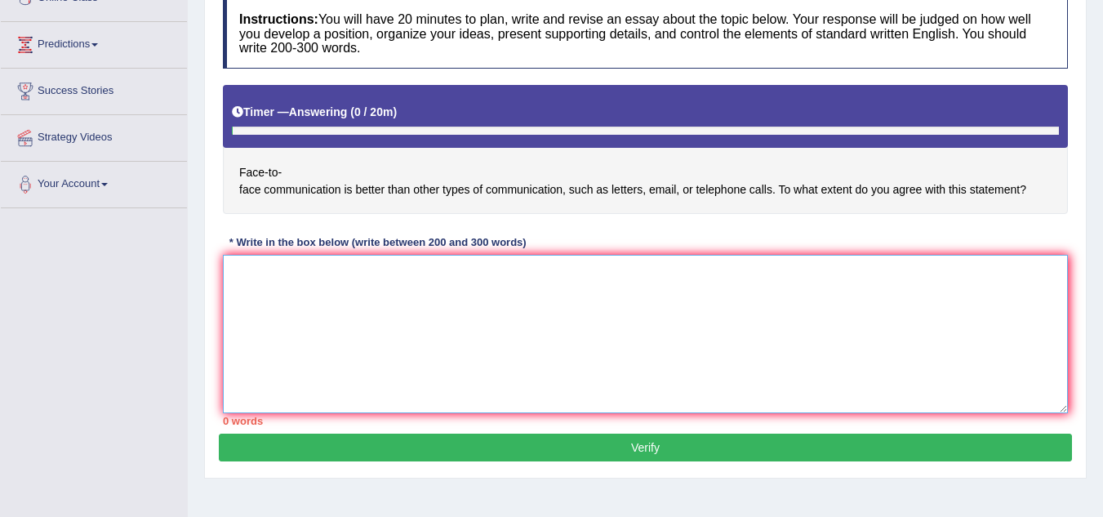
click at [513, 345] on textarea at bounding box center [645, 334] width 845 height 158
paste textarea "he increasing influence of face to face communication on our lives has ignited …"
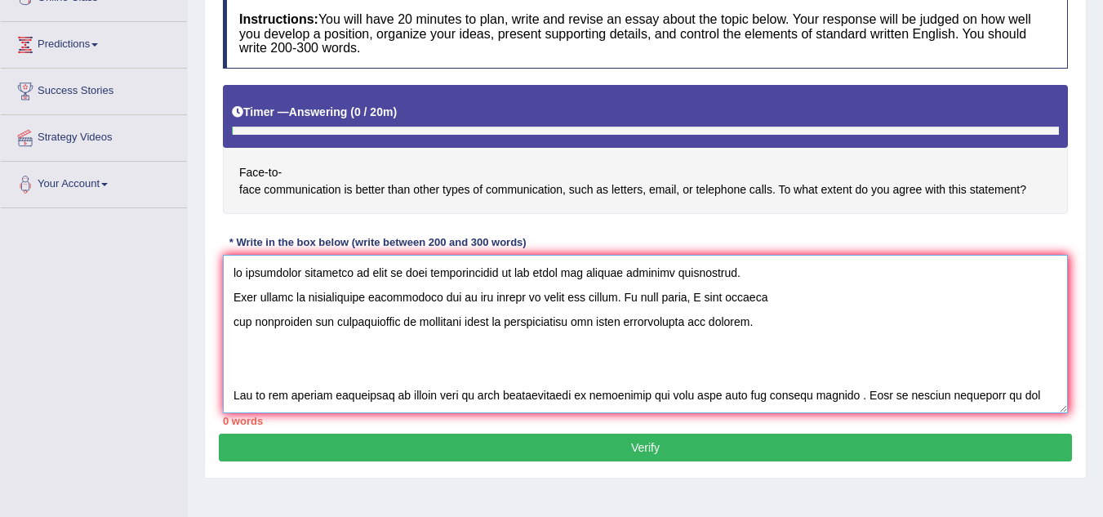
scroll to position [455, 0]
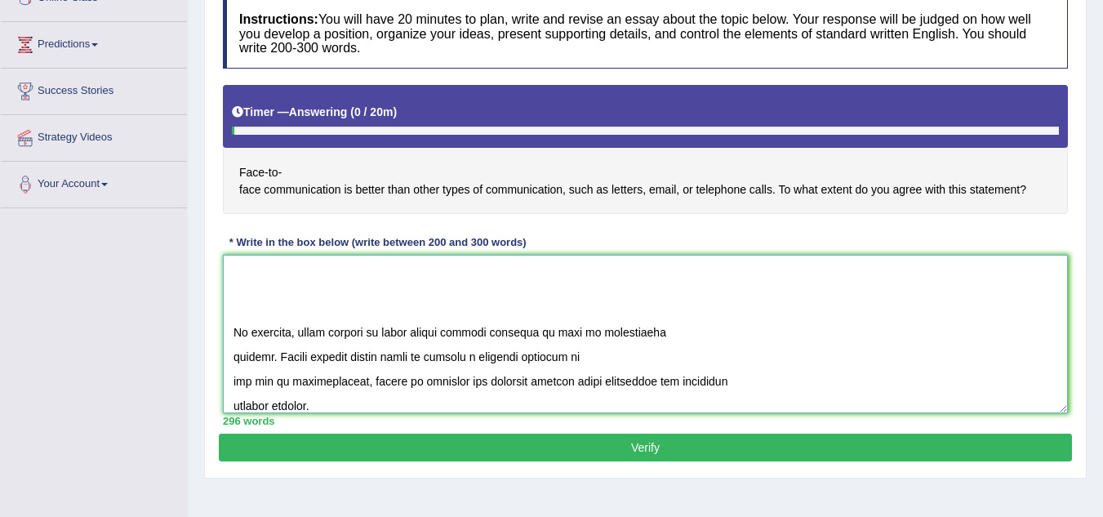
click at [235, 330] on textarea at bounding box center [645, 334] width 845 height 158
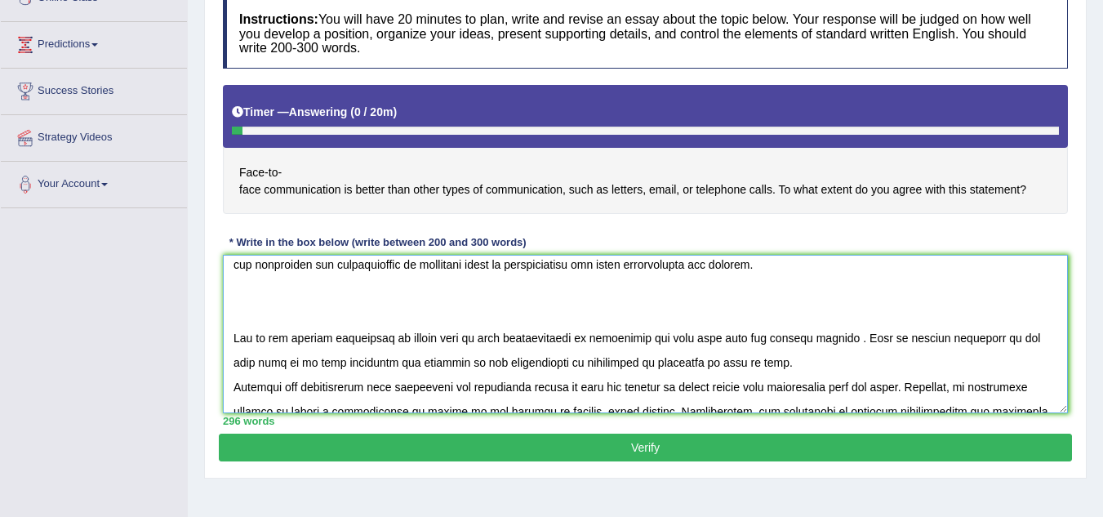
scroll to position [139, 0]
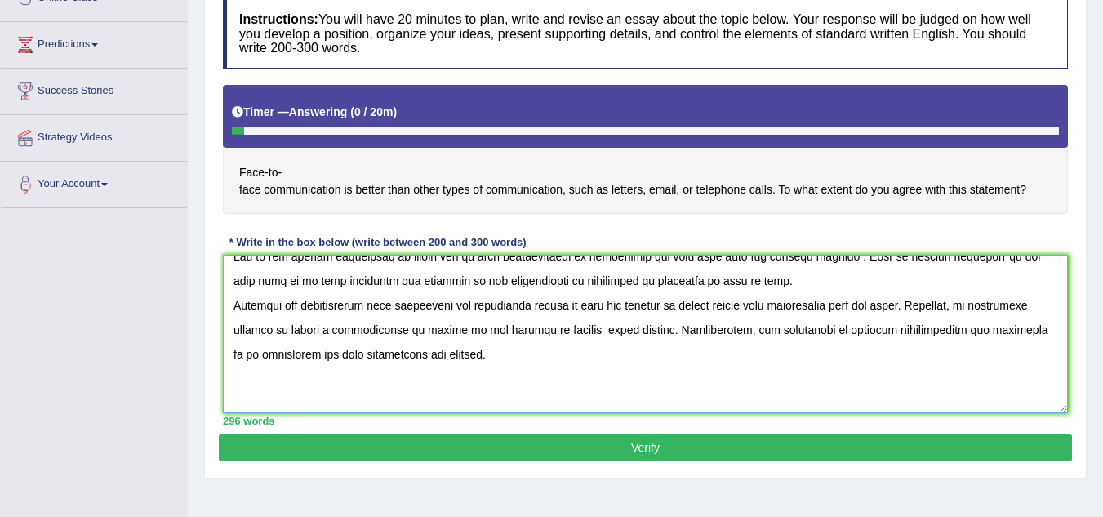
click at [620, 327] on textarea at bounding box center [645, 334] width 845 height 158
click at [622, 331] on textarea at bounding box center [645, 334] width 845 height 158
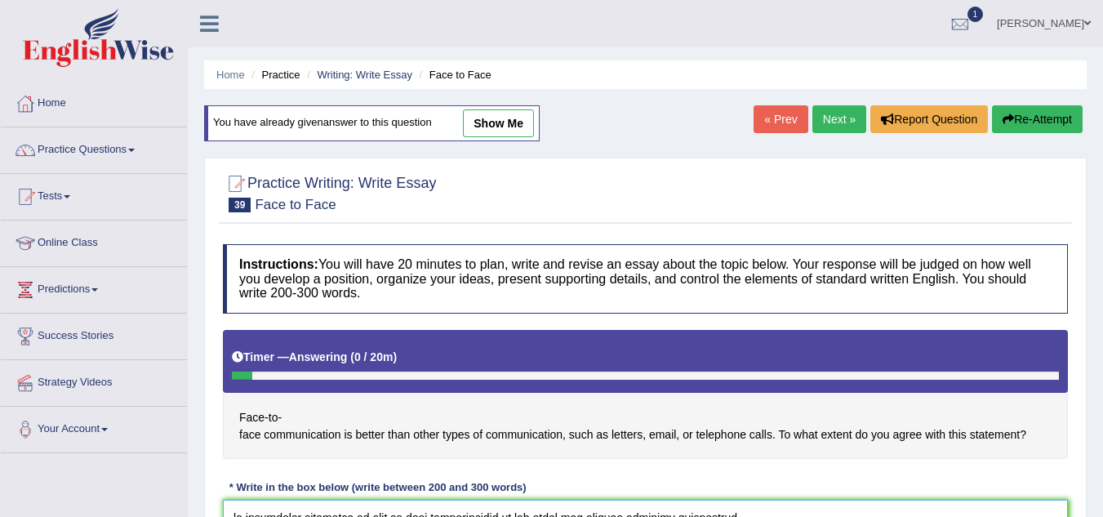
scroll to position [245, 0]
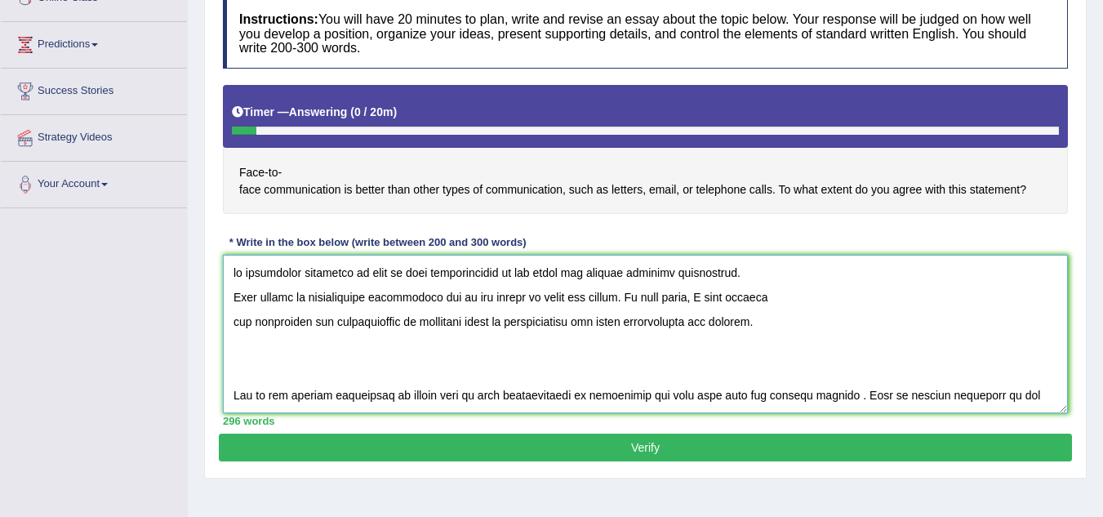
drag, startPoint x: 445, startPoint y: 318, endPoint x: 464, endPoint y: 320, distance: 18.8
click at [448, 318] on textarea at bounding box center [645, 334] width 845 height 158
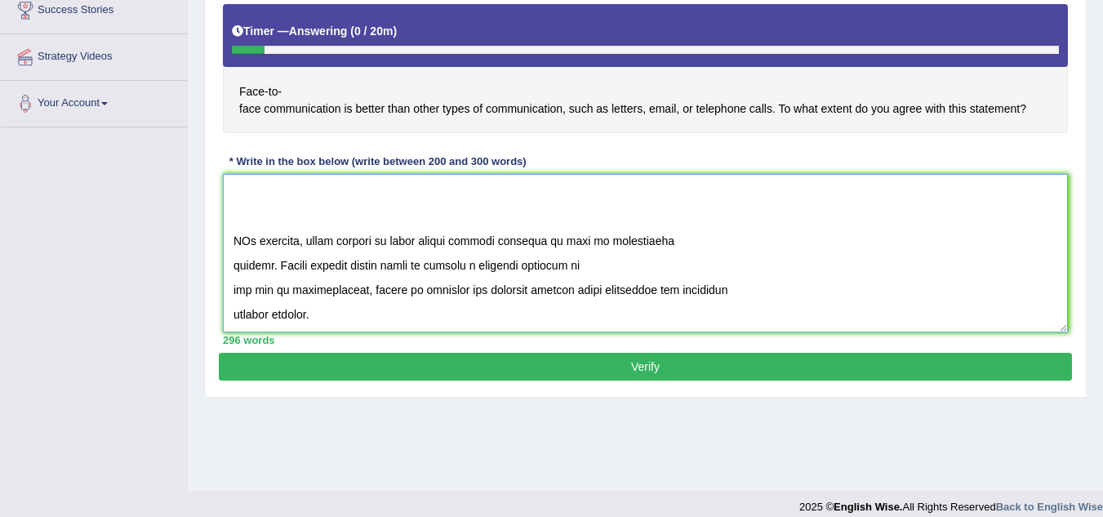
scroll to position [340, 0]
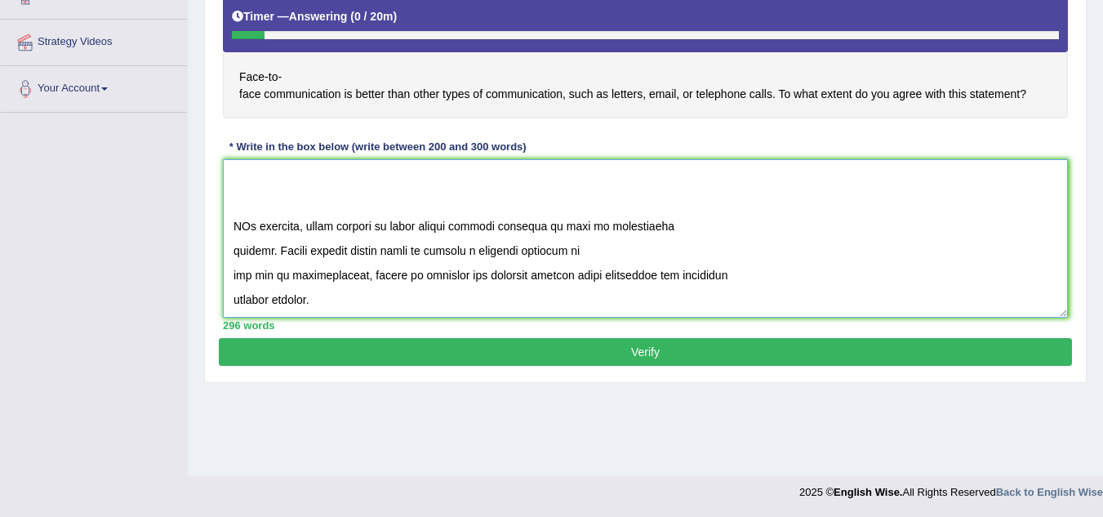
type textarea "he increasing influence of face to face communication on our lives has ignited …"
click at [554, 347] on button "Verify" at bounding box center [645, 352] width 853 height 28
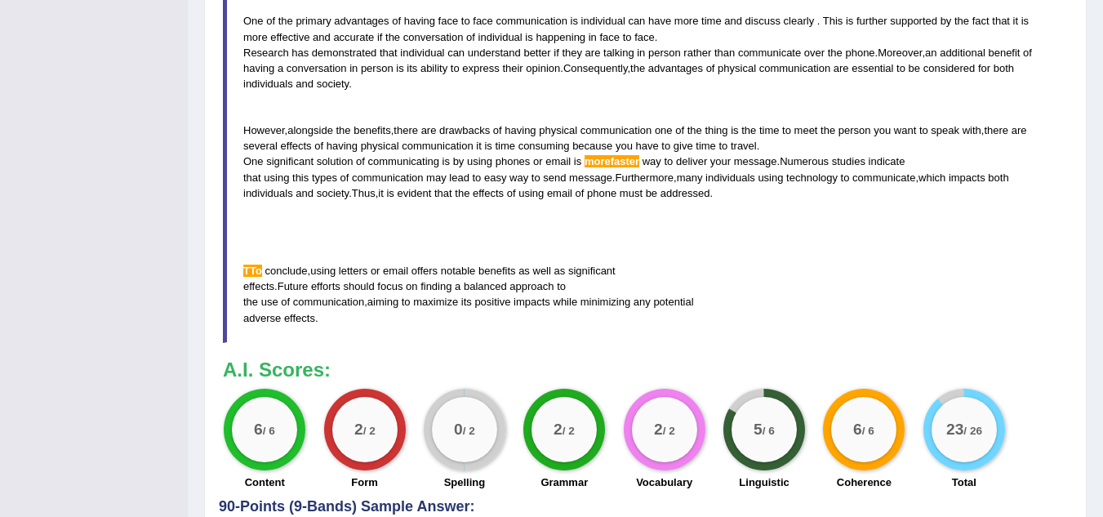
scroll to position [658, 0]
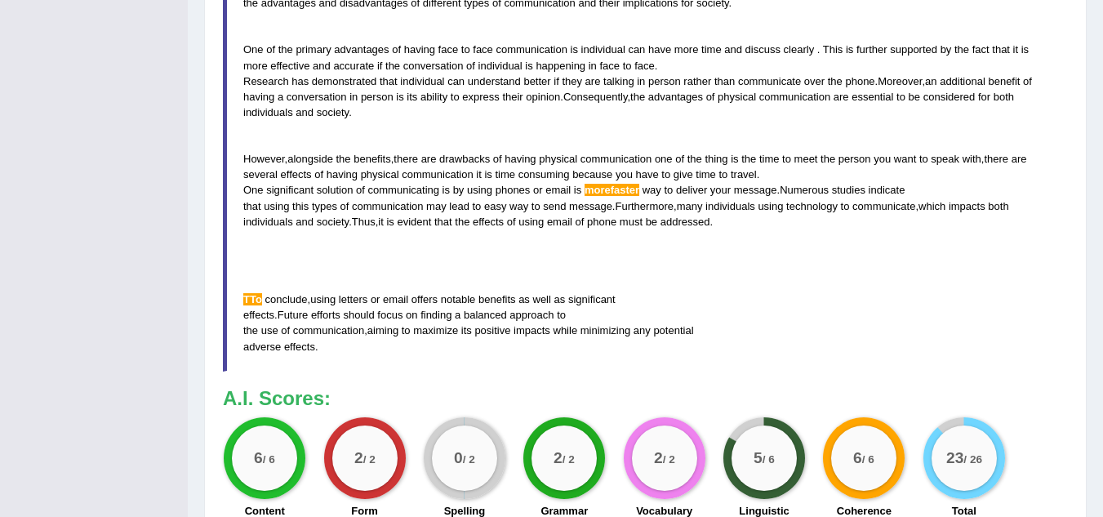
drag, startPoint x: 690, startPoint y: 376, endPoint x: 530, endPoint y: 221, distance: 222.8
click at [523, 227] on div "Instructions: You will have 20 minutes to plan, write and revise an essay about…" at bounding box center [645, 47] width 853 height 962
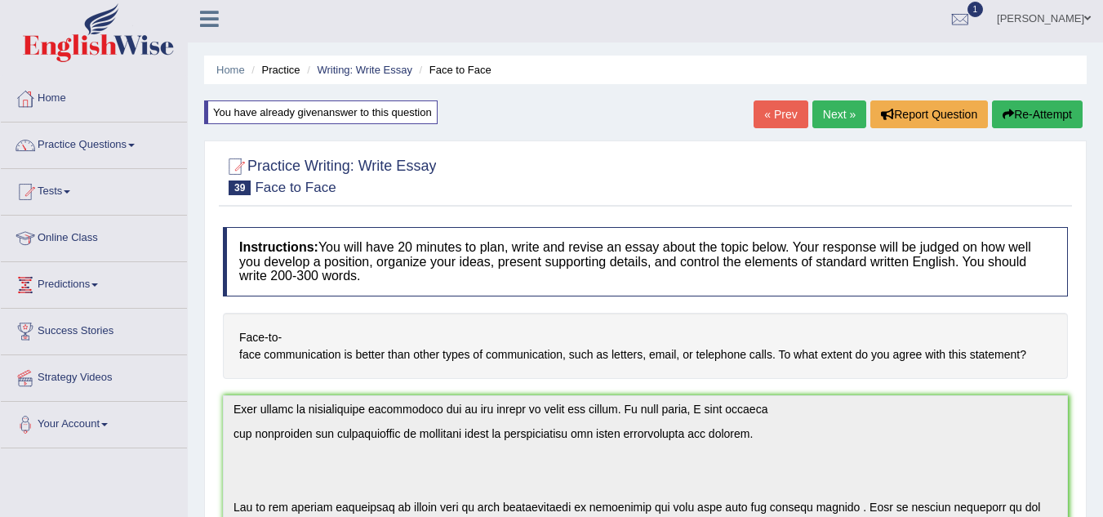
scroll to position [0, 0]
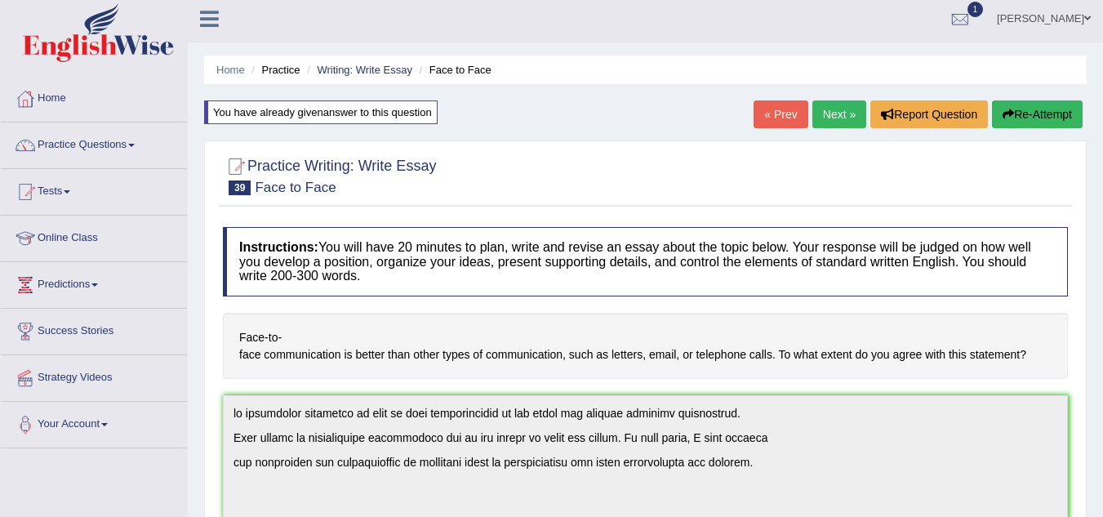
click at [1010, 105] on button "Re-Attempt" at bounding box center [1037, 114] width 91 height 28
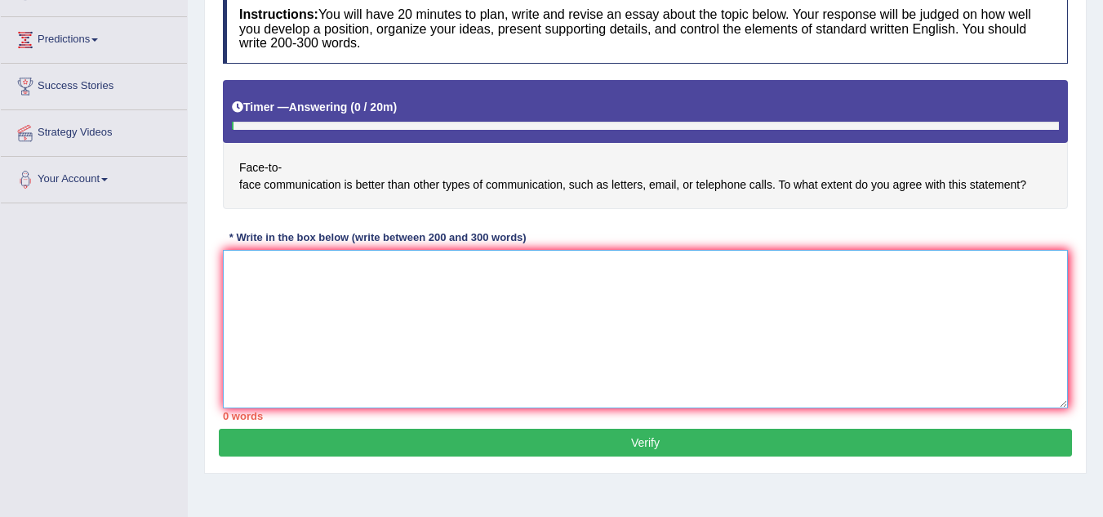
type textarea "t"
paste textarea "he increasing influence of face to face communication on our lives has ignited …"
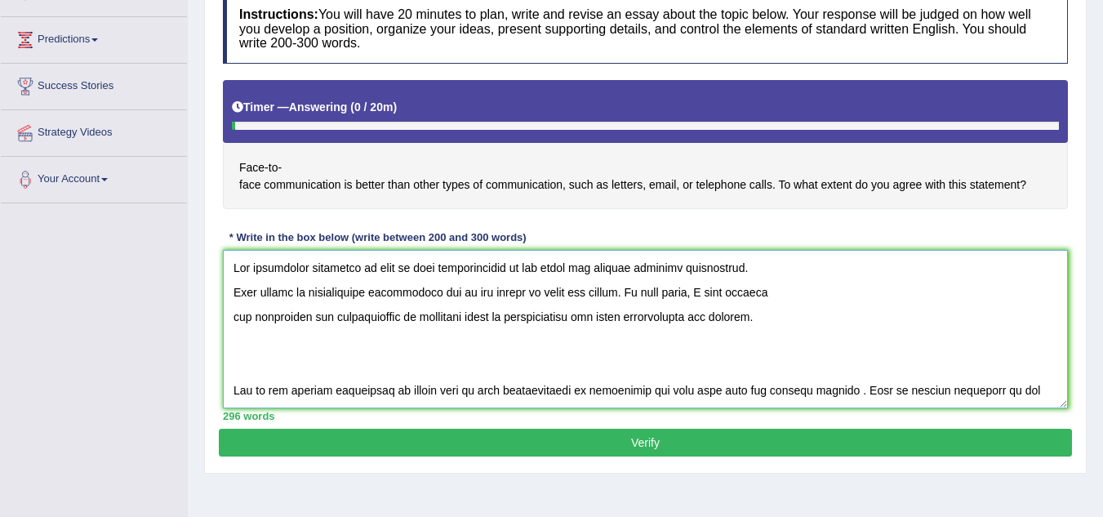
scroll to position [455, 0]
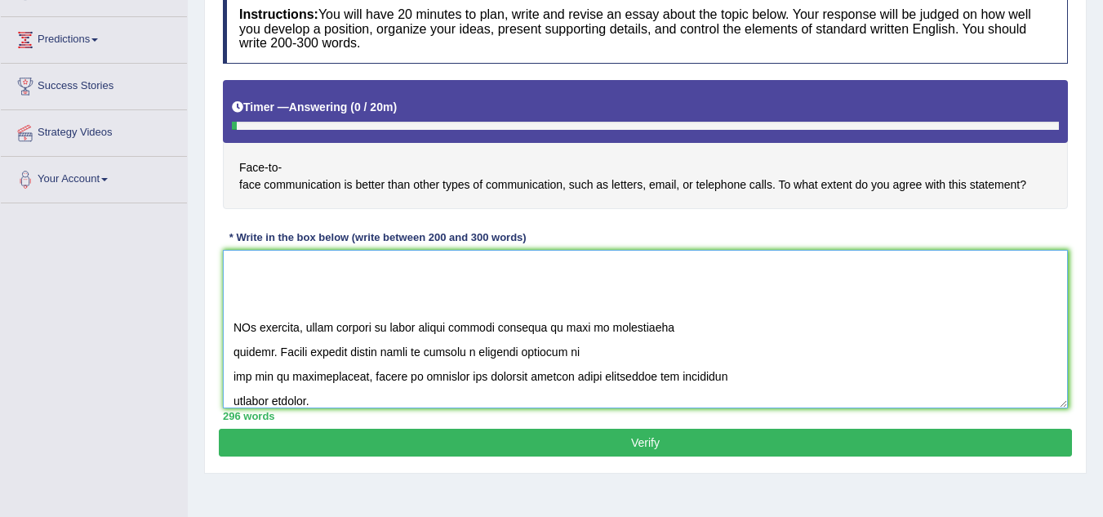
click at [243, 326] on textarea at bounding box center [645, 329] width 845 height 158
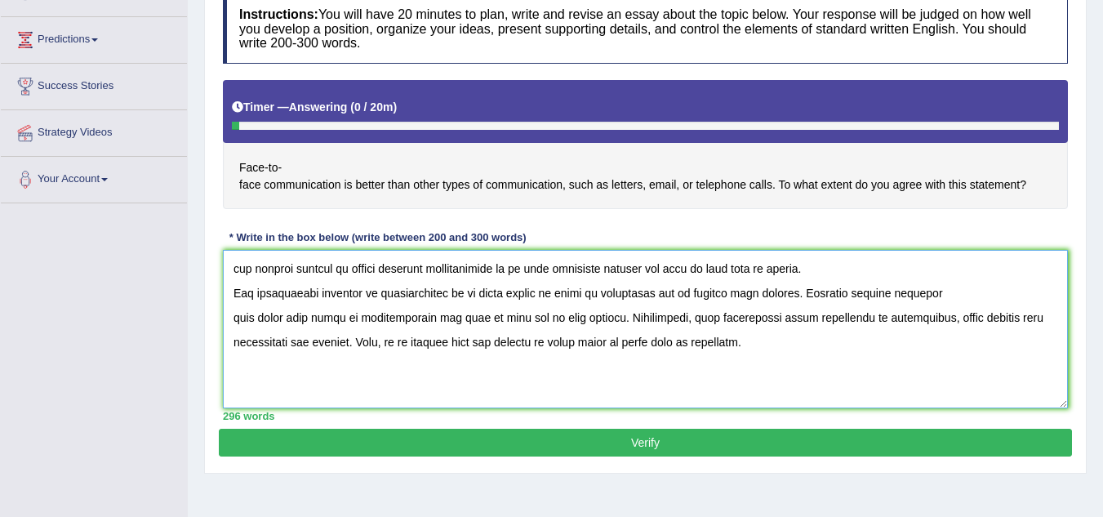
scroll to position [291, 0]
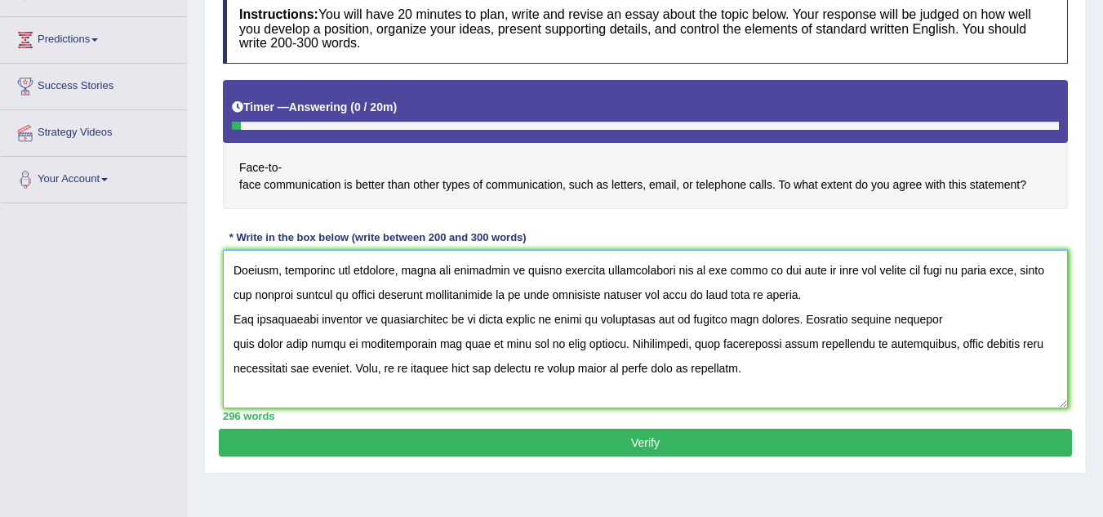
click at [652, 321] on textarea at bounding box center [645, 329] width 845 height 158
click at [656, 319] on textarea at bounding box center [645, 329] width 845 height 158
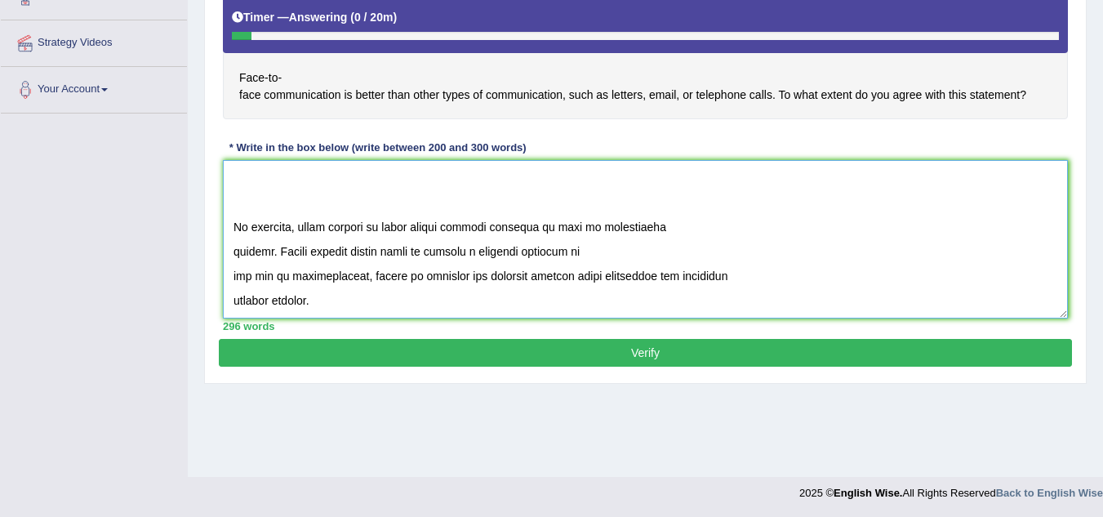
scroll to position [340, 0]
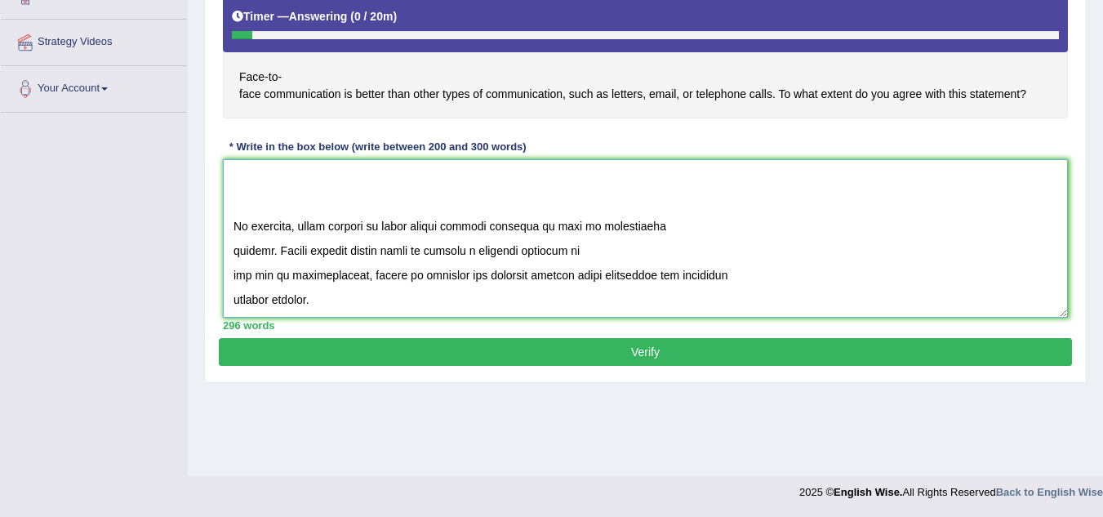
type textarea "The increasing influence of face to face communication on our lives has ignited…"
click at [686, 346] on button "Verify" at bounding box center [645, 352] width 853 height 28
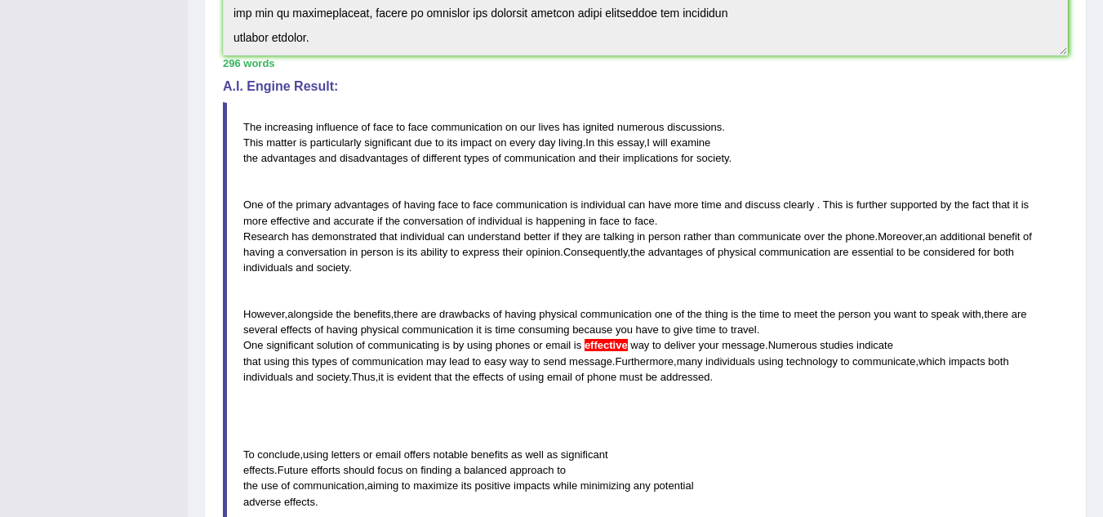
scroll to position [504, 0]
click at [598, 347] on span "effective" at bounding box center [605, 344] width 43 height 12
click at [600, 345] on span "effective" at bounding box center [605, 344] width 43 height 12
click at [611, 347] on span "effective" at bounding box center [605, 344] width 43 height 12
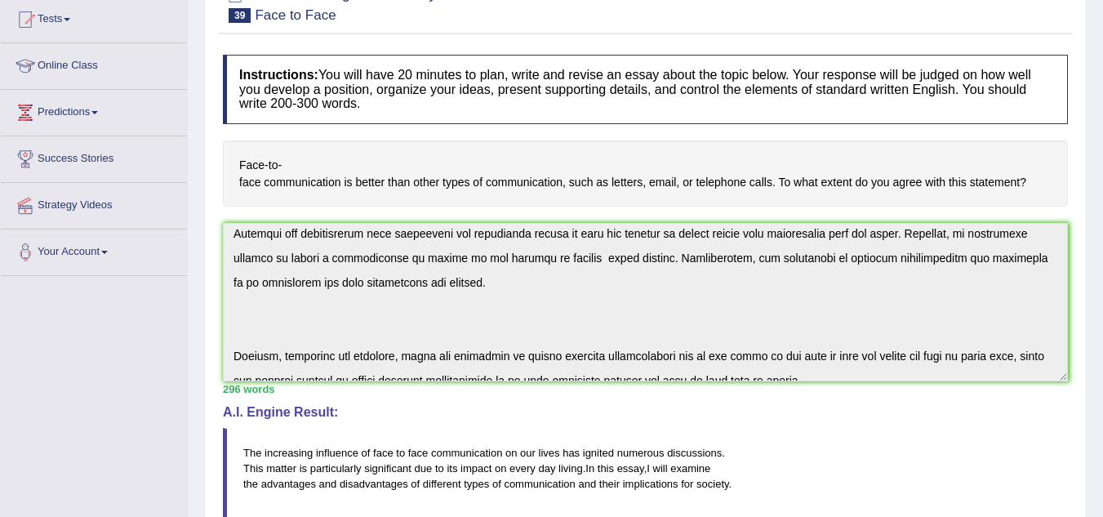
scroll to position [0, 0]
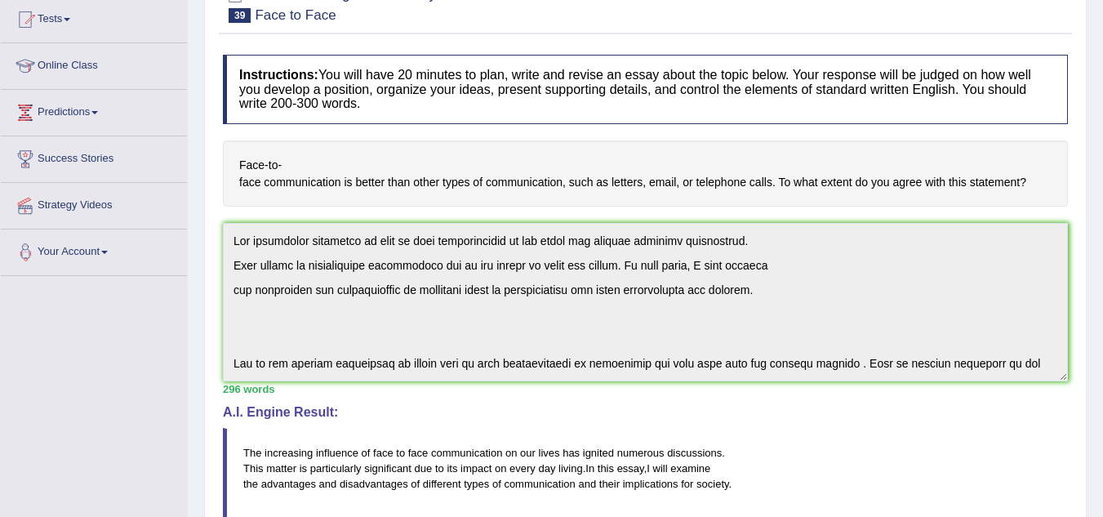
click at [152, 245] on div "Toggle navigation Home Practice Questions Speaking Practice Read Aloud Repeat S…" at bounding box center [551, 488] width 1103 height 1330
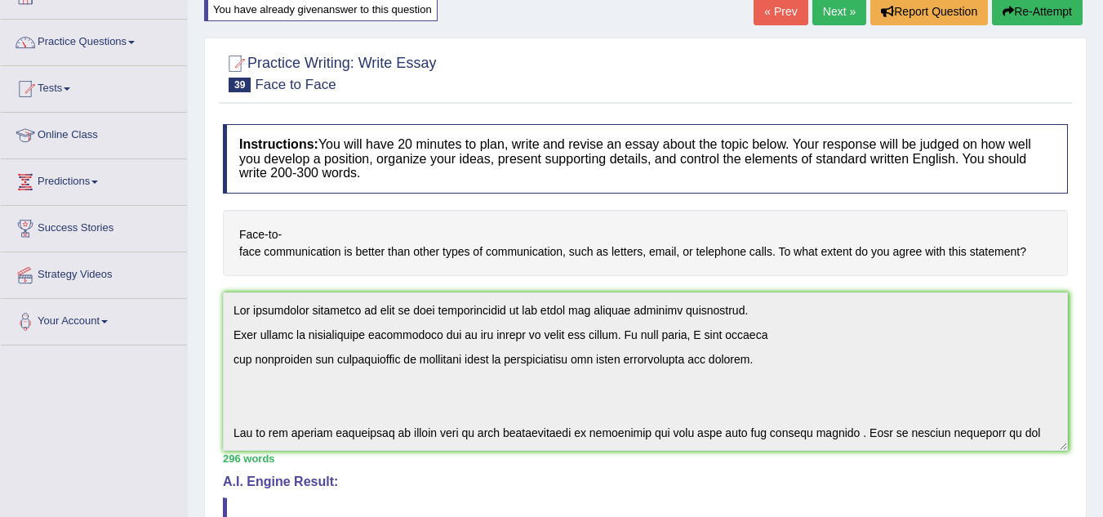
scroll to position [14, 0]
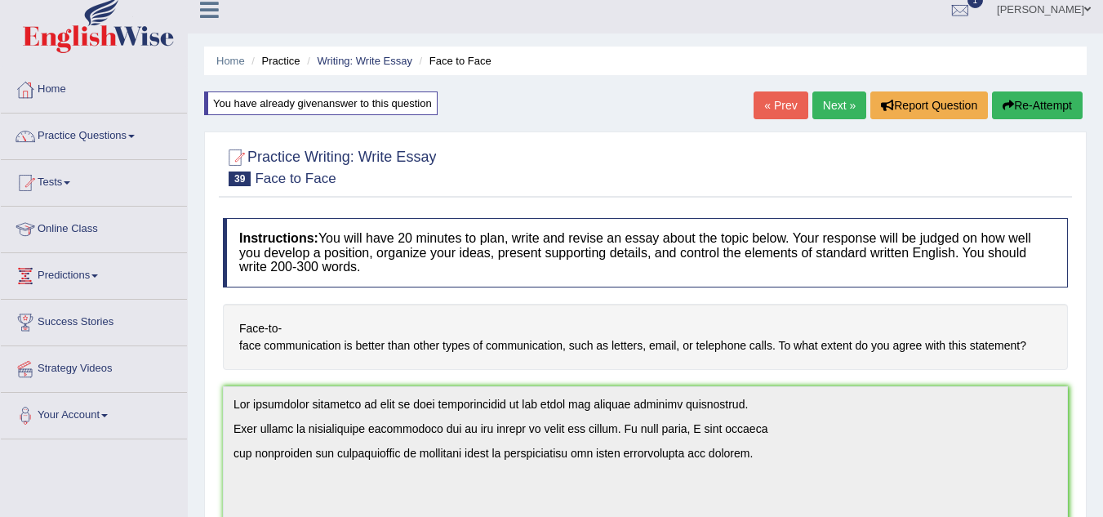
click at [1031, 104] on button "Re-Attempt" at bounding box center [1037, 105] width 91 height 28
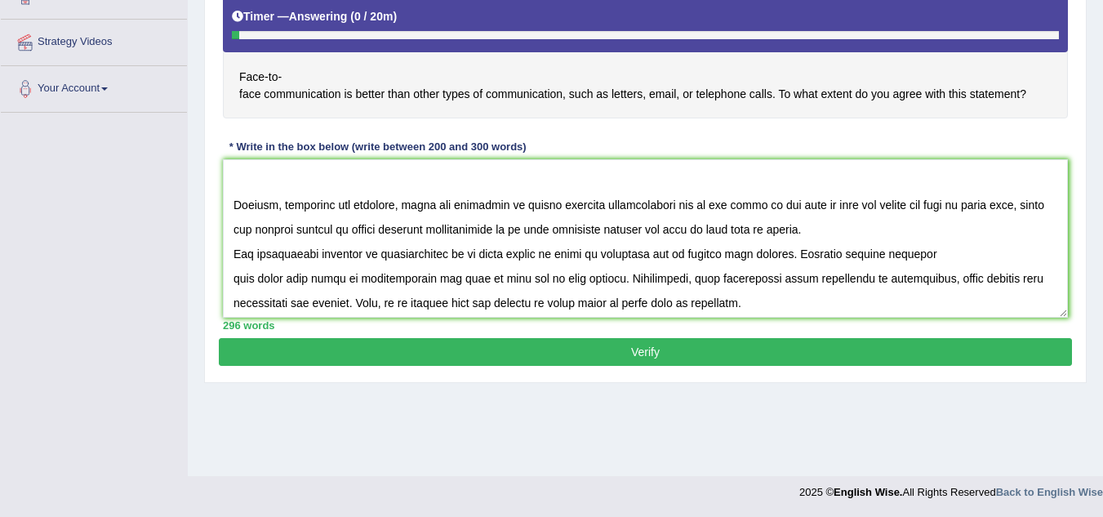
scroll to position [302, 0]
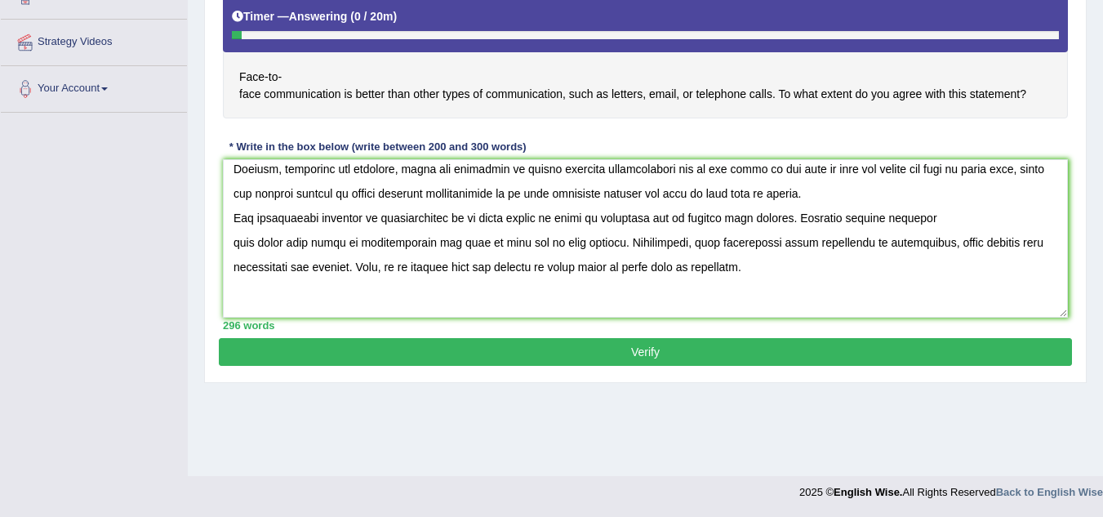
drag, startPoint x: 595, startPoint y: 220, endPoint x: 626, endPoint y: 225, distance: 31.5
click at [597, 220] on textarea at bounding box center [645, 238] width 845 height 158
drag, startPoint x: 673, startPoint y: 216, endPoint x: 730, endPoint y: 232, distance: 59.2
click at [673, 216] on textarea at bounding box center [645, 238] width 845 height 158
type textarea "The increasing influence of face to face communication on our lives has ignited…"
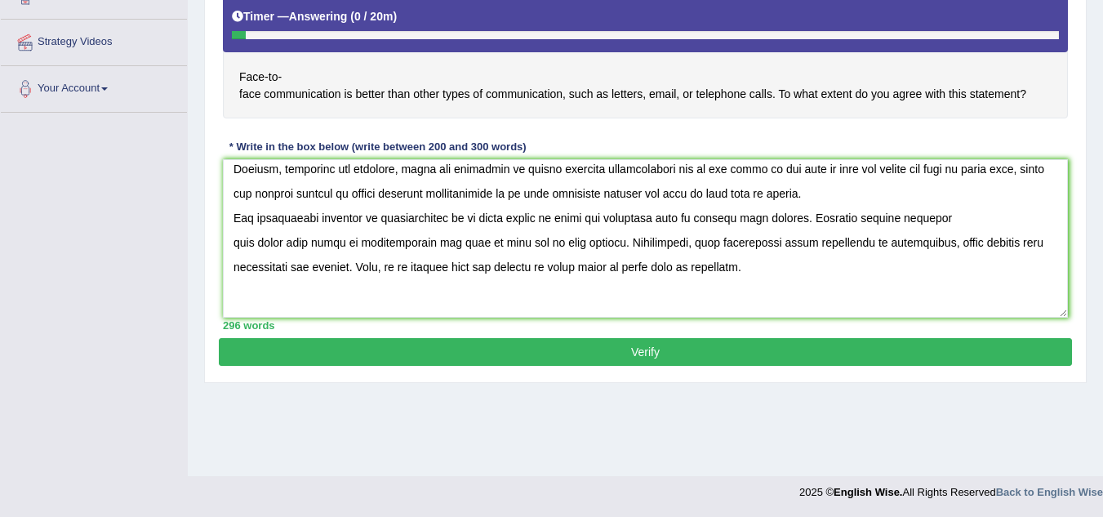
click at [779, 347] on button "Verify" at bounding box center [645, 352] width 853 height 28
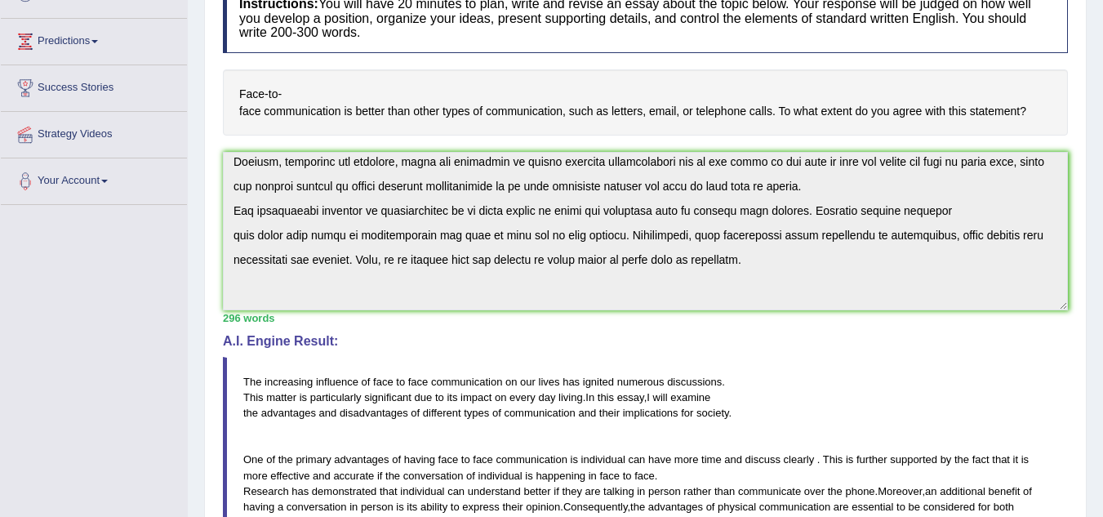
scroll to position [0, 0]
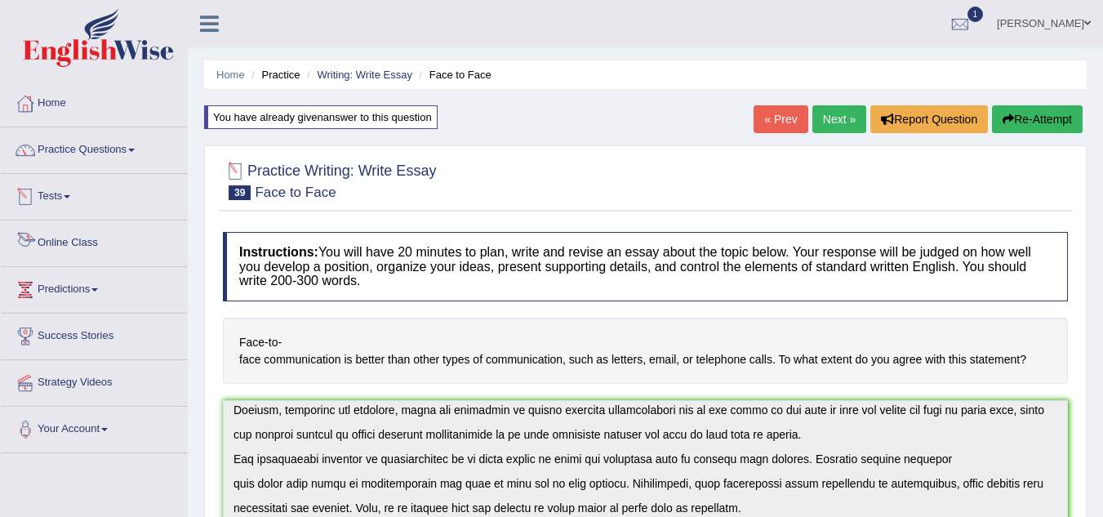
click at [79, 246] on link "Online Class" at bounding box center [94, 240] width 186 height 41
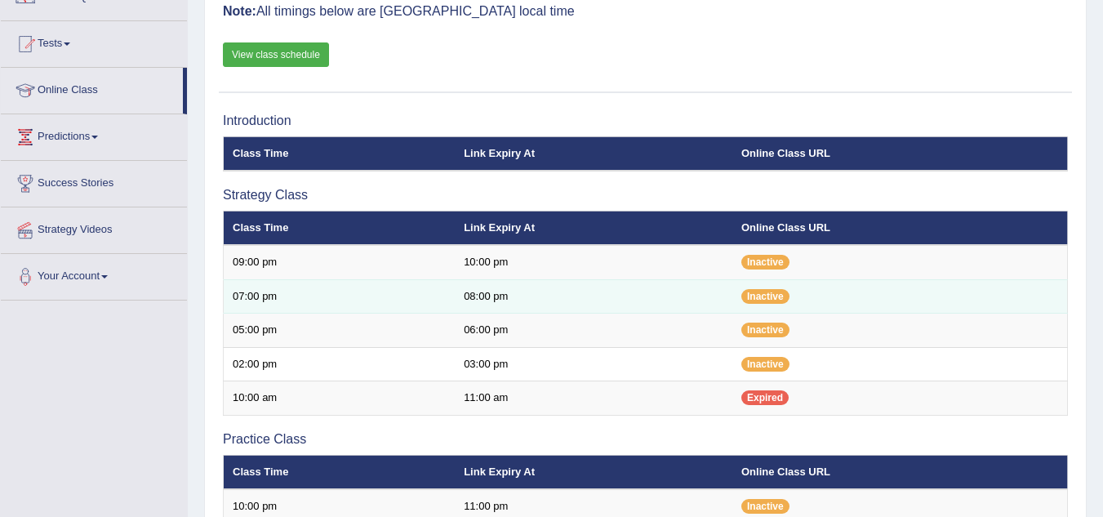
scroll to position [276, 0]
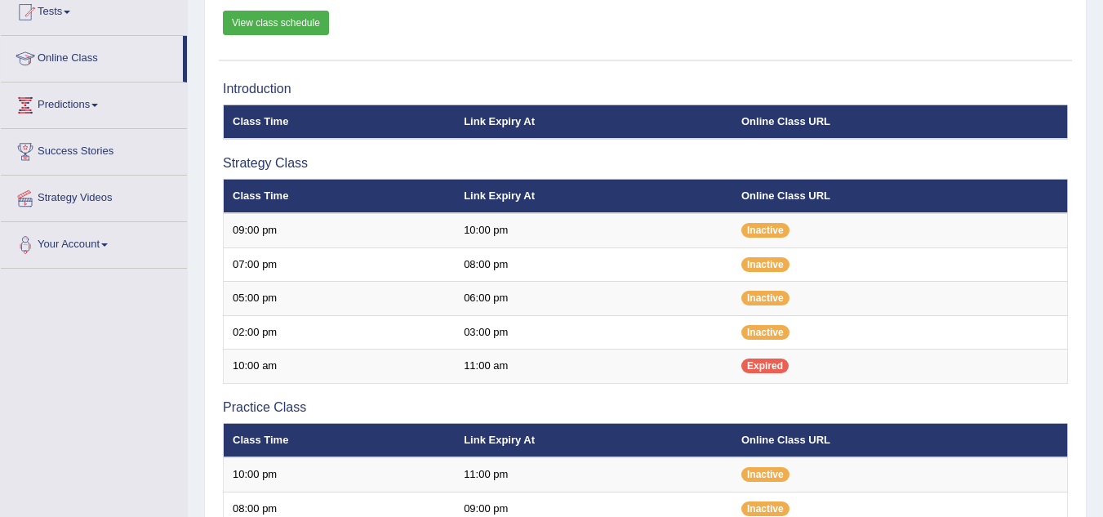
scroll to position [36, 0]
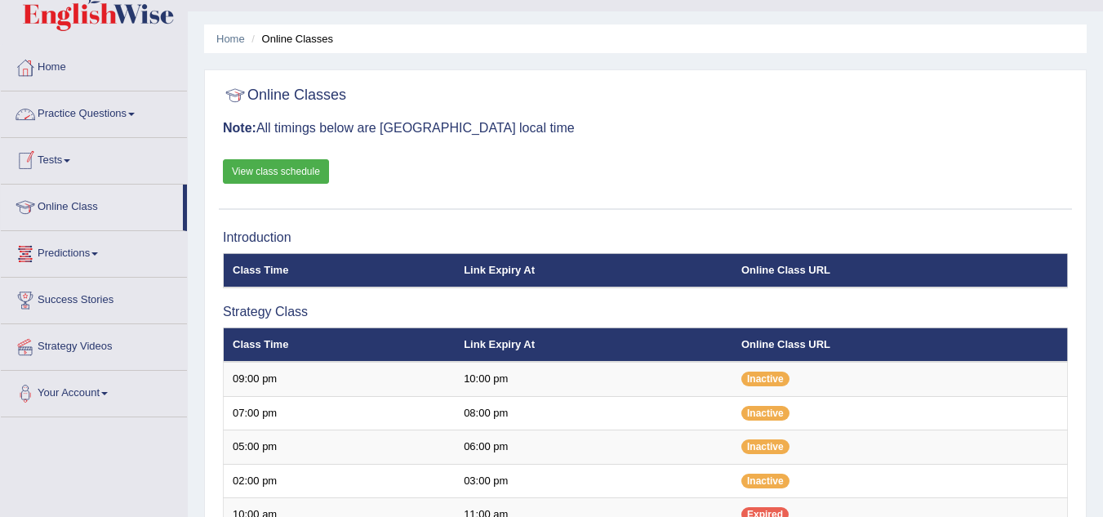
click at [124, 107] on link "Practice Questions" at bounding box center [94, 111] width 186 height 41
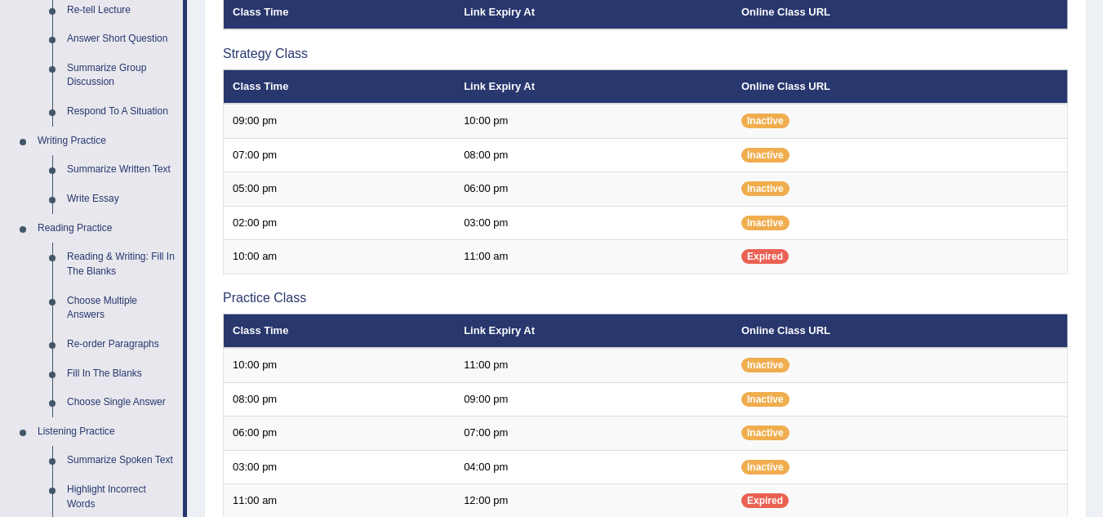
scroll to position [281, 0]
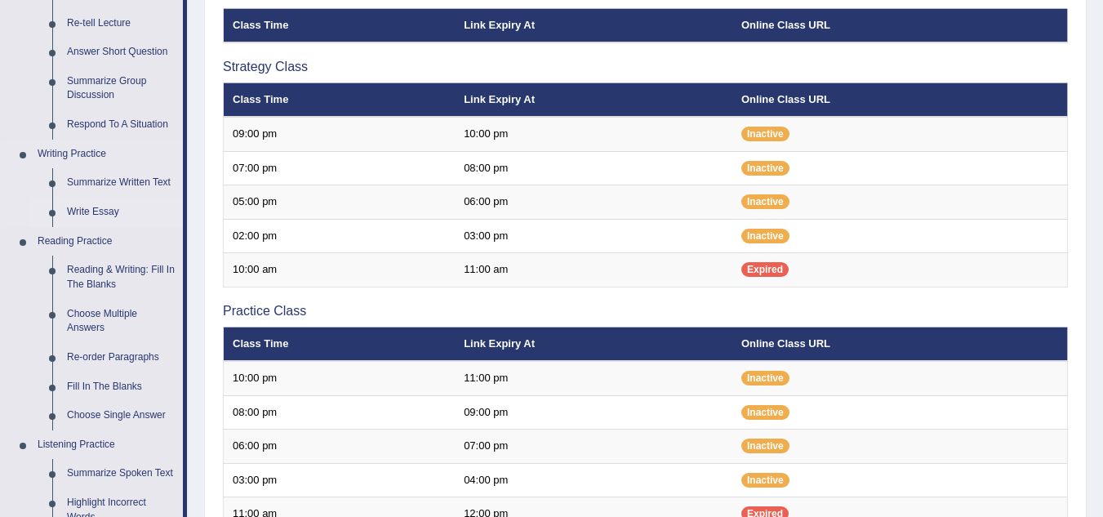
click at [96, 205] on link "Write Essay" at bounding box center [121, 212] width 123 height 29
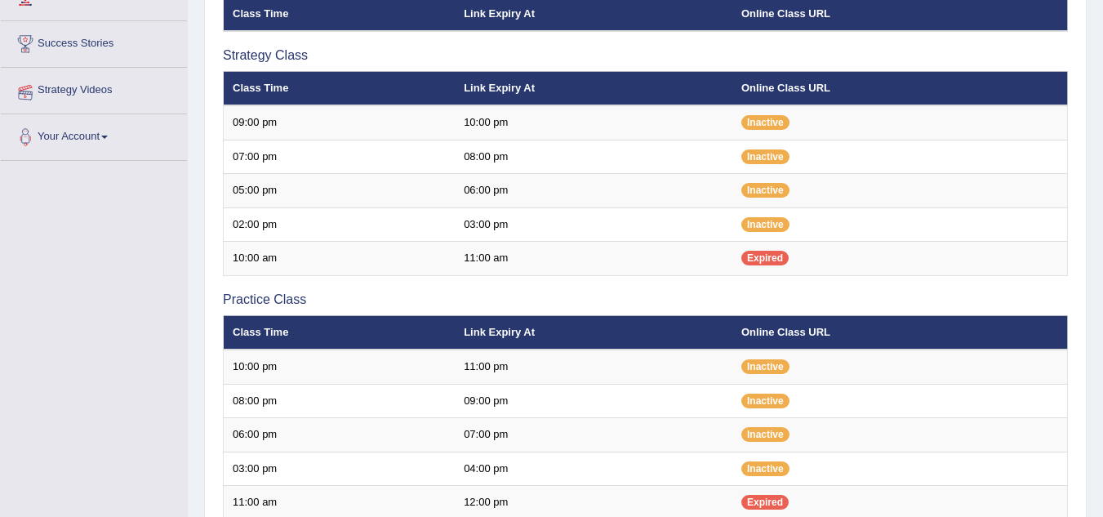
scroll to position [333, 0]
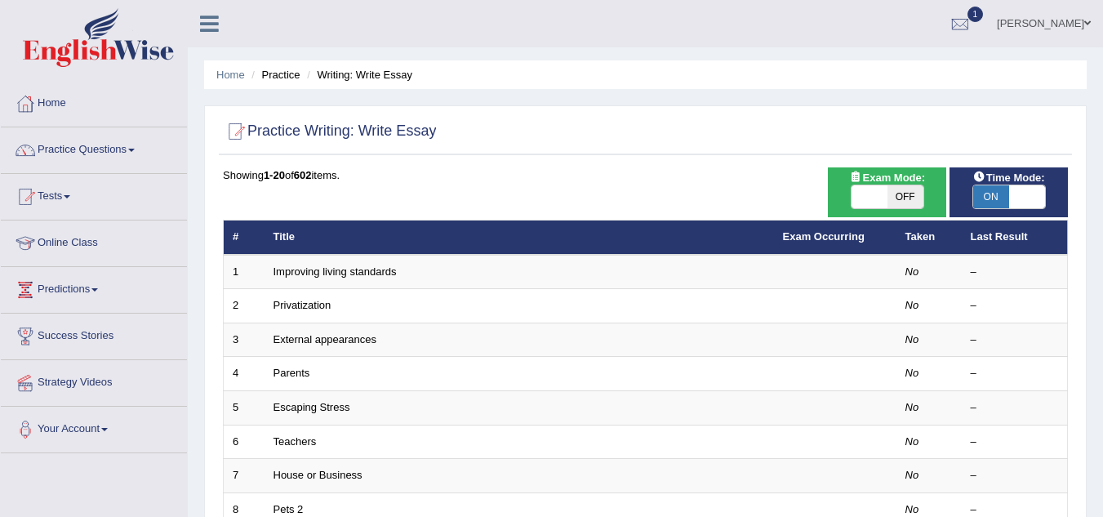
click at [895, 196] on span "OFF" at bounding box center [905, 196] width 36 height 23
checkbox input "true"
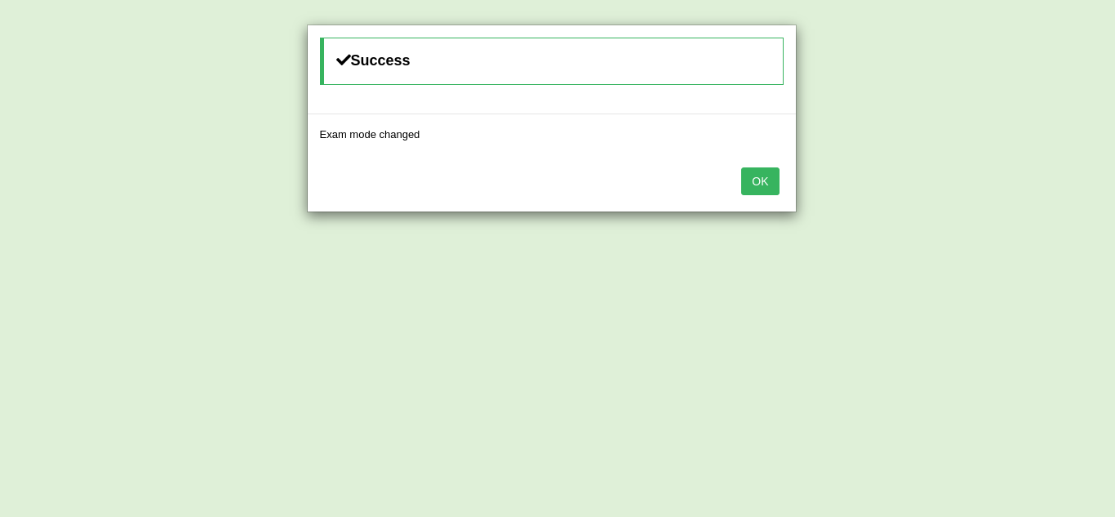
click at [778, 176] on button "OK" at bounding box center [760, 181] width 38 height 28
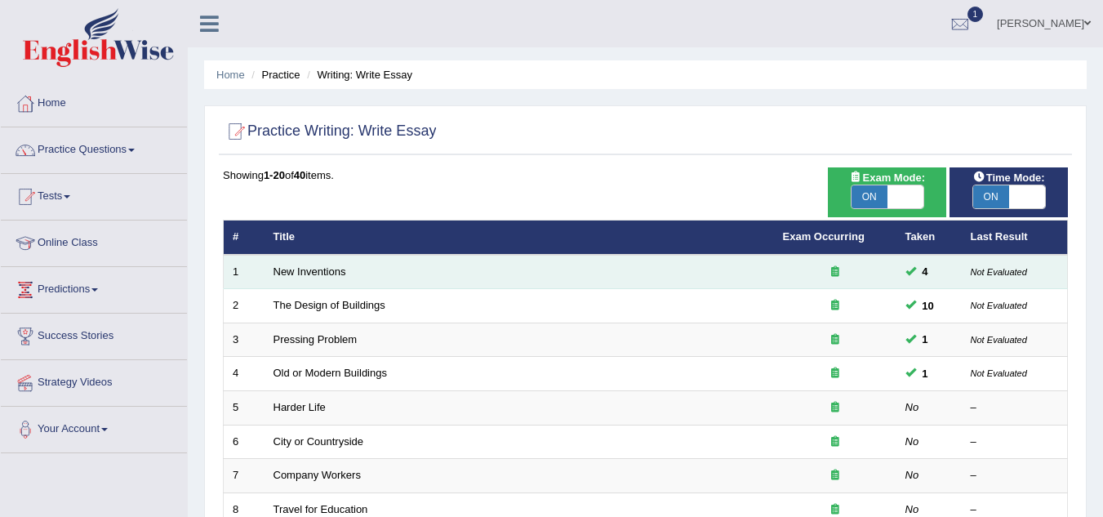
click at [311, 278] on td "New Inventions" at bounding box center [518, 272] width 509 height 34
click at [317, 272] on link "New Inventions" at bounding box center [309, 271] width 73 height 12
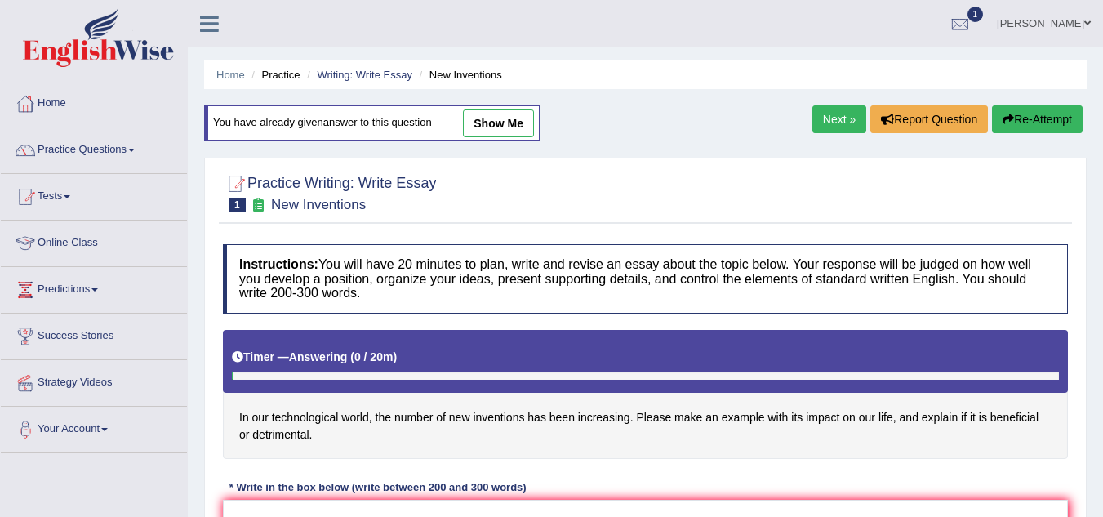
click at [497, 126] on link "show me" at bounding box center [498, 123] width 71 height 28
type textarea "The increasing influence of the new inventions on our lives has ignited numerou…"
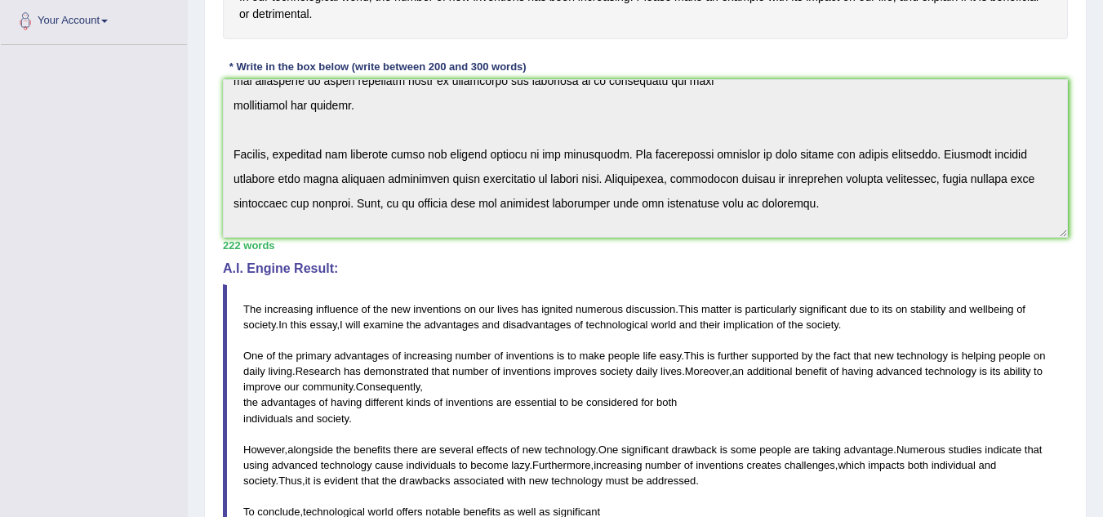
scroll to position [571, 0]
